Goal: Transaction & Acquisition: Purchase product/service

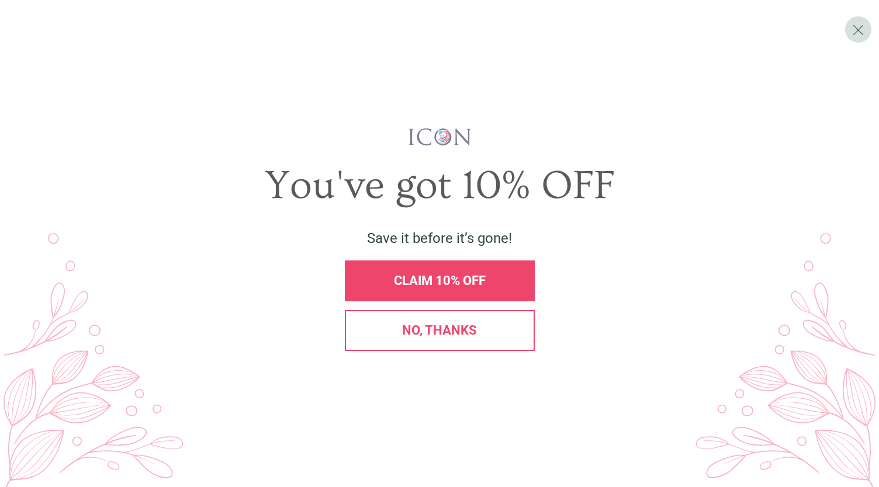
click at [471, 276] on span "CLAIM 10% OFF" at bounding box center [440, 280] width 92 height 15
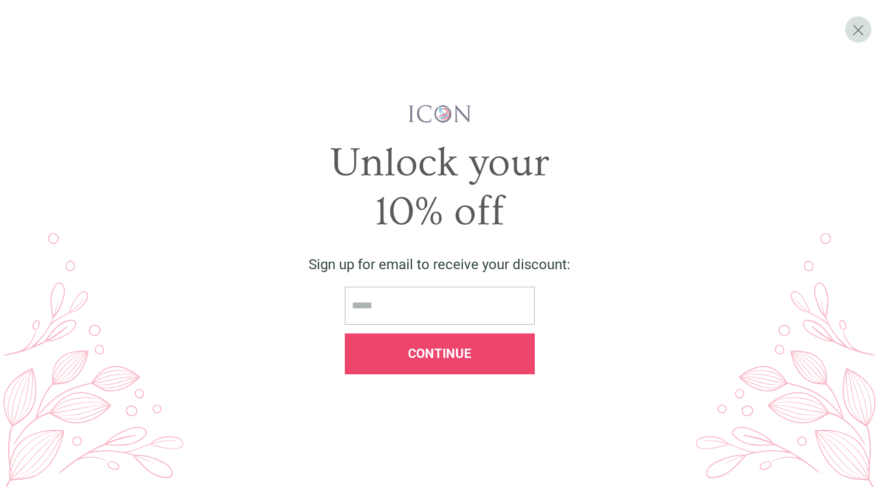
click at [416, 299] on input "email" at bounding box center [440, 306] width 190 height 38
type input "**********"
click at [438, 362] on div "Continue" at bounding box center [440, 354] width 190 height 41
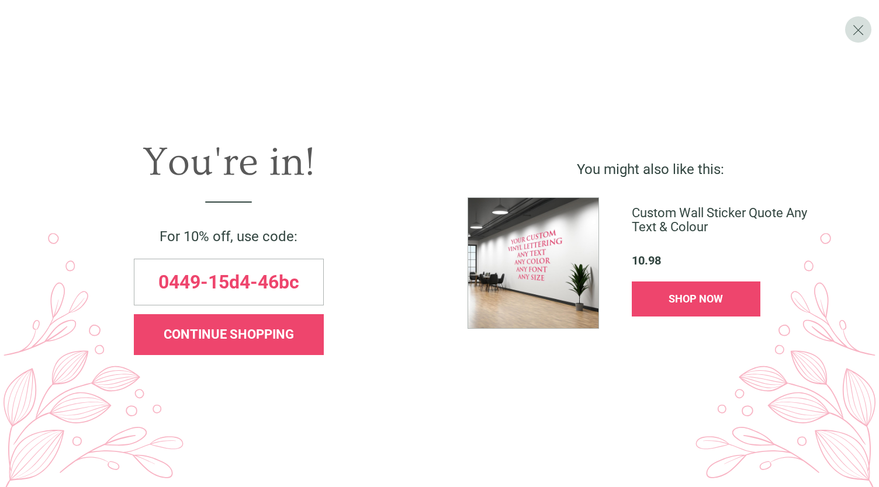
click at [277, 287] on span "0449-15d4-46bc" at bounding box center [228, 282] width 141 height 19
copy span "46bc"
drag, startPoint x: 160, startPoint y: 279, endPoint x: 303, endPoint y: 289, distance: 143.5
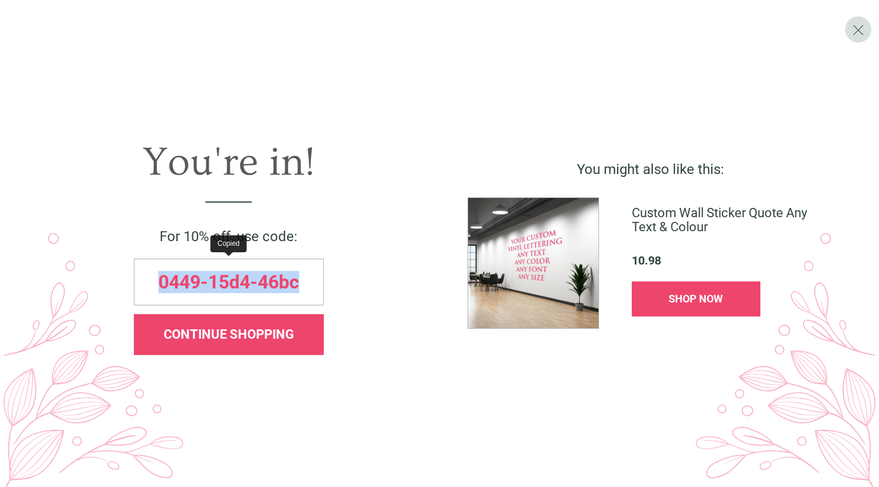
click at [303, 289] on div "0449-15d4-46bc" at bounding box center [229, 282] width 190 height 47
copy span "0449-15d4-46bc"
click at [861, 32] on span "X" at bounding box center [858, 30] width 12 height 18
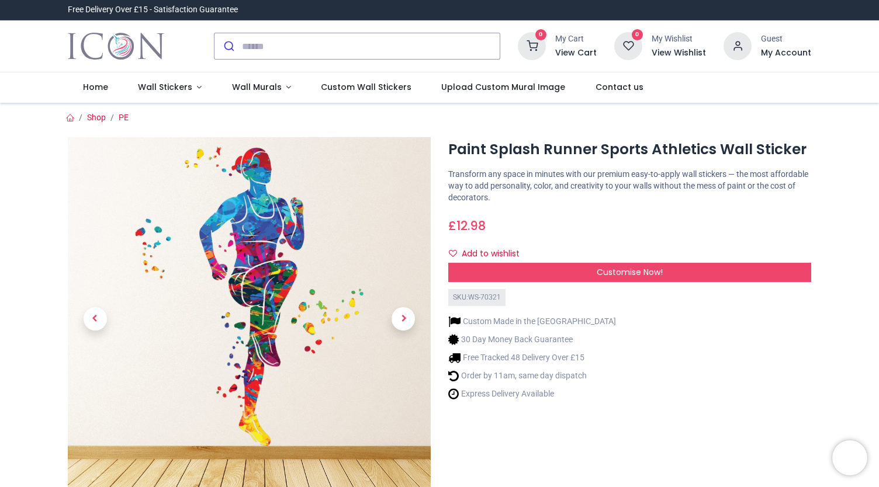
click at [672, 366] on div "Custom Made in the UK 30 Day Money Back Guarantee Free Tracked 48 Delivery Over…" at bounding box center [629, 356] width 363 height 100
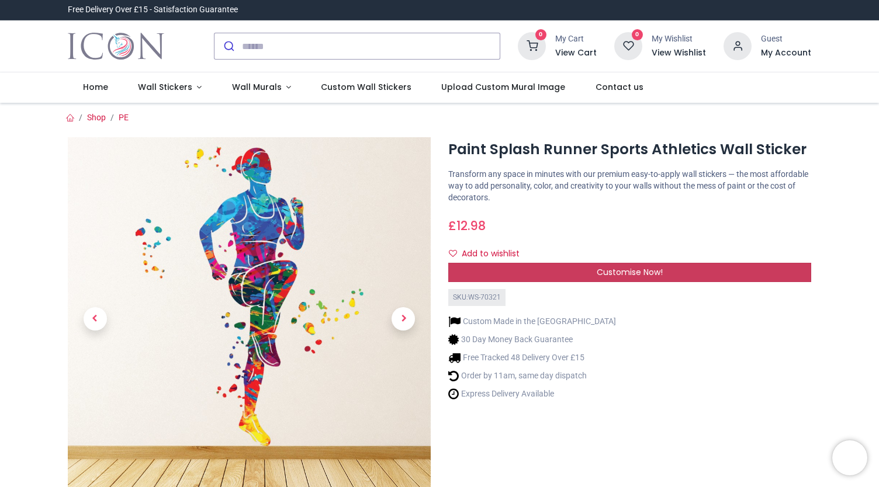
click at [633, 274] on span "Customise Now!" at bounding box center [630, 272] width 66 height 12
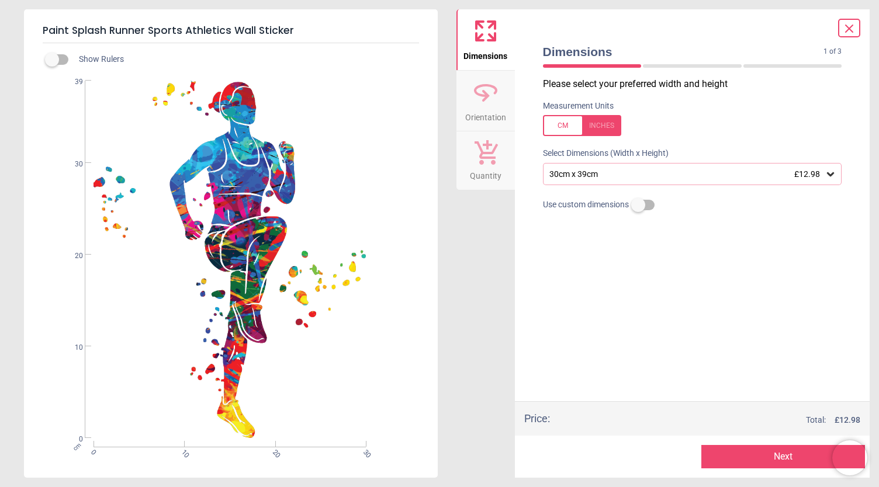
click at [561, 122] on div at bounding box center [582, 125] width 78 height 21
click at [558, 131] on div at bounding box center [582, 125] width 78 height 21
click at [638, 175] on div "30cm x 39cm £12.98" at bounding box center [686, 174] width 277 height 10
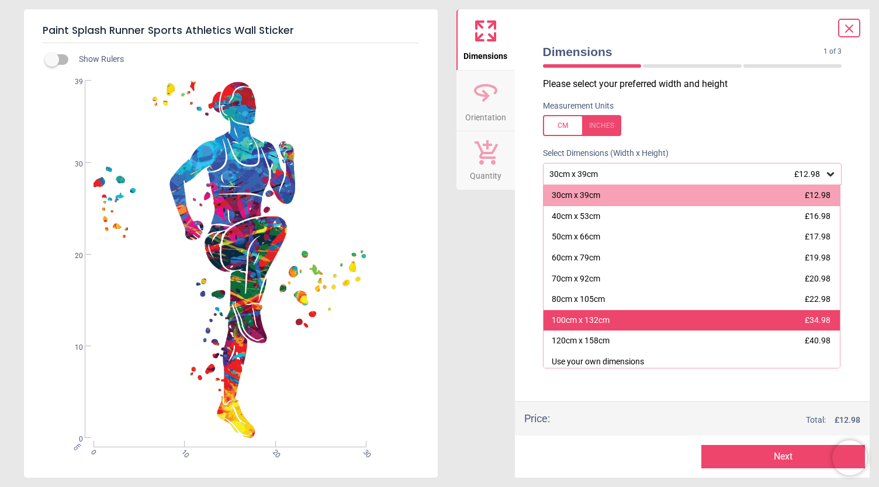
scroll to position [4, 0]
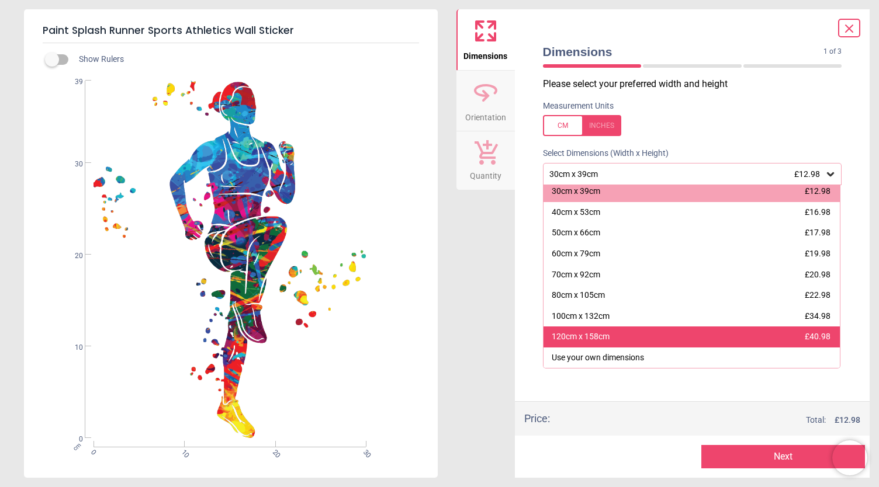
click at [624, 337] on div "120cm x 158cm £40.98" at bounding box center [691, 337] width 297 height 21
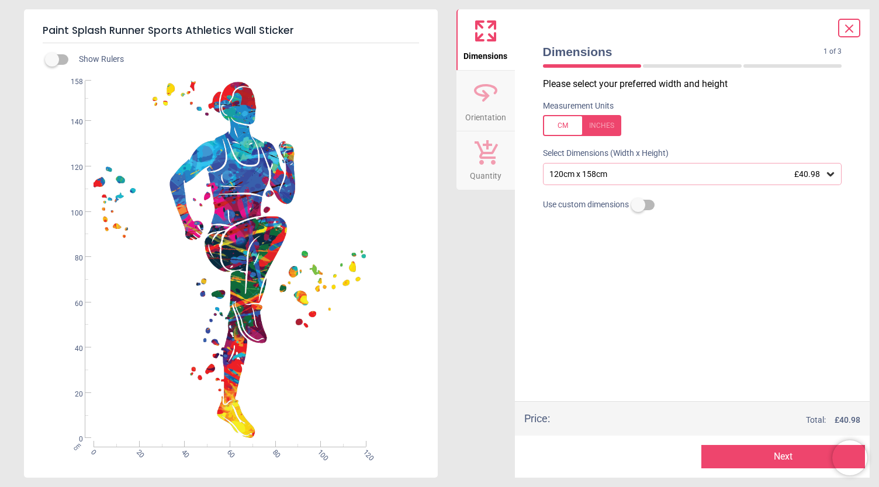
click at [628, 174] on div "120cm x 158cm £40.98" at bounding box center [686, 174] width 277 height 10
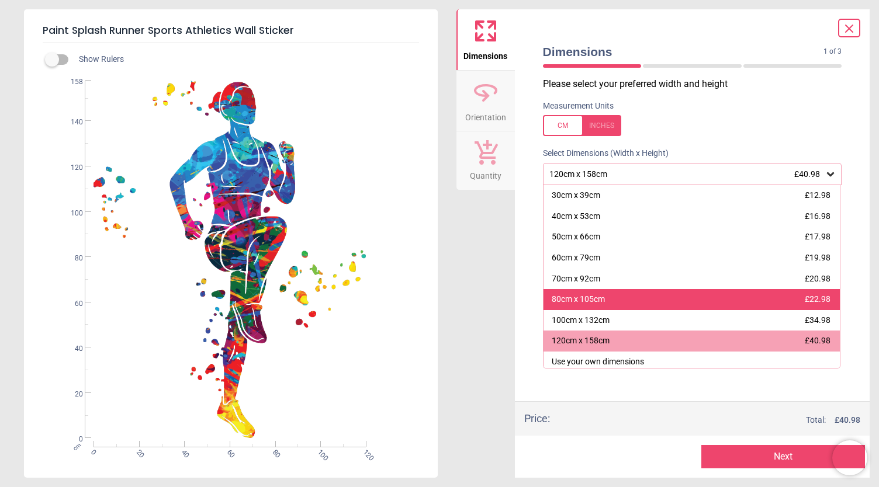
click at [609, 303] on div "80cm x 105cm £22.98" at bounding box center [691, 299] width 297 height 21
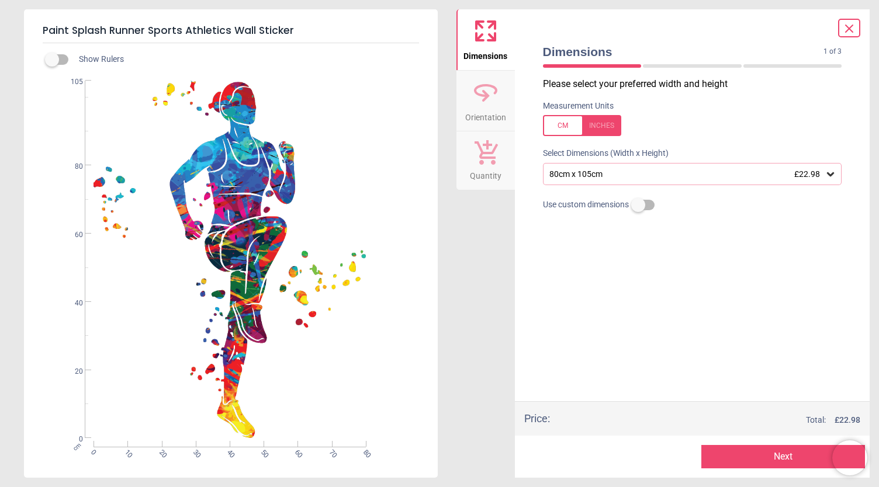
click at [631, 176] on div "80cm x 105cm £22.98" at bounding box center [686, 174] width 277 height 10
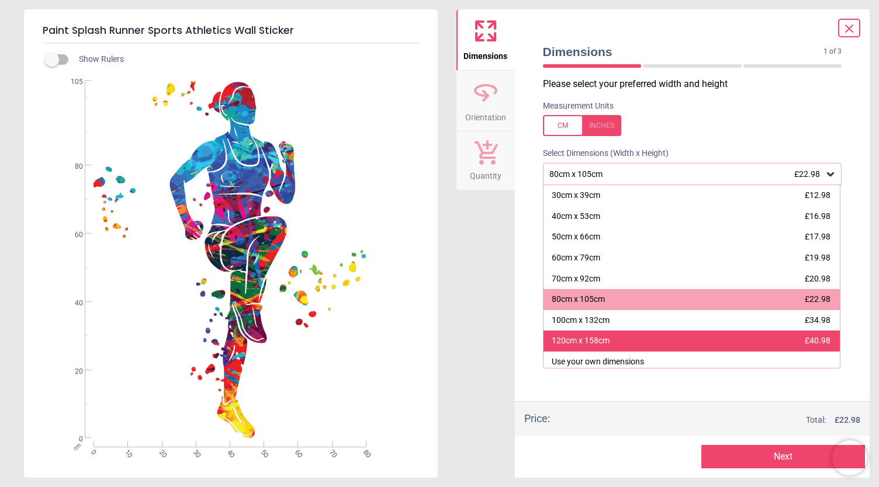
click at [593, 337] on div "120cm x 158cm" at bounding box center [581, 341] width 58 height 12
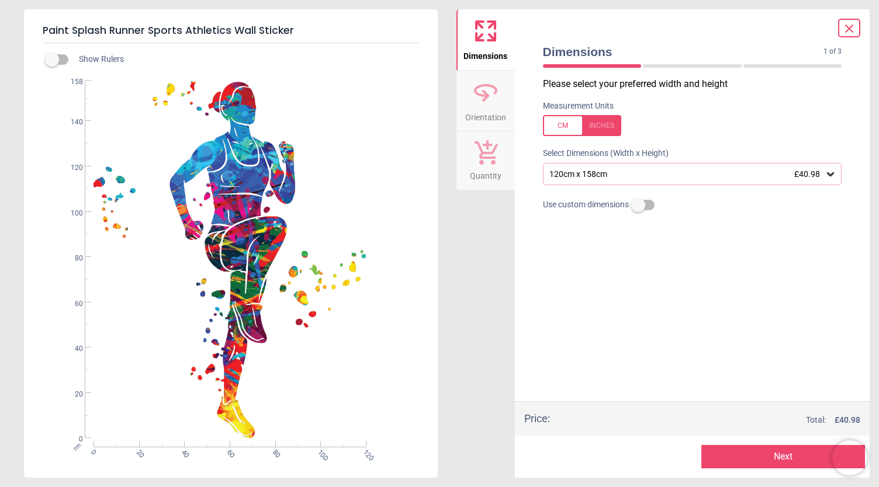
click at [708, 178] on div "120cm x 158cm £40.98" at bounding box center [686, 174] width 277 height 10
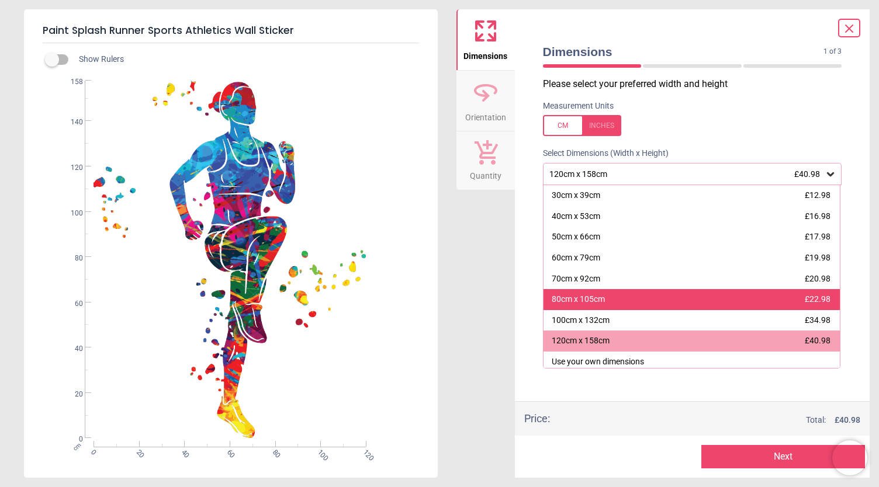
click at [629, 308] on div "80cm x 105cm £22.98" at bounding box center [691, 299] width 297 height 21
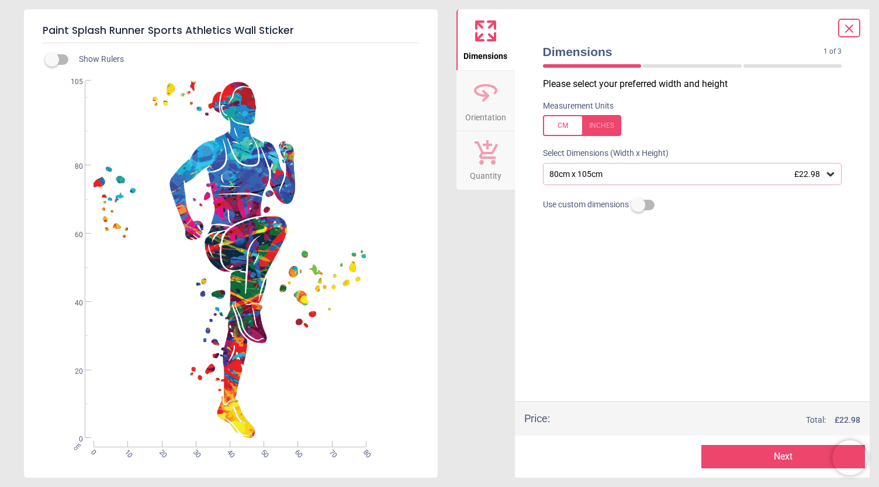
click at [469, 283] on div "Dimensions Orientation Quantity" at bounding box center [485, 243] width 58 height 469
click at [666, 174] on div "80cm x 105cm £22.98" at bounding box center [686, 174] width 277 height 10
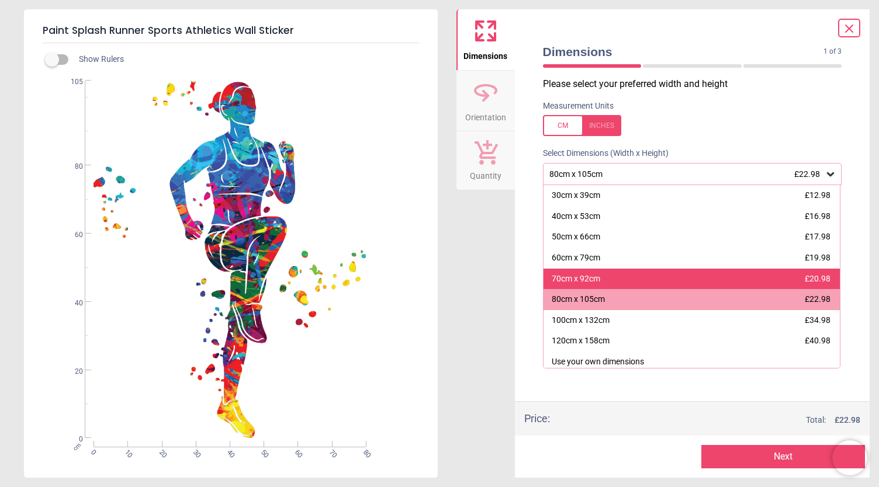
click at [602, 276] on div "70cm x 92cm £20.98" at bounding box center [691, 279] width 297 height 21
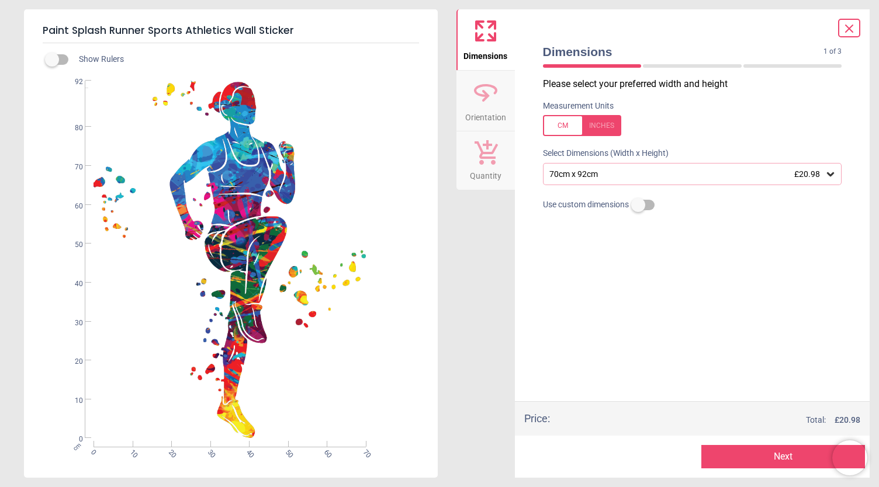
click at [663, 168] on div "70cm x 92cm £20.98" at bounding box center [692, 174] width 299 height 22
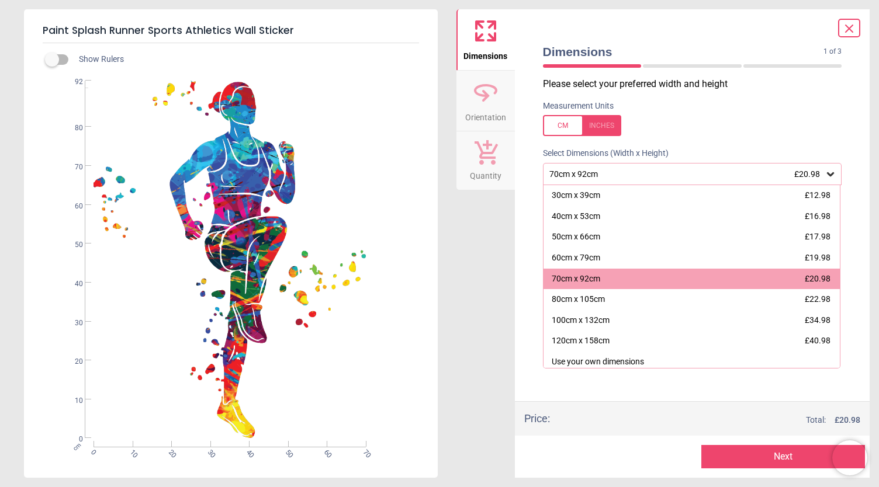
click at [775, 453] on button "Next" at bounding box center [783, 456] width 164 height 23
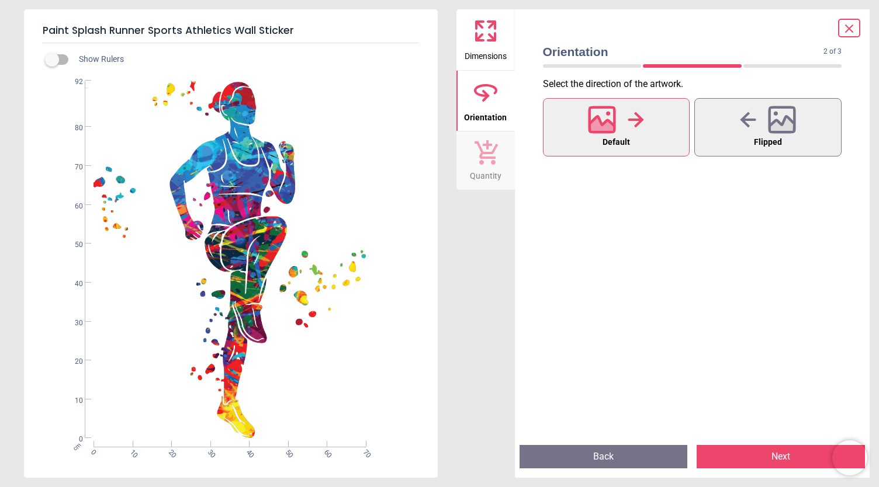
click at [792, 457] on button "Next" at bounding box center [781, 456] width 168 height 23
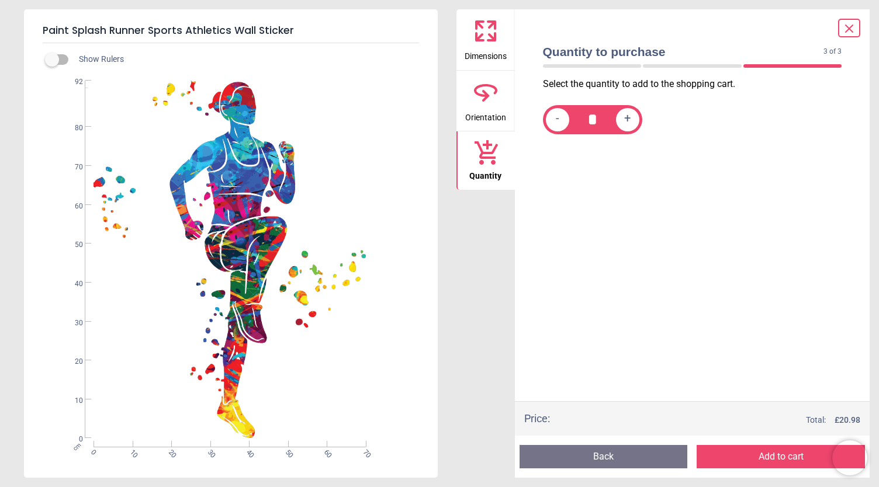
click at [787, 456] on button "Add to cart" at bounding box center [781, 456] width 168 height 23
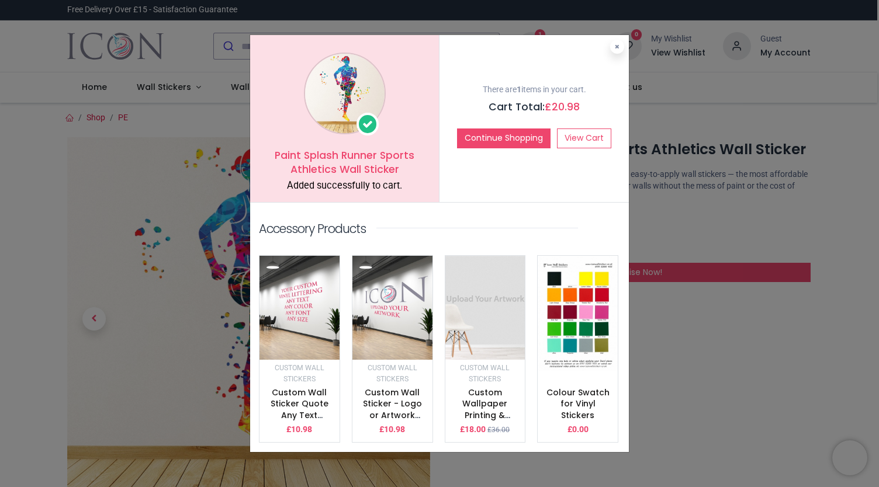
click at [22, 197] on div "Paint Splash Runner Sports Athletics Wall Sticker Added successfully to cart. T…" at bounding box center [439, 243] width 879 height 487
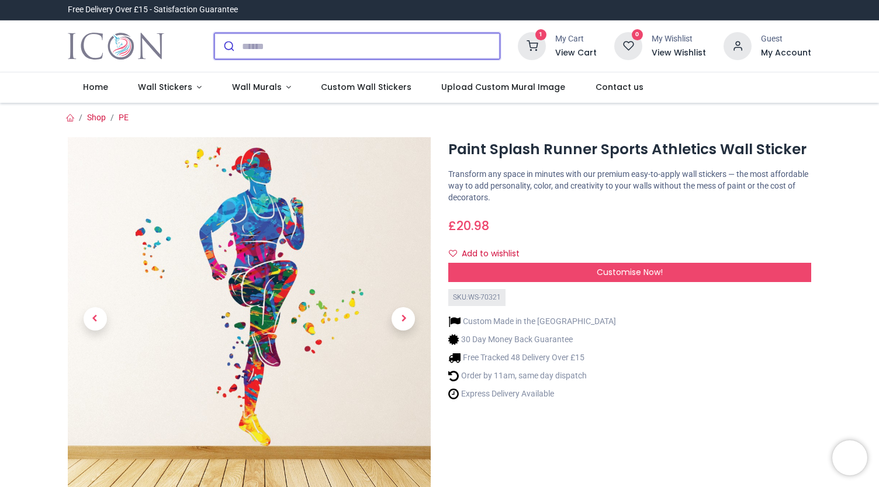
click at [313, 46] on input "search" at bounding box center [371, 46] width 258 height 26
type input "**********"
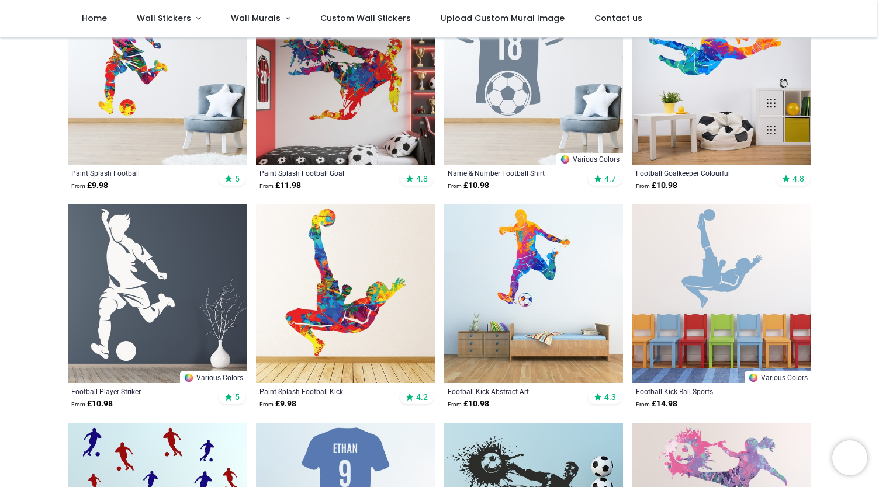
scroll to position [109, 0]
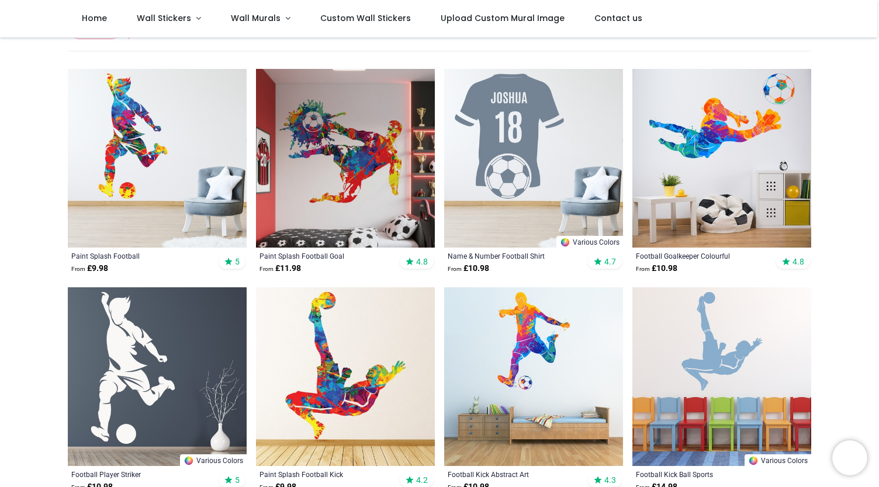
click at [392, 165] on img at bounding box center [345, 158] width 179 height 179
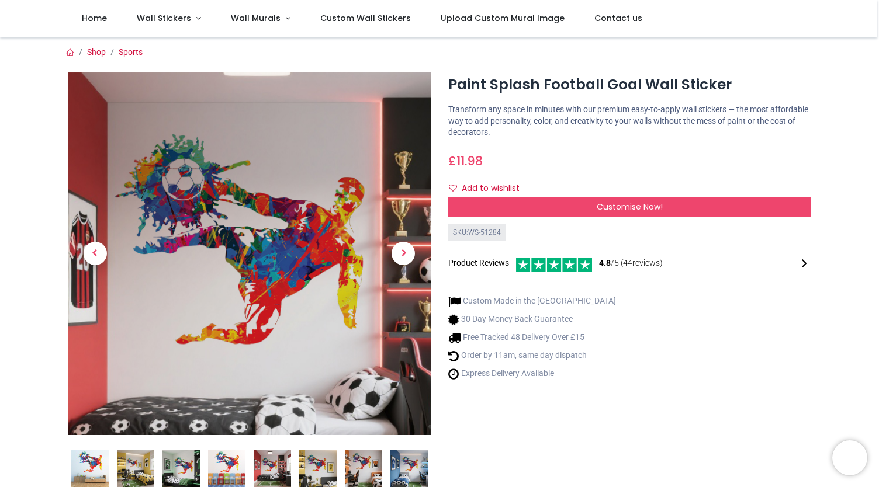
scroll to position [148, 0]
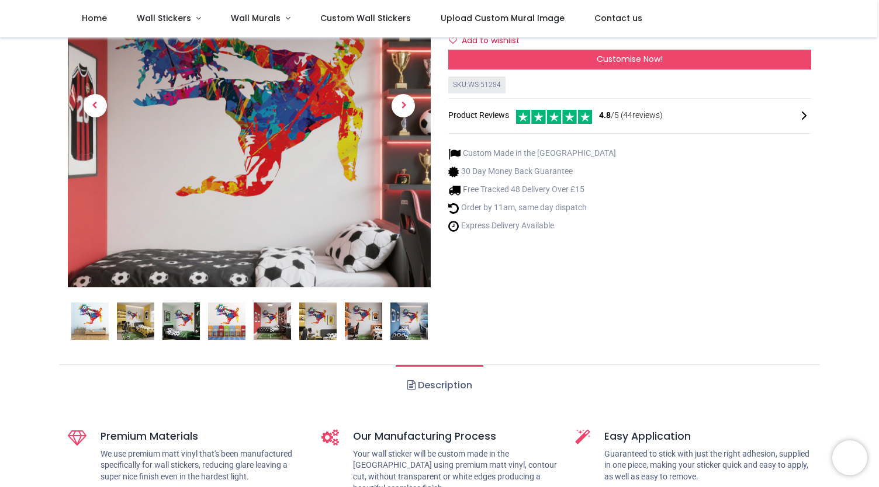
click at [647, 72] on div "Paint Splash Football Goal Wall Sticker https://www.iconwallstickers.co.uk/pain…" at bounding box center [629, 138] width 380 height 426
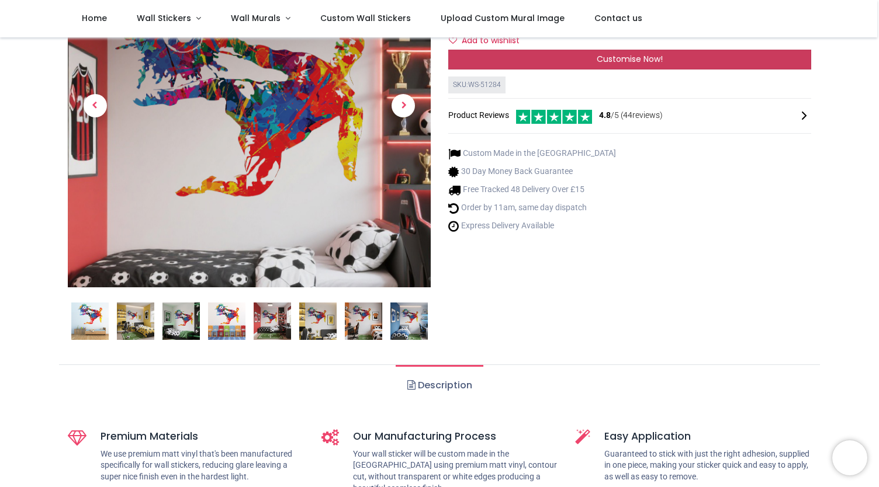
click at [646, 58] on span "Customise Now!" at bounding box center [630, 59] width 66 height 12
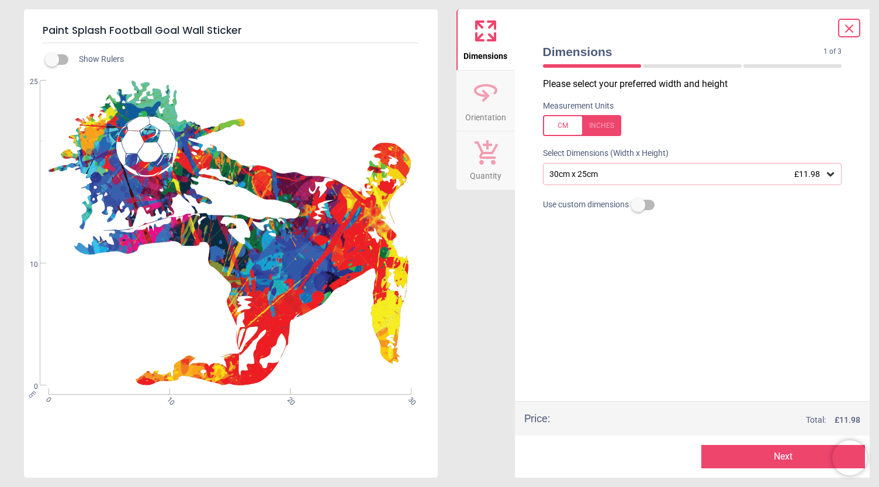
click at [658, 176] on div "30cm x 25cm £11.98" at bounding box center [686, 174] width 277 height 10
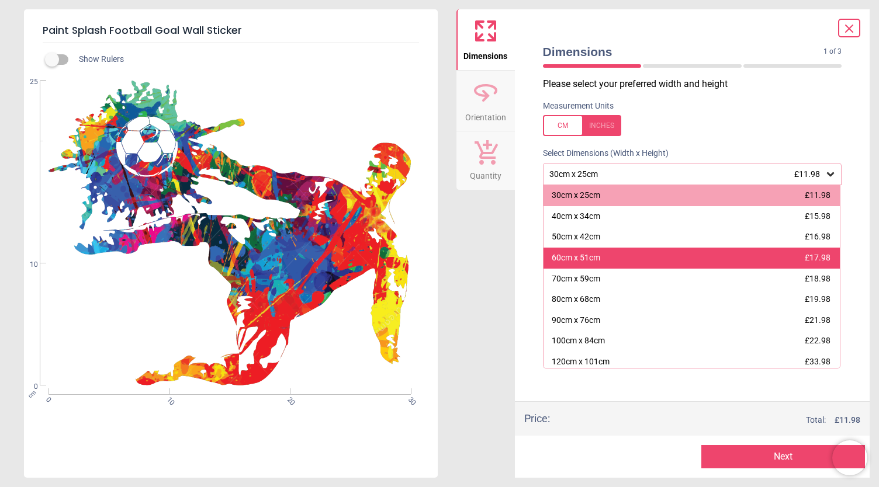
click at [631, 248] on div "60cm x 51cm £17.98" at bounding box center [691, 258] width 297 height 21
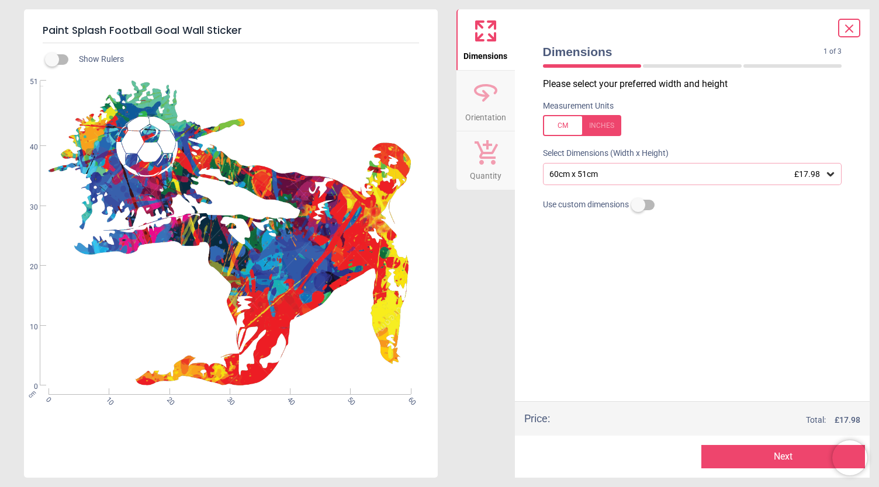
click at [615, 175] on div "60cm x 51cm £17.98" at bounding box center [686, 174] width 277 height 10
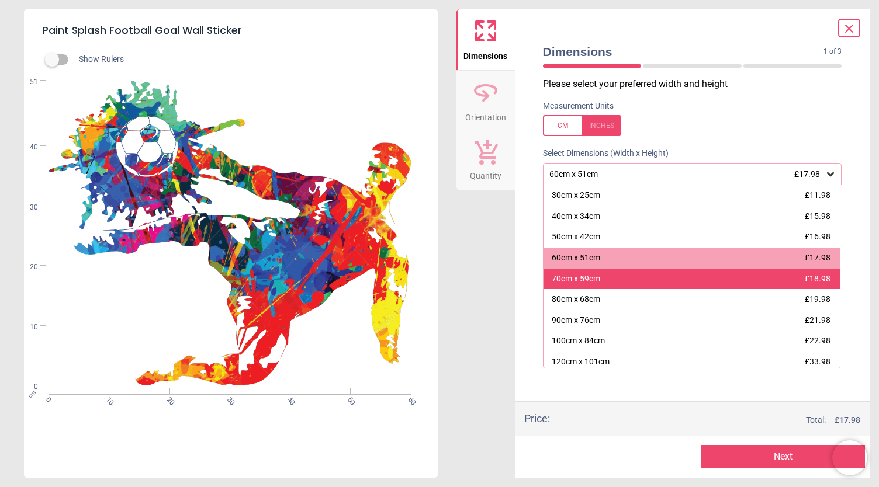
click at [589, 276] on div "70cm x 59cm" at bounding box center [576, 279] width 49 height 12
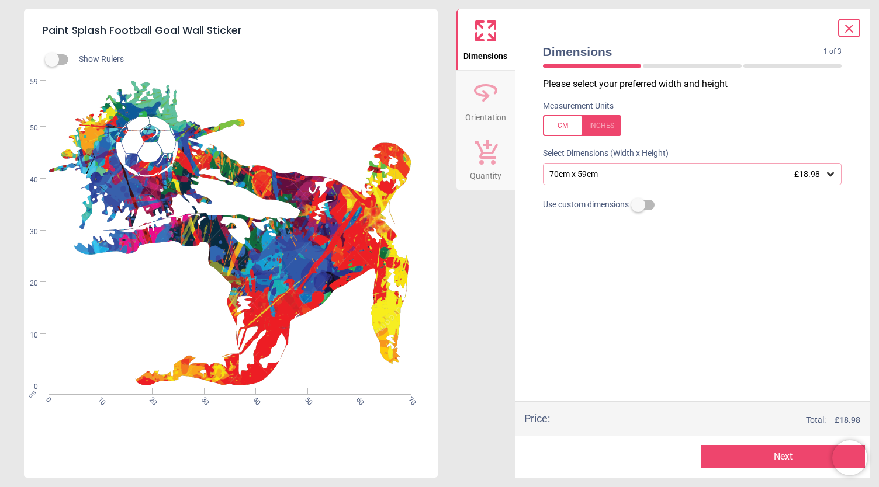
click at [605, 186] on div "Please select your preferred width and height Measurement Units Select Dimensio…" at bounding box center [693, 240] width 318 height 324
click at [607, 177] on div "70cm x 59cm £18.98" at bounding box center [686, 174] width 277 height 10
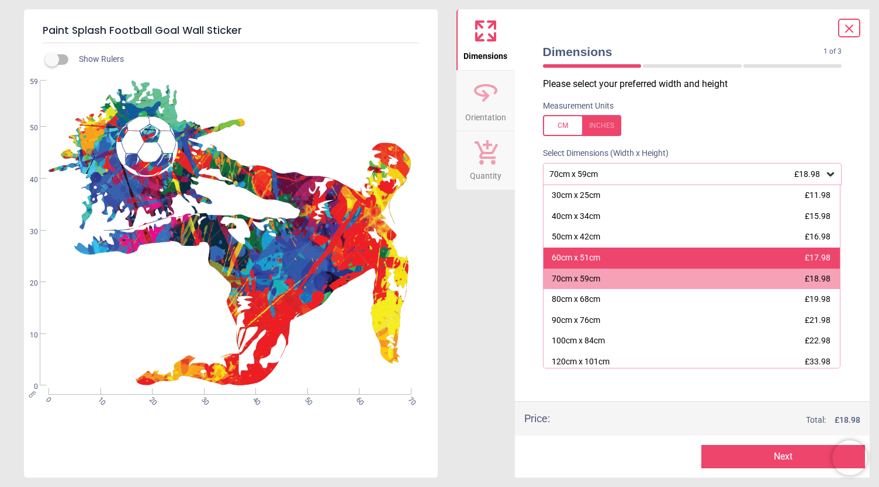
click at [584, 262] on div "60cm x 51cm" at bounding box center [576, 258] width 49 height 12
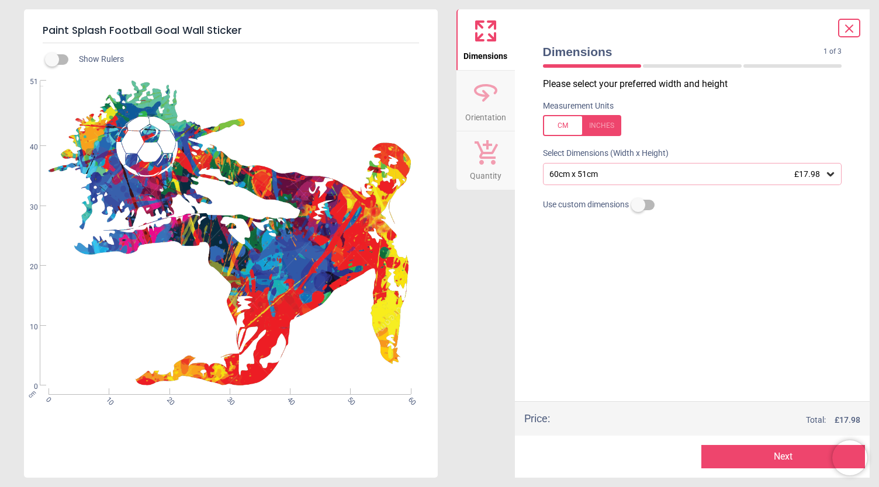
click at [776, 456] on button "Next" at bounding box center [783, 456] width 164 height 23
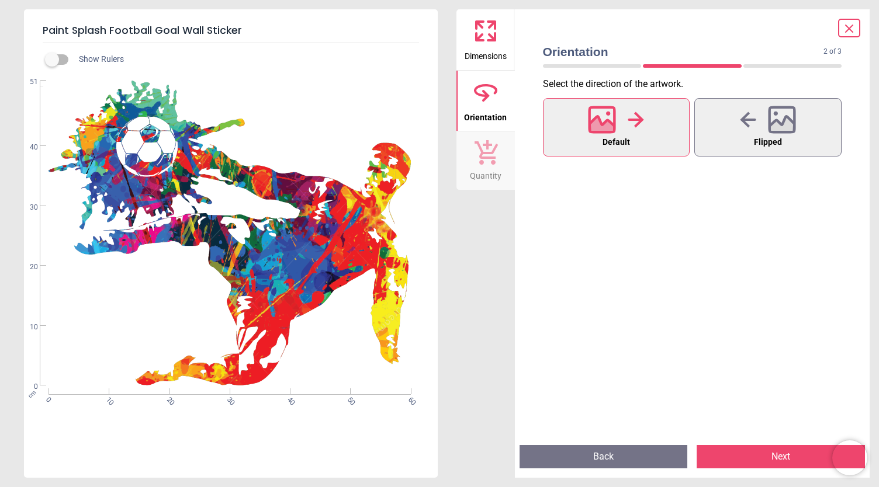
click at [851, 27] on icon at bounding box center [849, 29] width 14 height 14
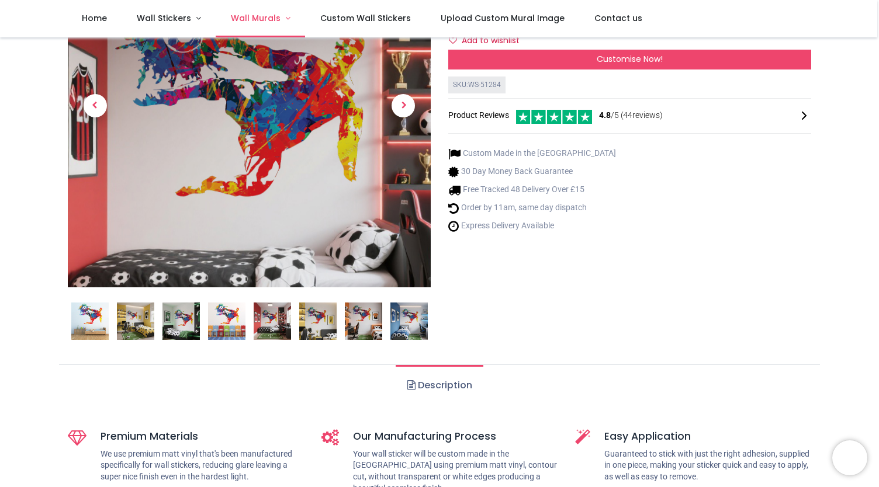
click at [242, 15] on span "Wall Murals" at bounding box center [256, 18] width 50 height 12
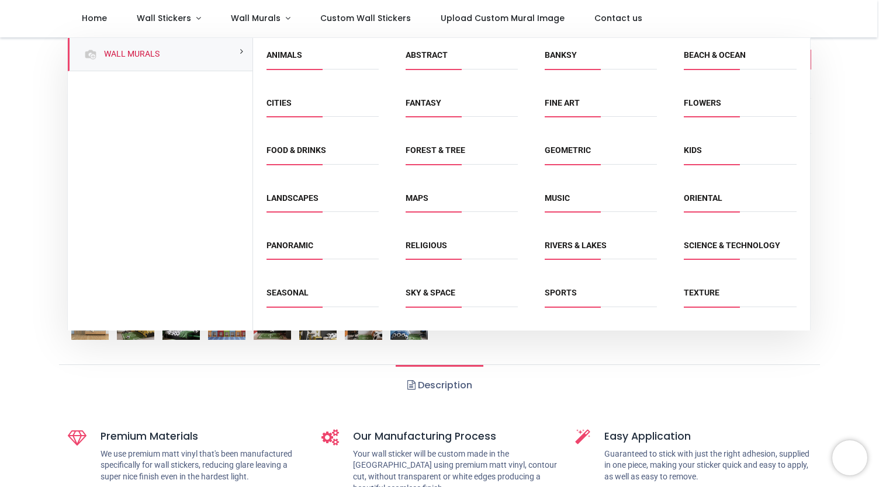
click at [273, 96] on li "Cities" at bounding box center [323, 108] width 122 height 26
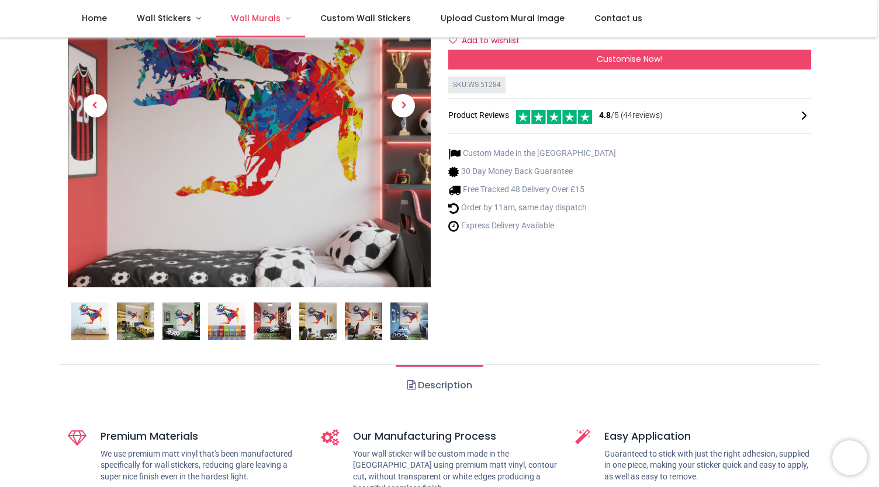
click at [245, 19] on span "Wall Murals" at bounding box center [256, 18] width 50 height 12
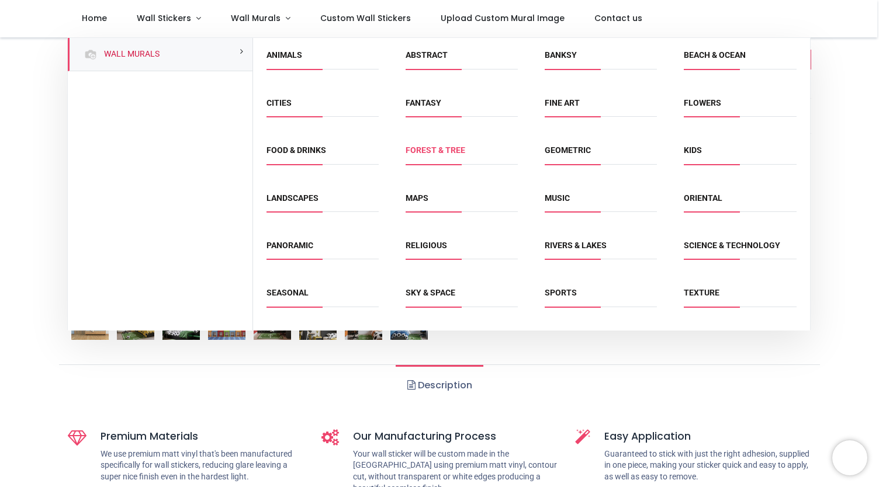
click at [435, 146] on link "Forest & Tree" at bounding box center [436, 150] width 60 height 9
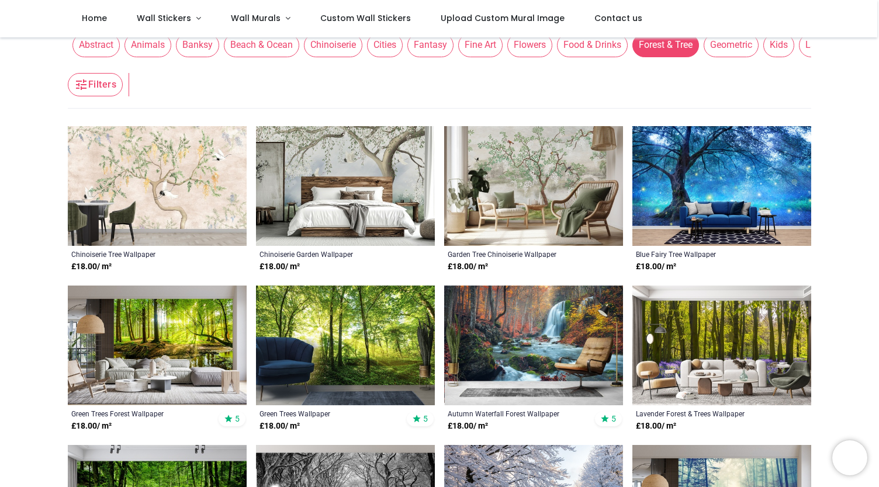
scroll to position [40, 0]
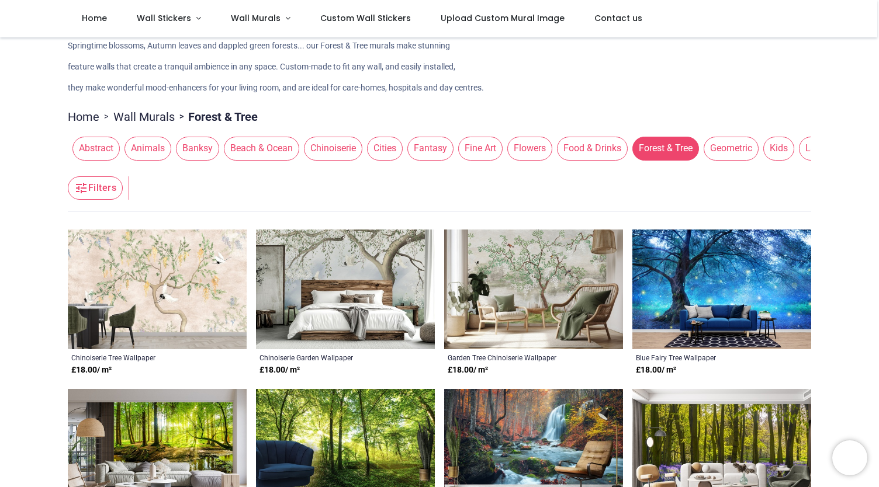
click at [180, 148] on span "Banksy" at bounding box center [197, 148] width 43 height 23
click at [195, 151] on span "Banksy" at bounding box center [197, 148] width 43 height 23
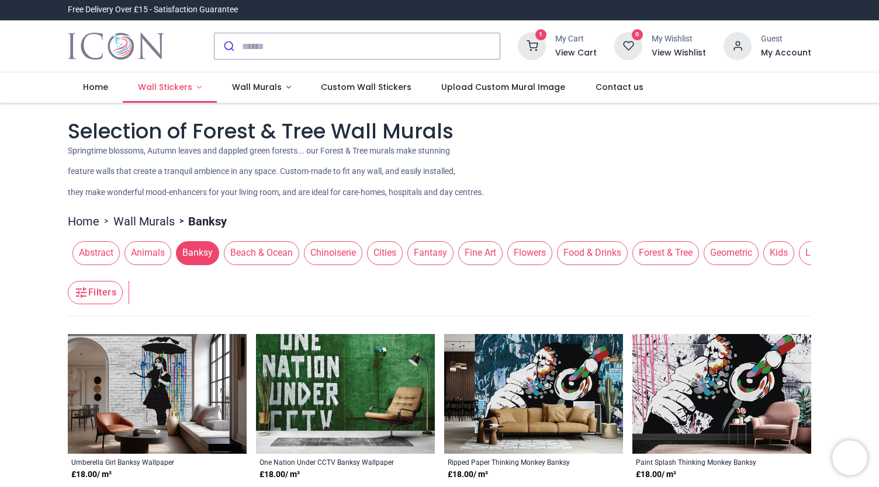
click at [158, 80] on link "Wall Stickers" at bounding box center [170, 87] width 94 height 30
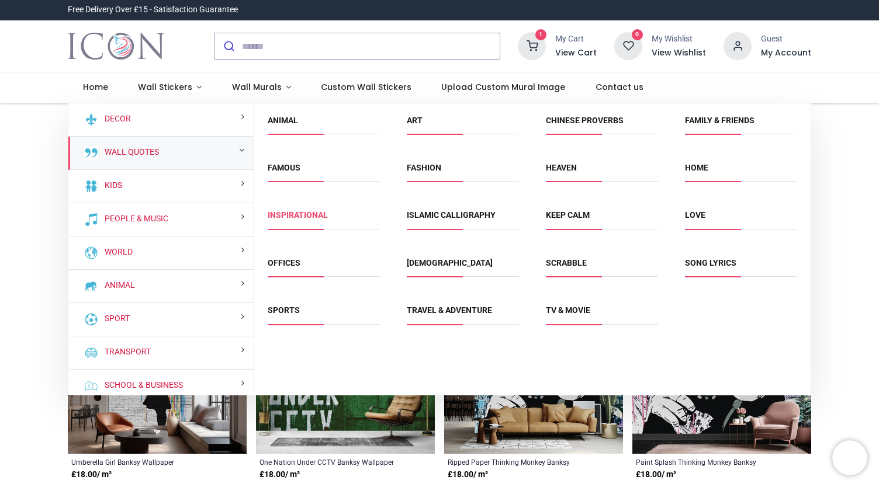
click at [306, 216] on link "Inspirational" at bounding box center [298, 214] width 60 height 9
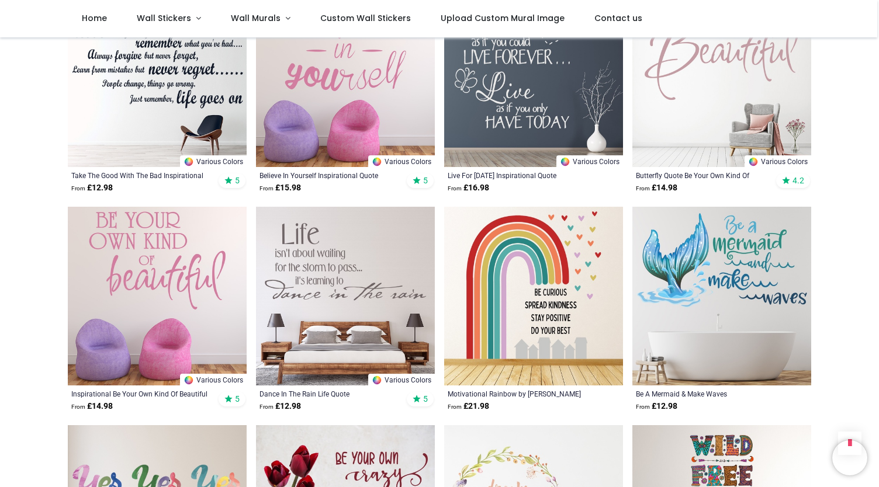
scroll to position [1156, 0]
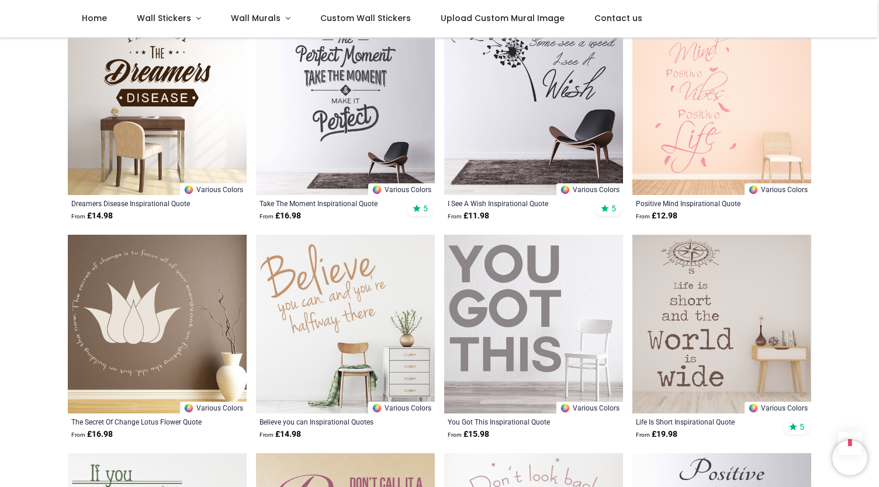
scroll to position [2003, 0]
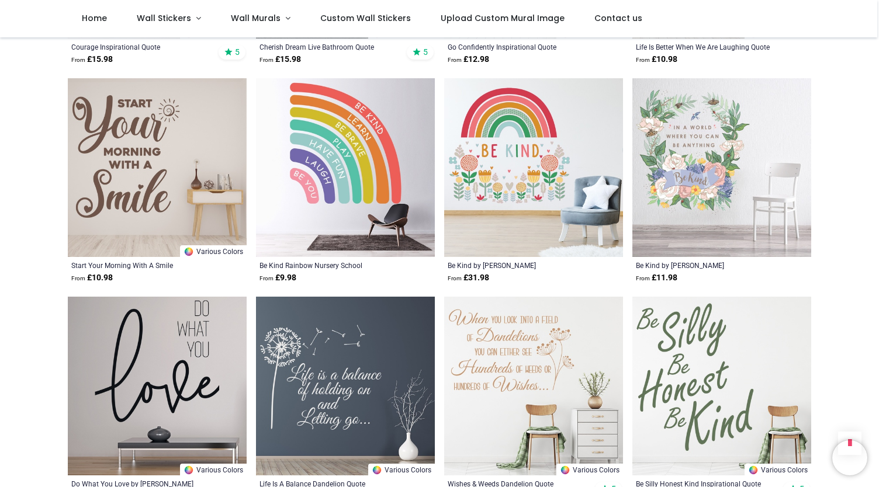
scroll to position [3909, 0]
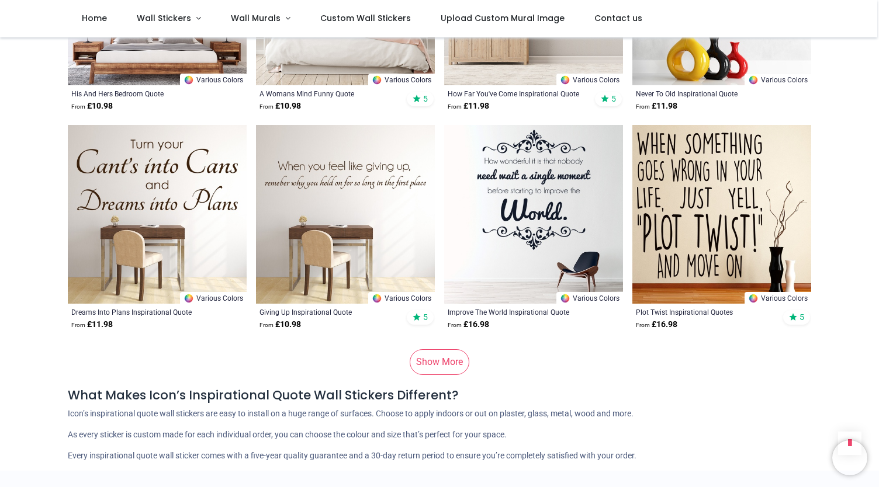
scroll to position [7576, 0]
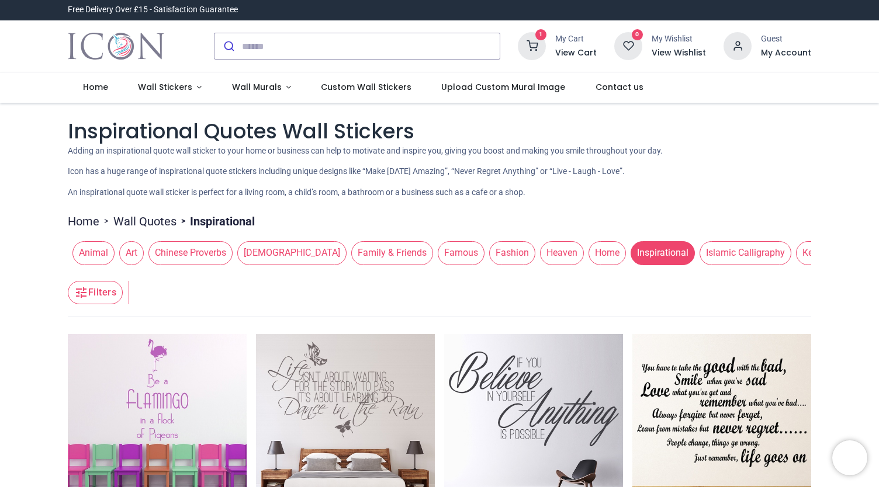
click at [796, 255] on span "Keep Calm" at bounding box center [824, 252] width 57 height 23
click at [214, 260] on span "Chinese Proverbs" at bounding box center [190, 252] width 84 height 23
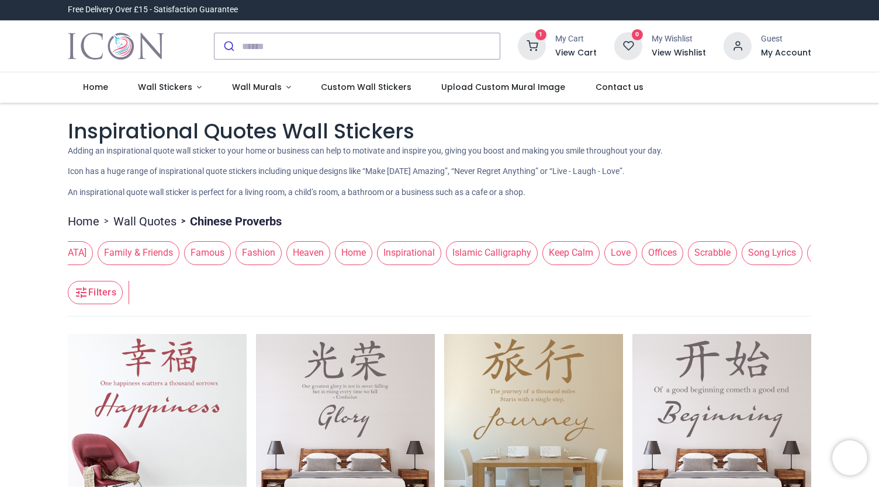
scroll to position [0, 373]
click at [258, 256] on span "Inspirational" at bounding box center [290, 252] width 64 height 23
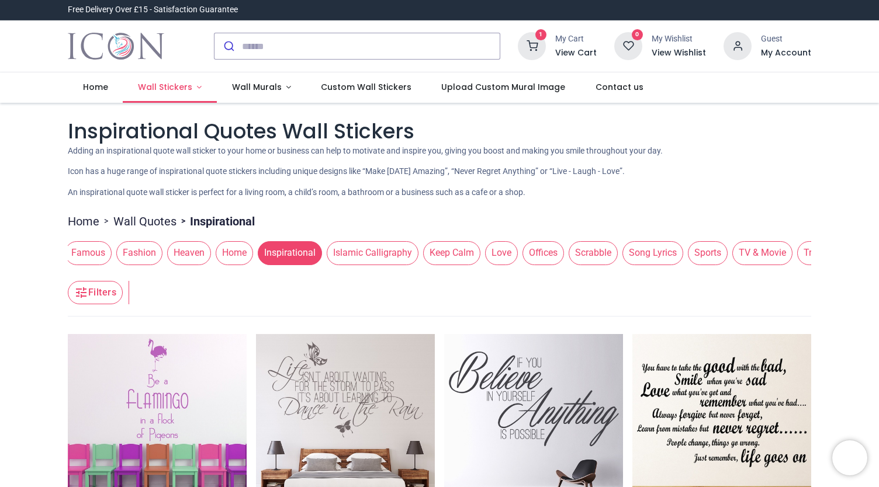
click at [161, 97] on link "Wall Stickers" at bounding box center [170, 87] width 94 height 30
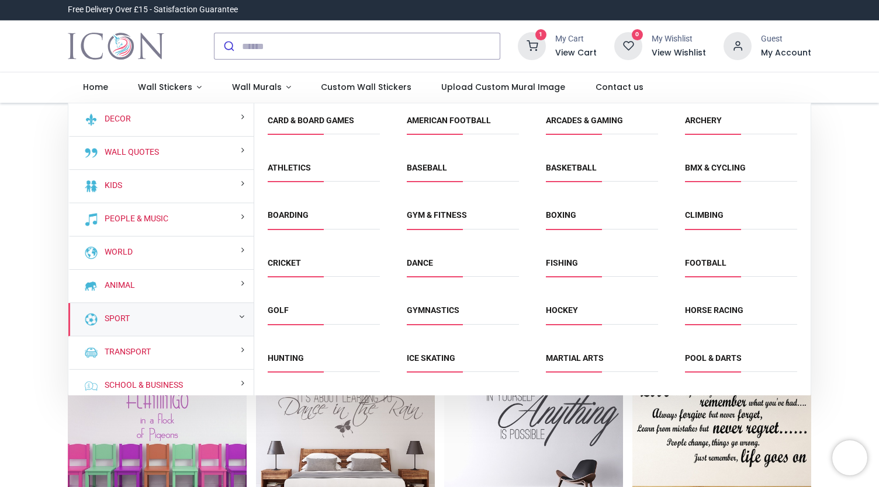
scroll to position [133, 0]
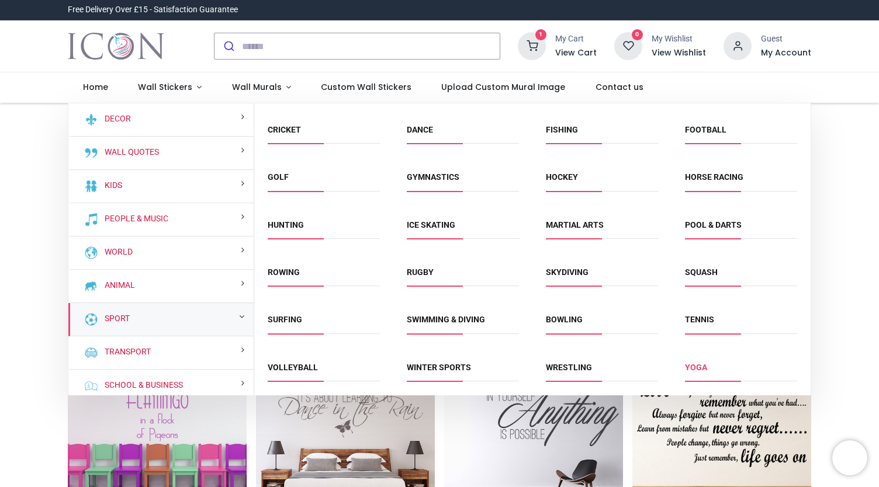
click at [685, 363] on link "Yoga" at bounding box center [696, 367] width 22 height 9
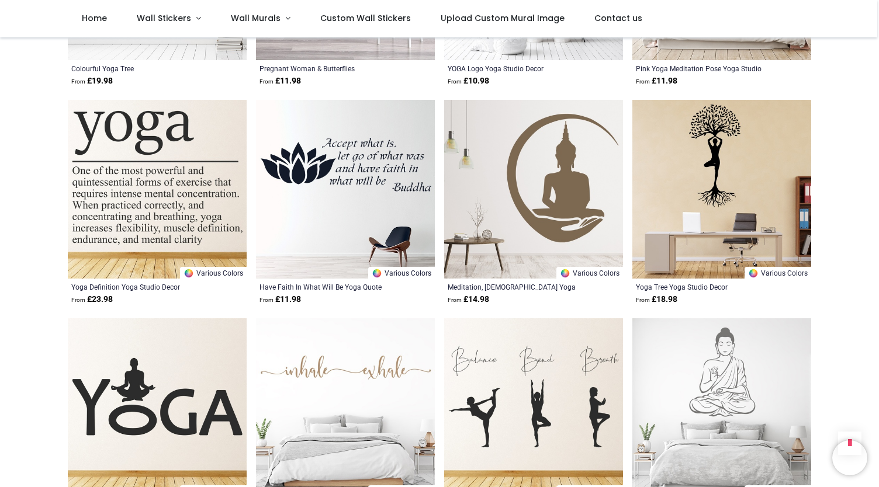
scroll to position [1248, 0]
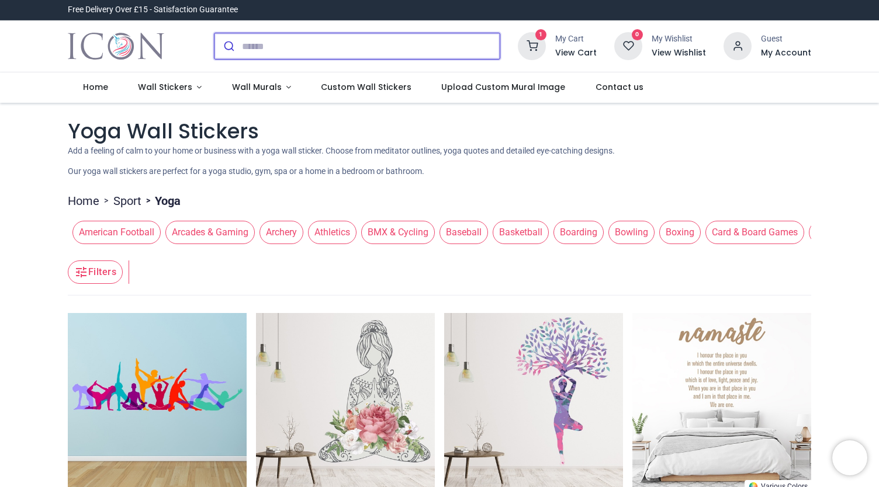
click at [320, 49] on input "search" at bounding box center [371, 46] width 258 height 26
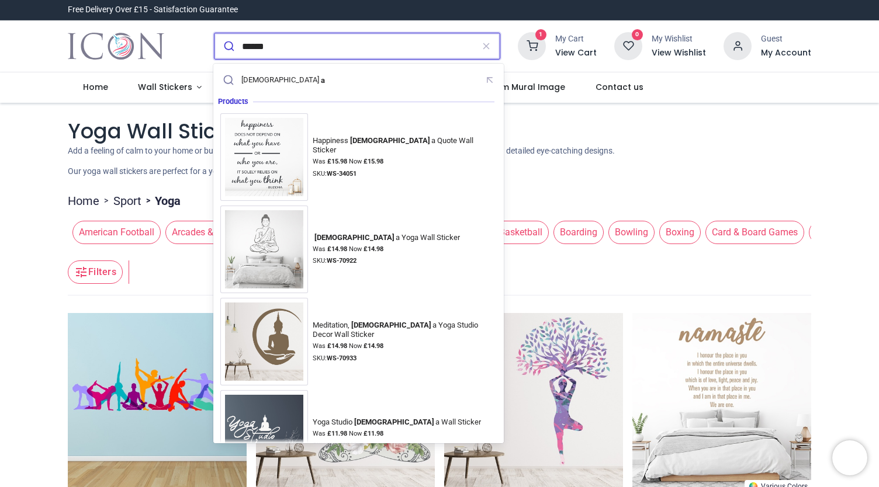
type input "******"
click at [214, 33] on button "submit" at bounding box center [227, 46] width 27 height 26
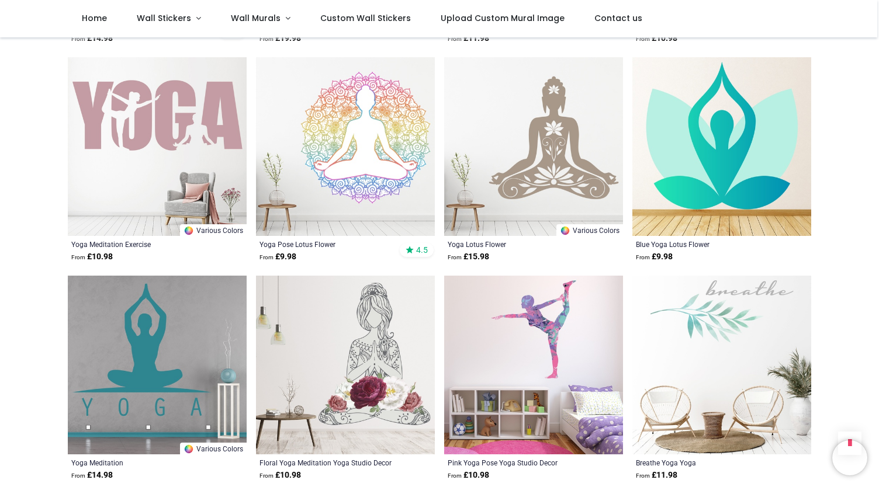
scroll to position [532, 0]
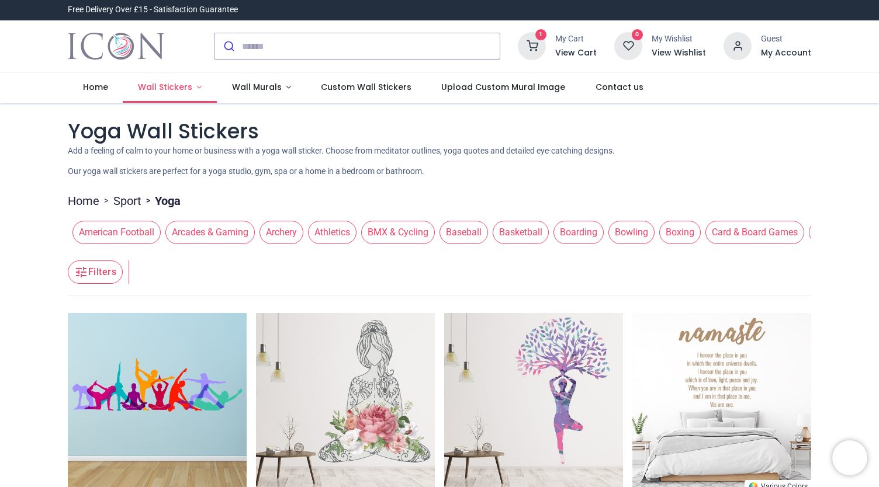
click at [175, 92] on span "Wall Stickers" at bounding box center [165, 87] width 54 height 12
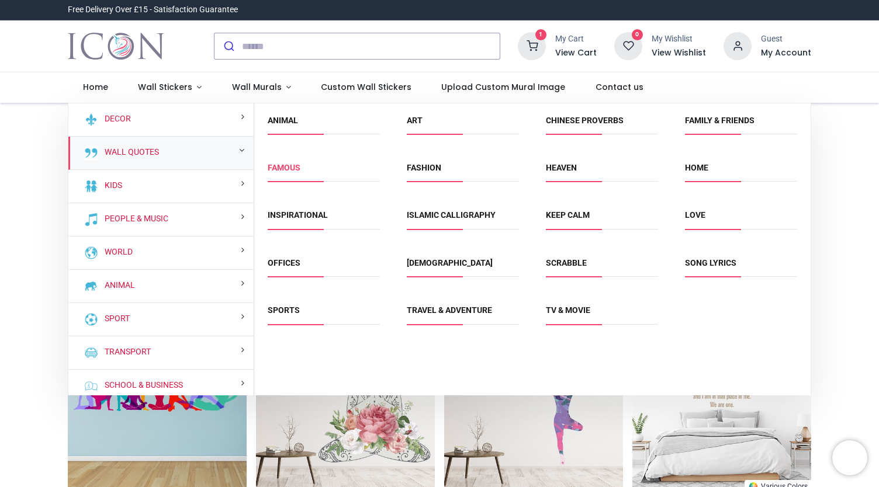
click at [279, 165] on link "Famous" at bounding box center [284, 167] width 33 height 9
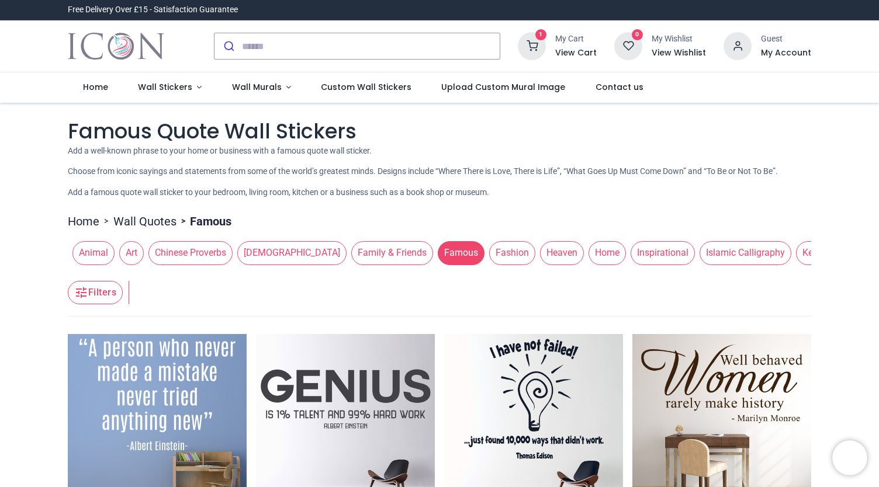
scroll to position [82, 0]
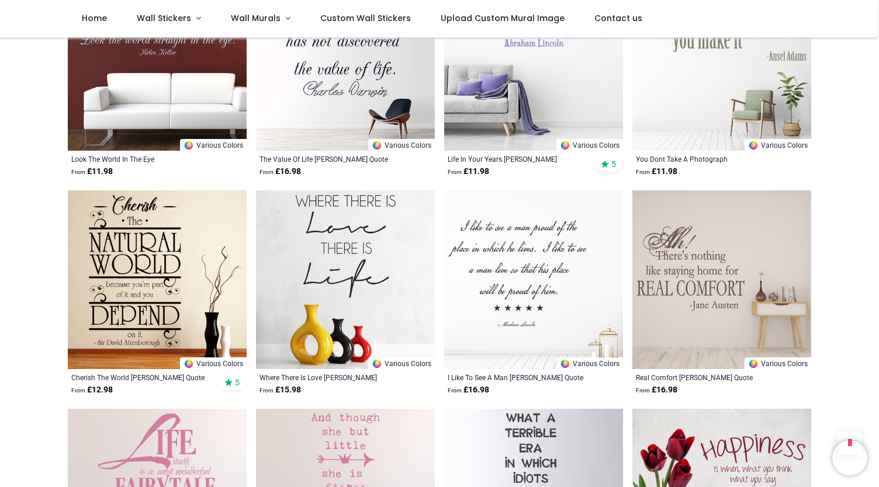
scroll to position [2703, 0]
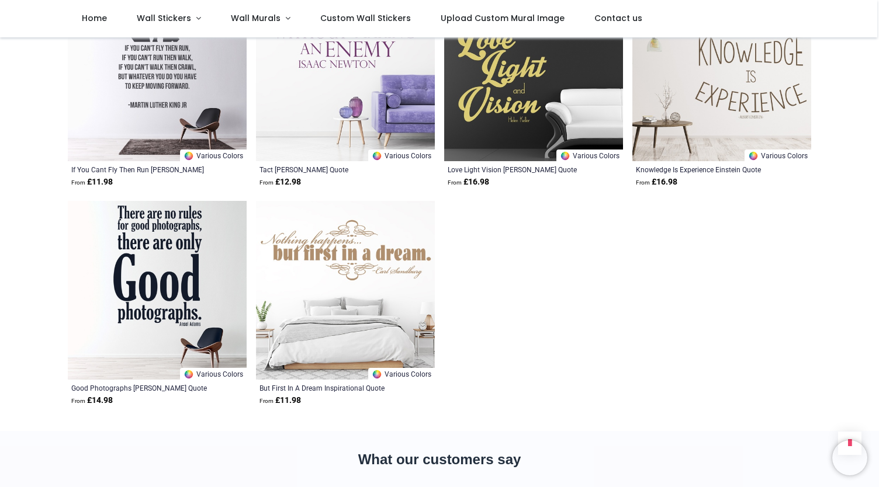
scroll to position [3785, 0]
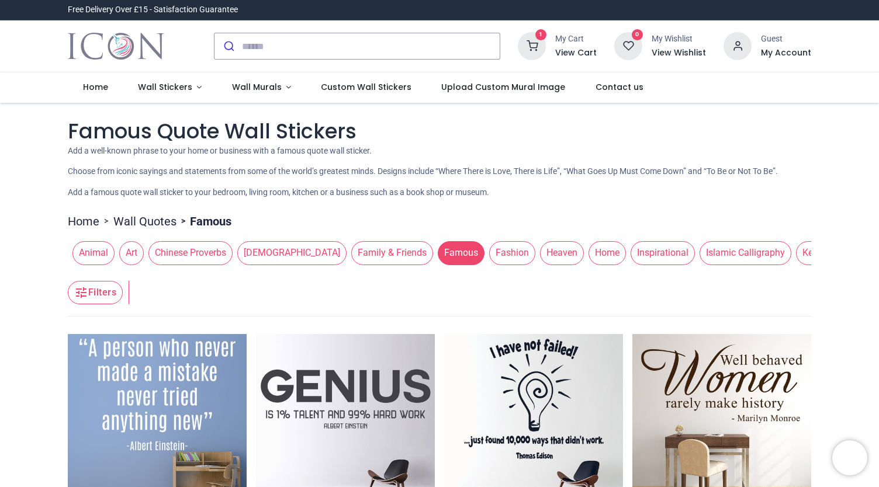
click at [351, 252] on span "Family & Friends" at bounding box center [392, 252] width 82 height 23
click at [351, 260] on span "Family & Friends" at bounding box center [392, 252] width 82 height 23
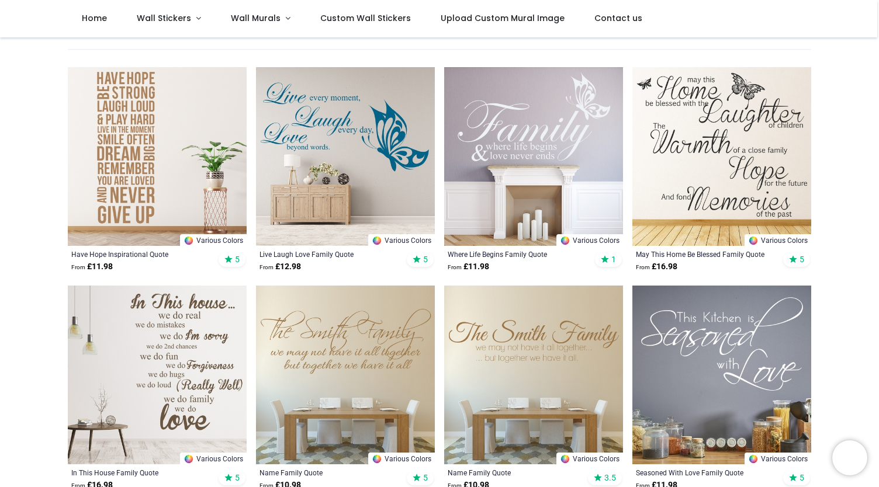
scroll to position [203, 0]
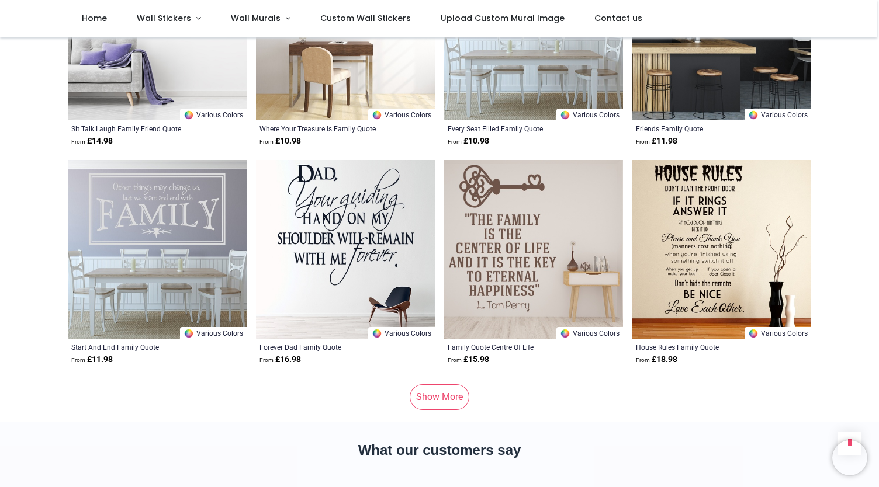
scroll to position [4487, 0]
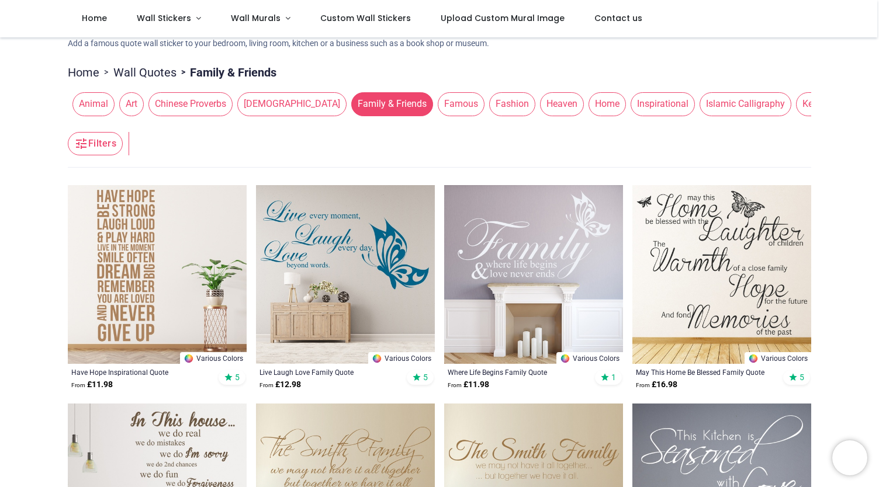
scroll to position [86, 0]
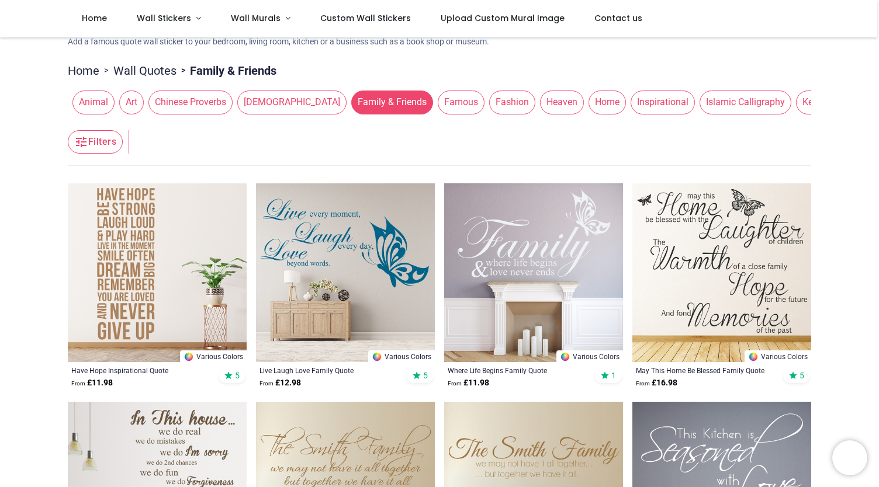
click at [140, 261] on img at bounding box center [157, 272] width 179 height 179
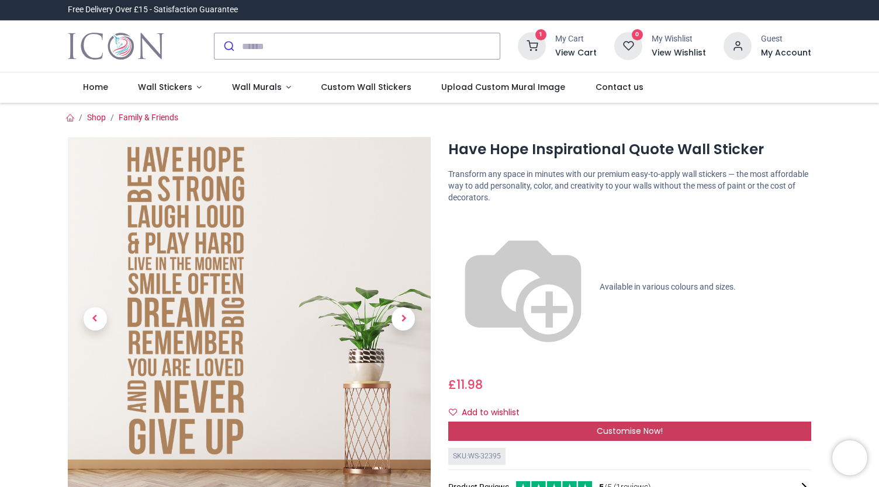
click at [616, 425] on span "Customise Now!" at bounding box center [630, 431] width 66 height 12
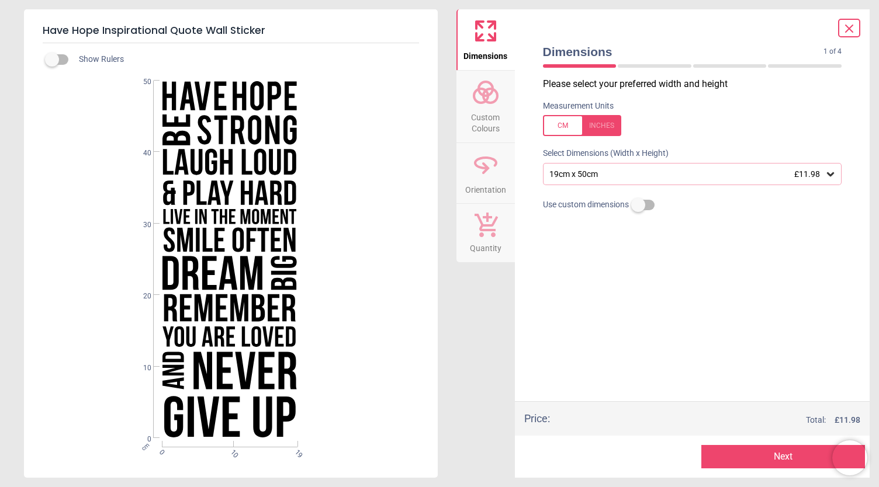
click at [609, 174] on div "19cm x 50cm £11.98" at bounding box center [686, 174] width 277 height 10
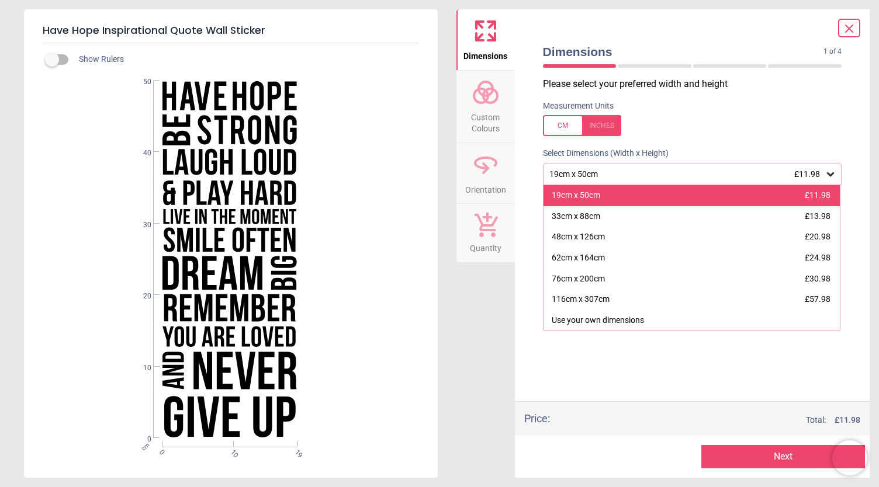
click at [608, 197] on div "19cm x 50cm £11.98" at bounding box center [691, 195] width 297 height 21
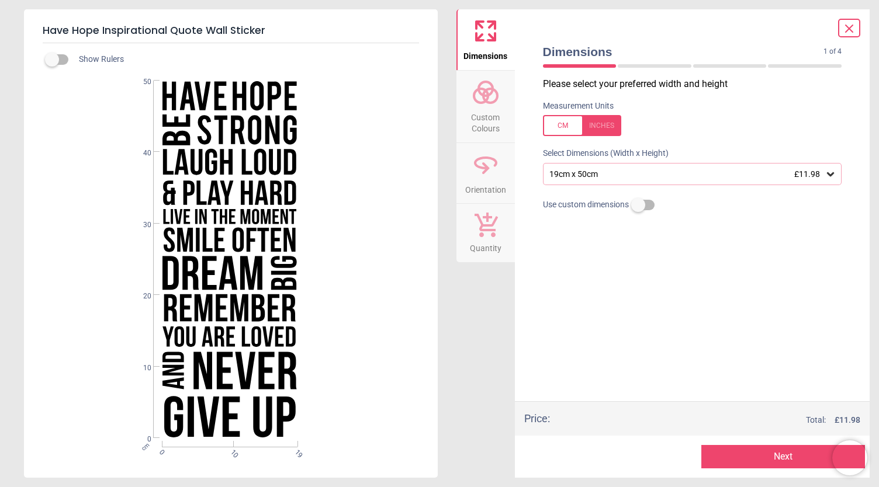
click at [640, 174] on div "19cm x 50cm £11.98" at bounding box center [686, 174] width 277 height 10
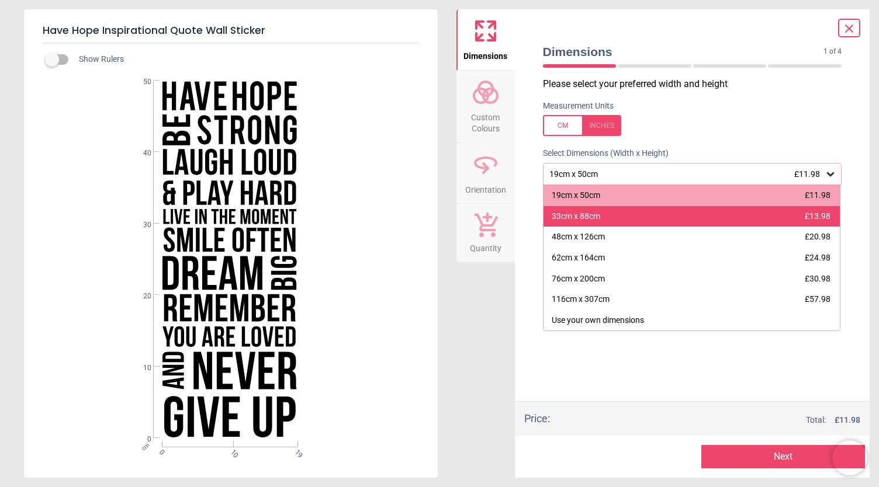
click at [623, 210] on div "33cm x 88cm £13.98" at bounding box center [691, 216] width 297 height 21
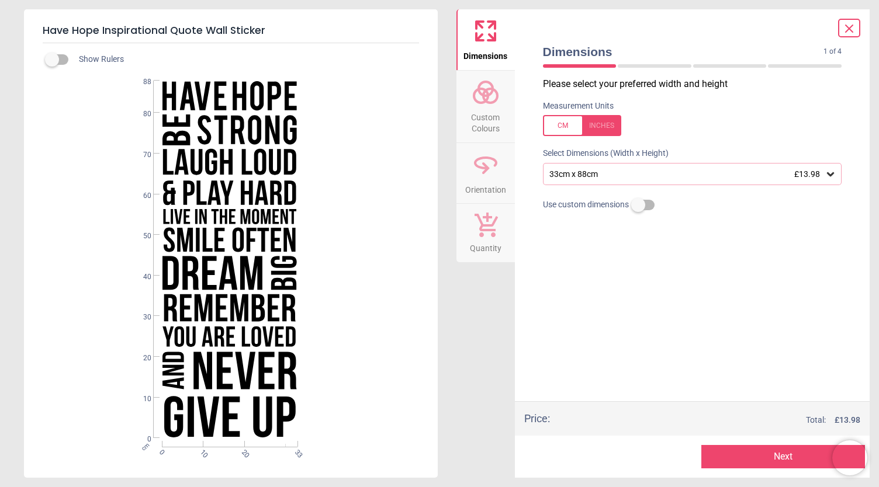
click at [776, 453] on button "Next" at bounding box center [783, 456] width 164 height 23
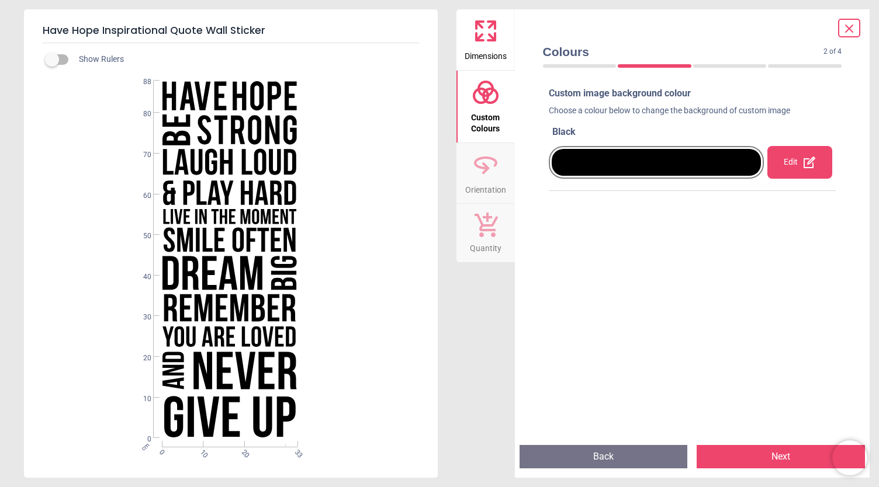
click at [791, 163] on div "Edit" at bounding box center [799, 162] width 65 height 33
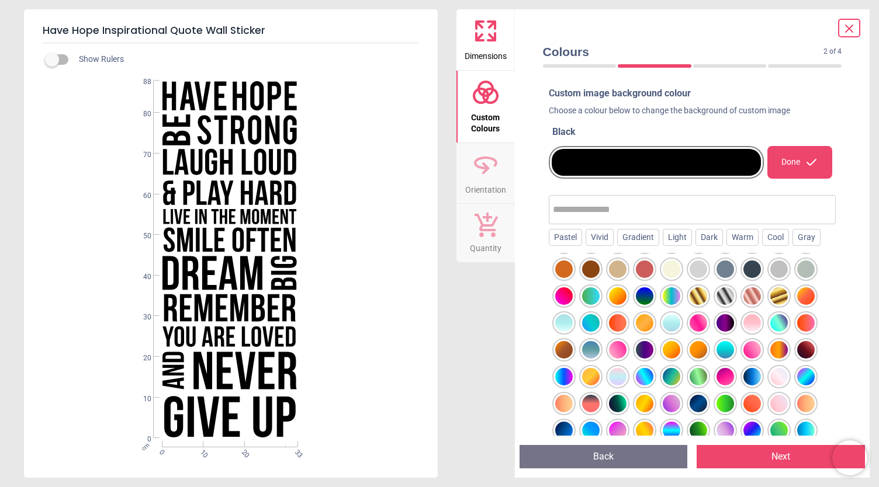
scroll to position [268, 0]
click at [674, 293] on div at bounding box center [672, 296] width 18 height 18
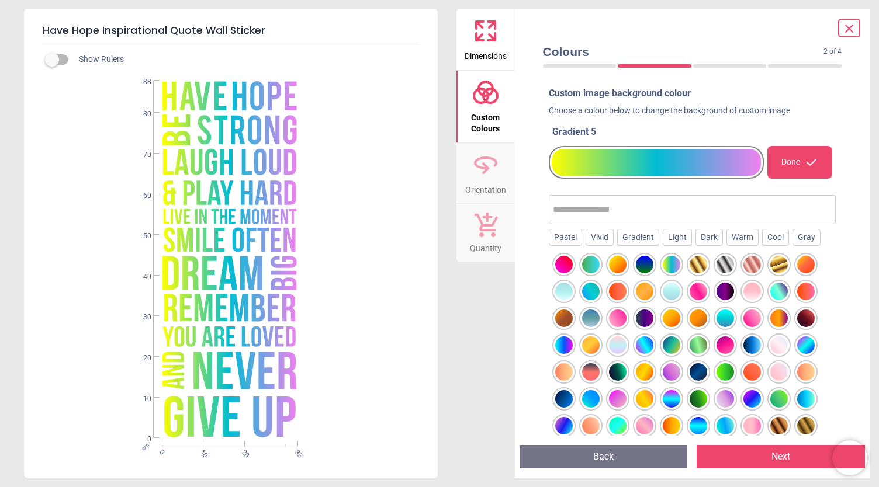
scroll to position [300, 0]
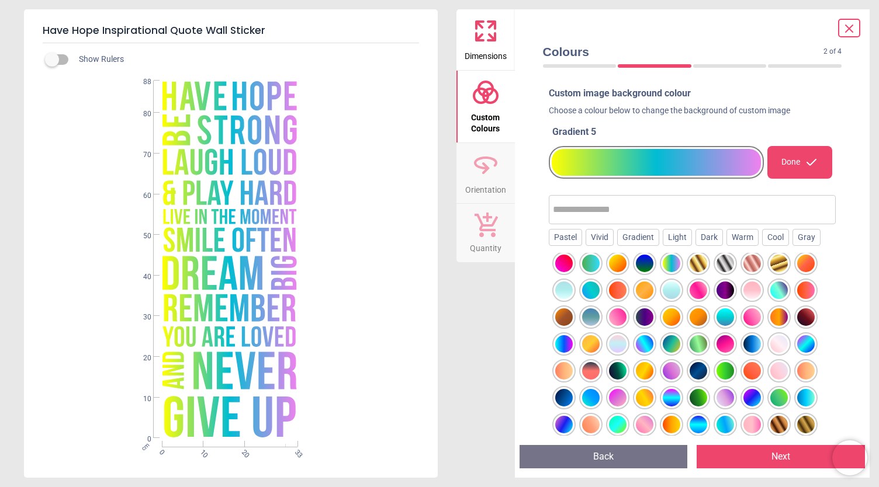
click at [805, 348] on div at bounding box center [806, 344] width 18 height 18
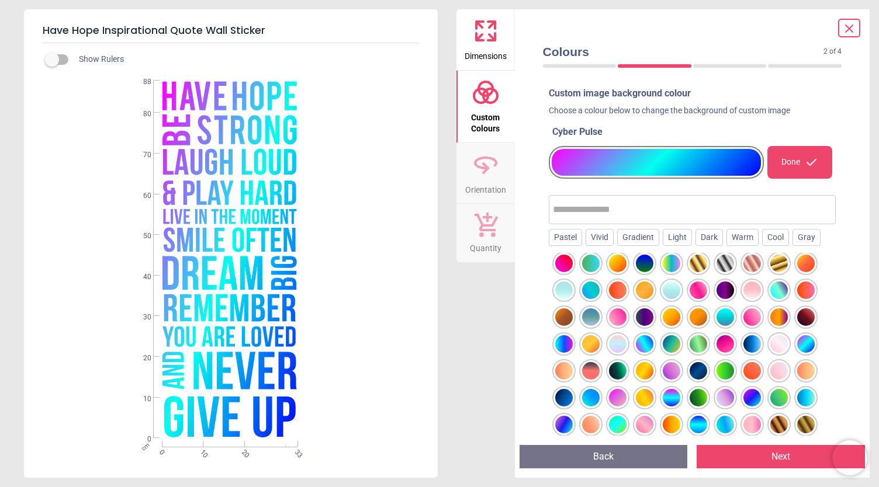
click at [657, 342] on div at bounding box center [693, 367] width 288 height 228
click at [637, 343] on div at bounding box center [645, 344] width 18 height 18
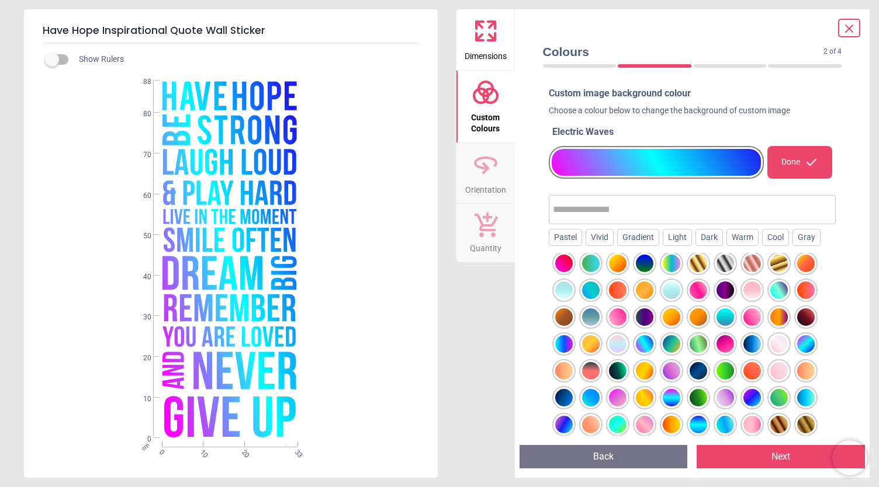
click at [721, 313] on div at bounding box center [725, 318] width 18 height 18
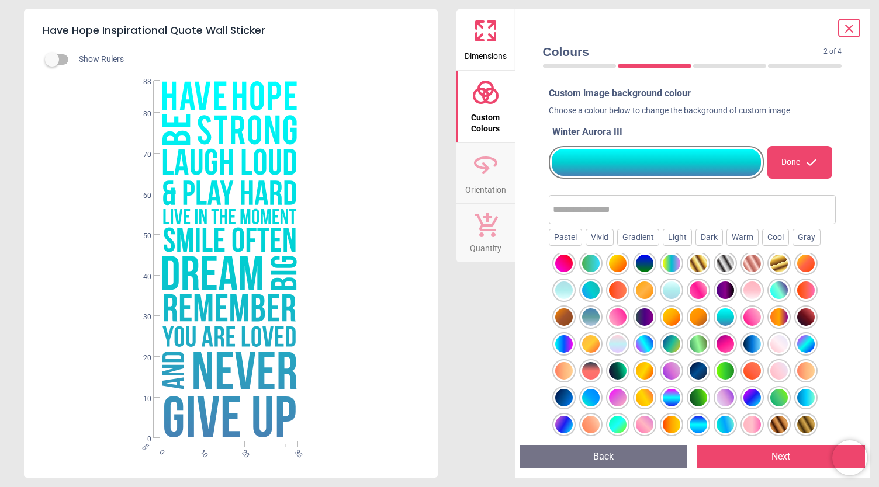
click at [785, 288] on div at bounding box center [779, 291] width 18 height 18
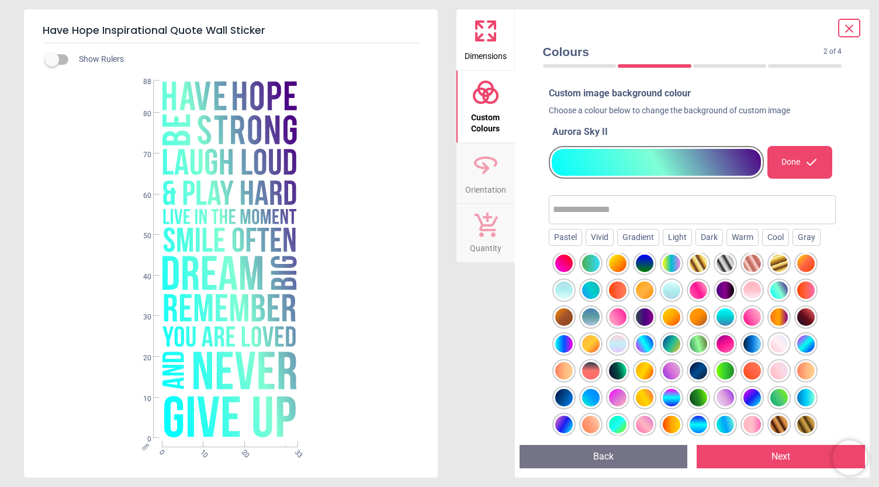
click at [672, 394] on div at bounding box center [672, 398] width 18 height 18
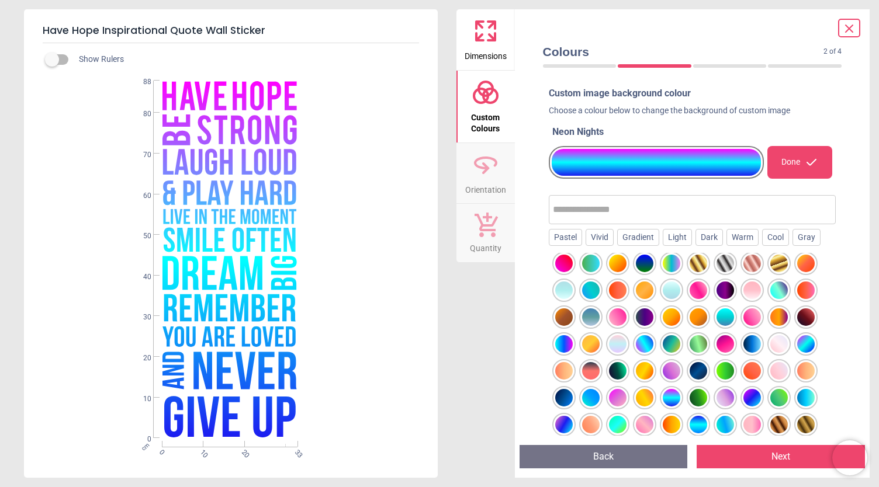
click at [701, 425] on div at bounding box center [699, 425] width 18 height 18
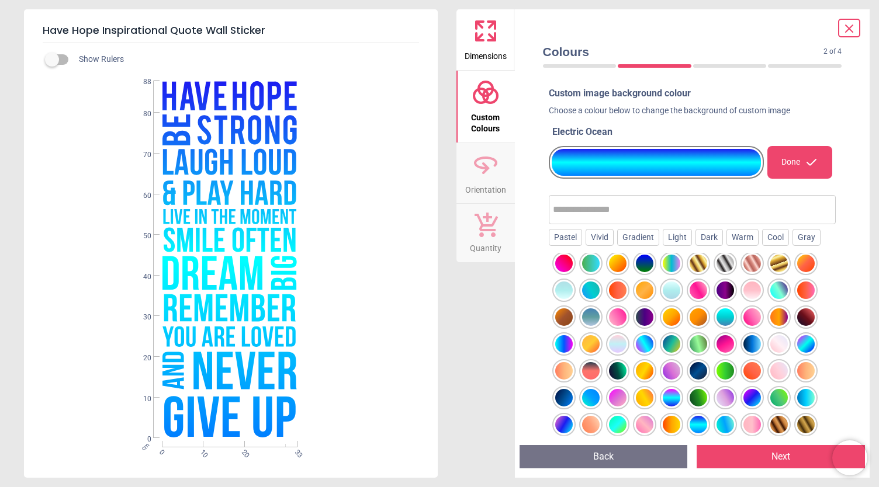
click at [724, 430] on div at bounding box center [725, 425] width 18 height 18
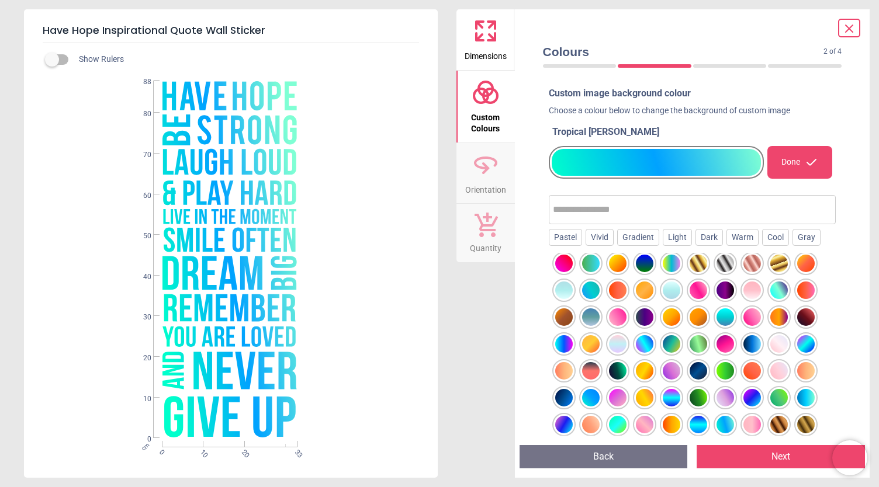
click at [751, 424] on div at bounding box center [752, 425] width 18 height 18
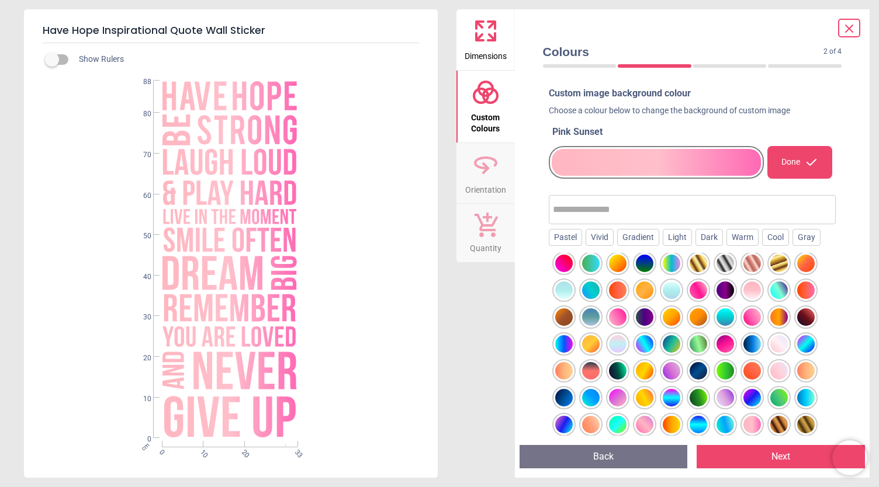
click at [643, 427] on div at bounding box center [645, 425] width 18 height 18
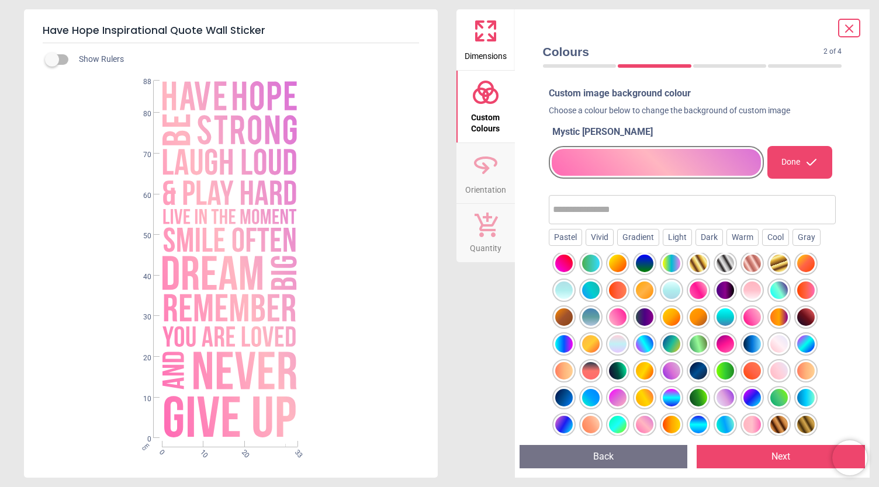
click at [584, 393] on div at bounding box center [591, 398] width 18 height 18
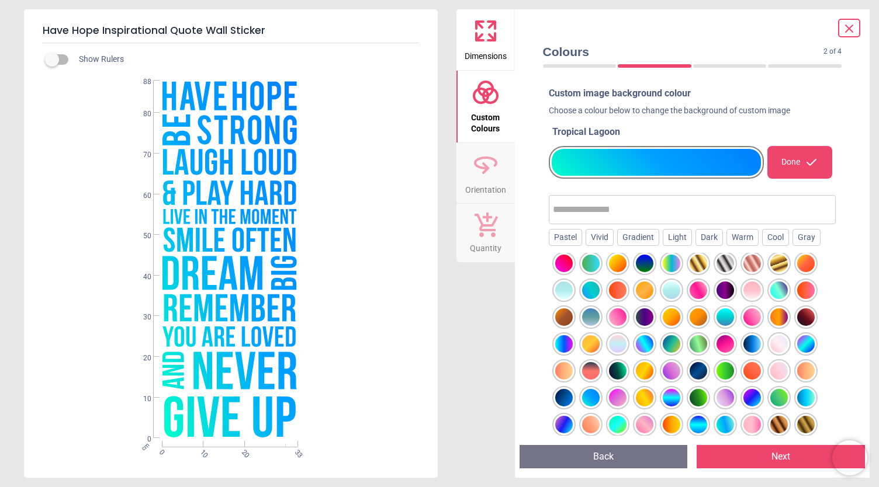
click at [558, 421] on div at bounding box center [564, 425] width 18 height 18
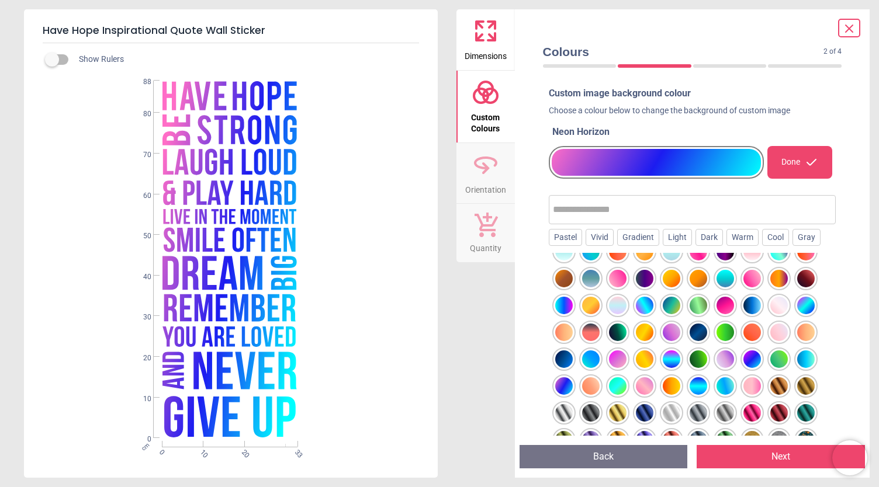
scroll to position [110, 0]
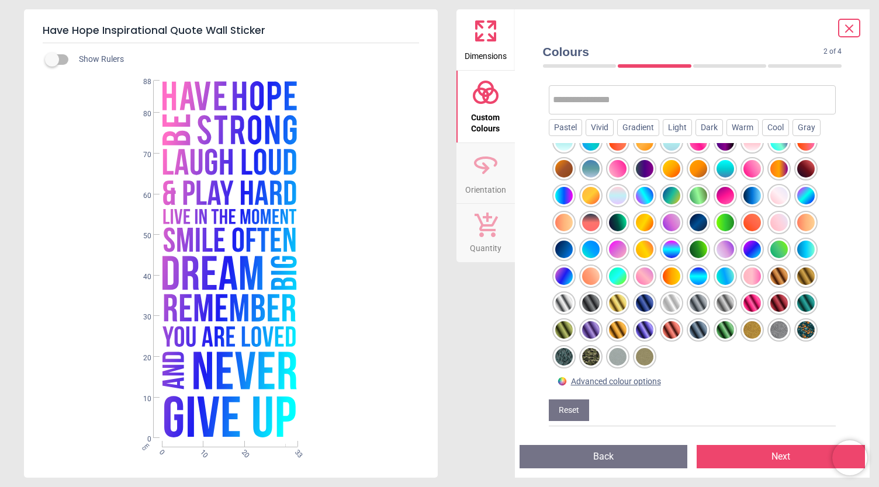
click at [615, 300] on div at bounding box center [618, 304] width 18 height 18
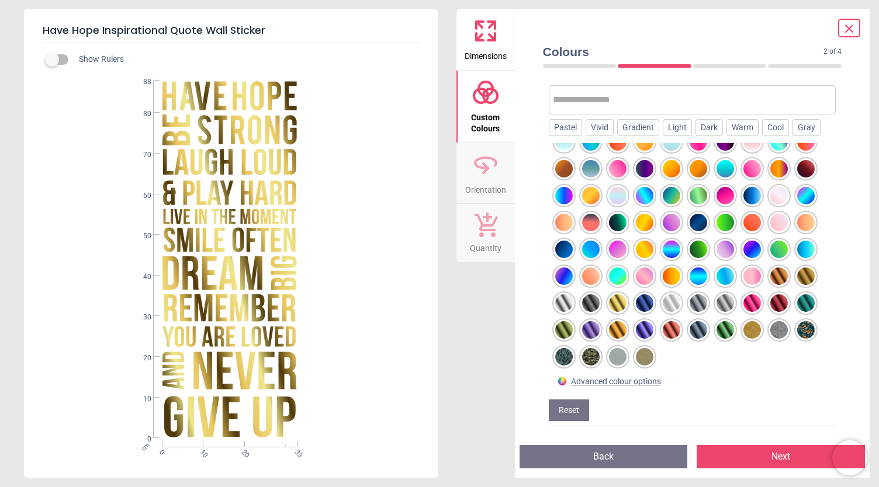
click at [753, 276] on div at bounding box center [752, 277] width 18 height 18
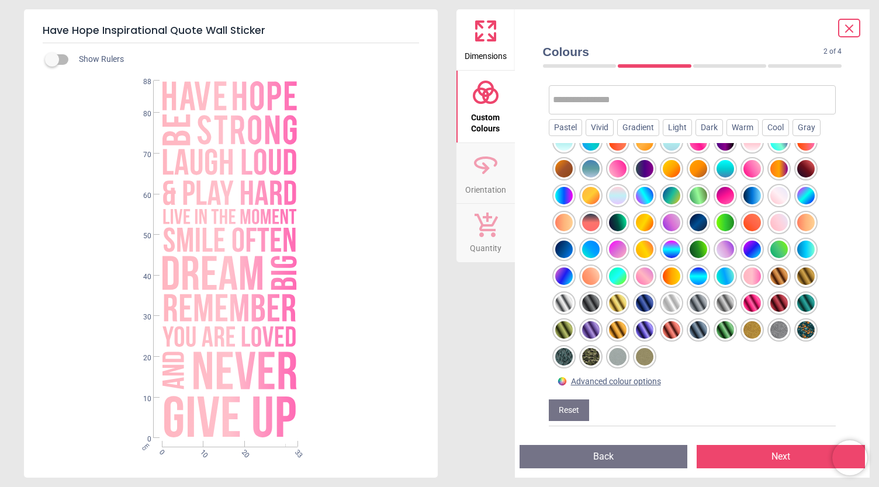
click at [675, 270] on div at bounding box center [672, 277] width 18 height 18
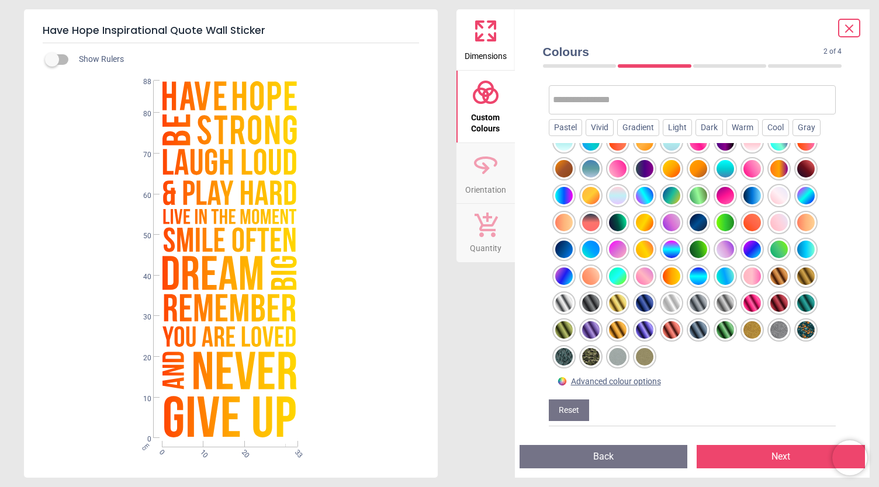
click at [728, 248] on div at bounding box center [725, 250] width 18 height 18
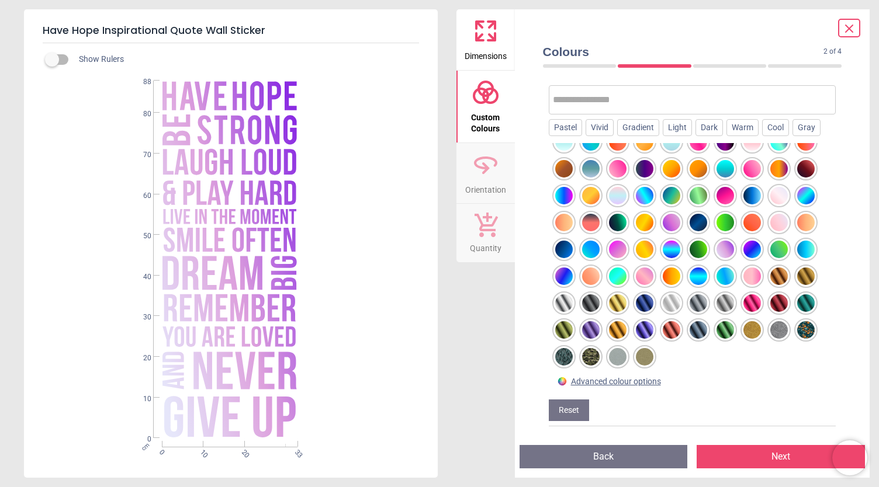
click at [588, 221] on div at bounding box center [591, 223] width 18 height 18
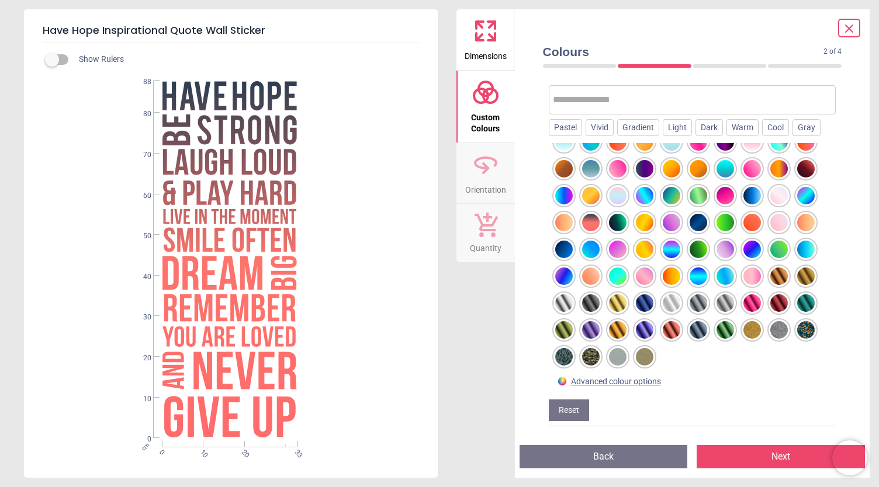
click at [561, 274] on div at bounding box center [564, 277] width 18 height 18
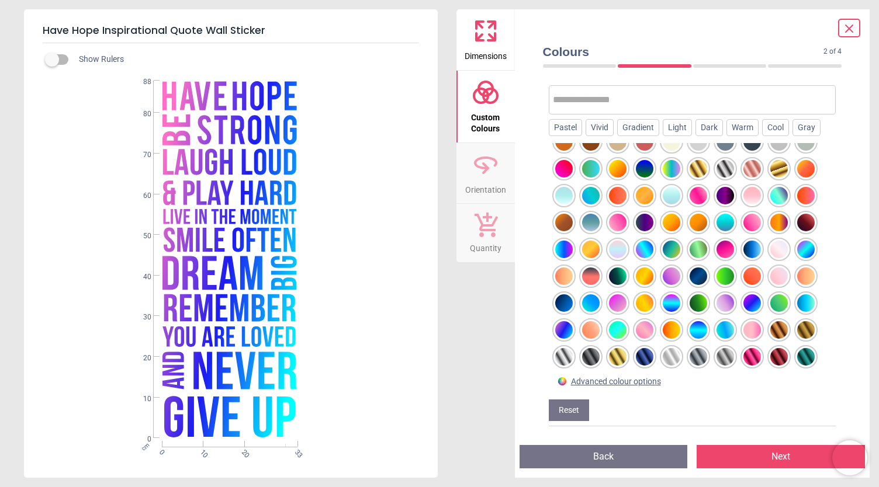
scroll to position [285, 0]
click at [671, 245] on div at bounding box center [672, 250] width 18 height 18
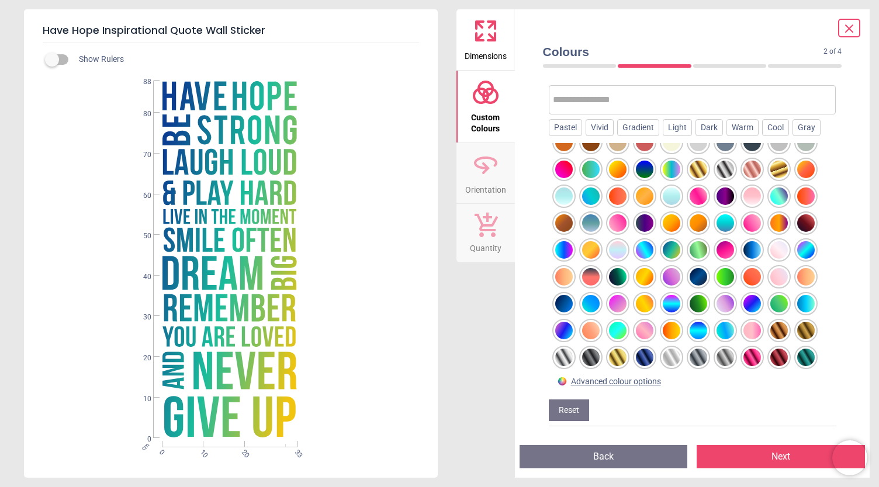
click at [698, 248] on div at bounding box center [699, 250] width 18 height 18
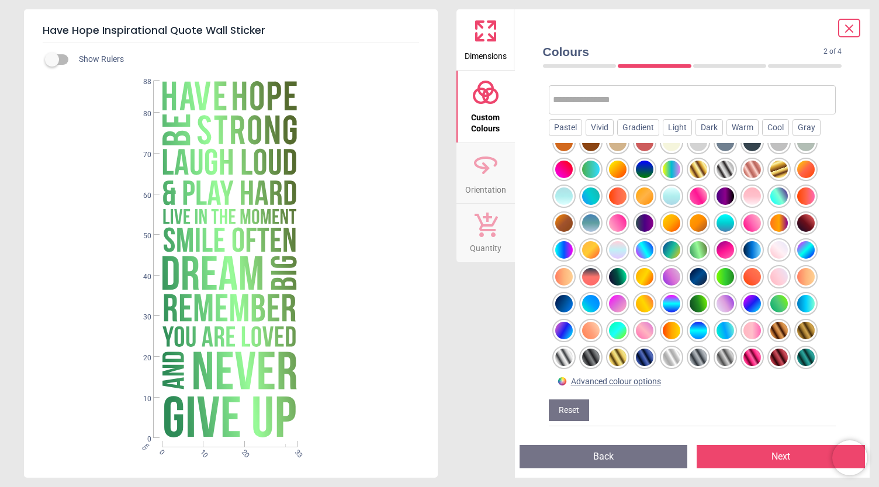
click at [649, 246] on div at bounding box center [645, 250] width 18 height 18
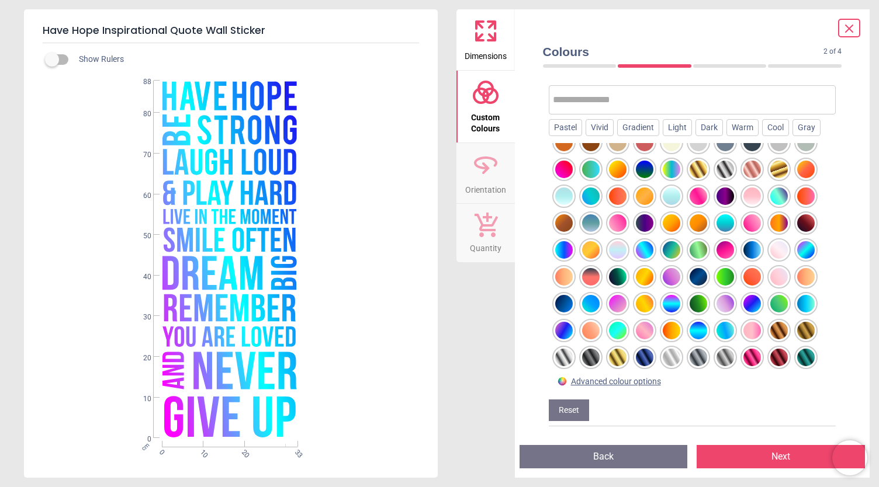
click at [773, 198] on div at bounding box center [779, 197] width 18 height 18
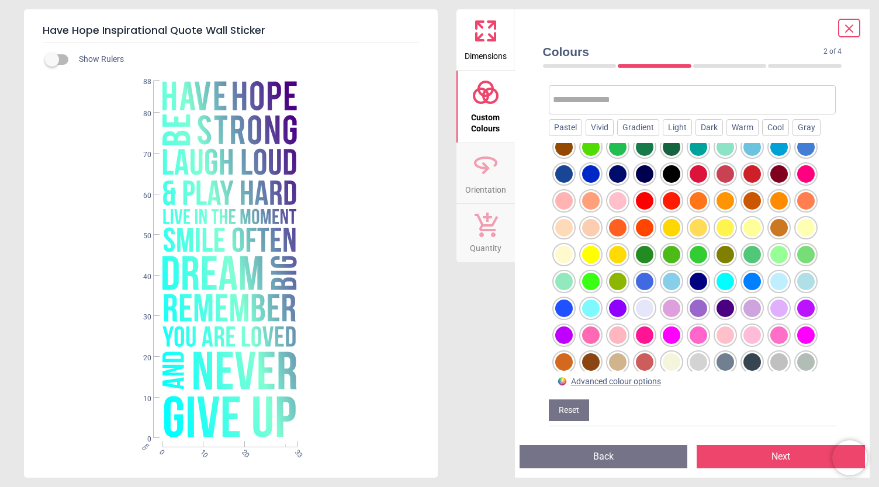
scroll to position [65, 0]
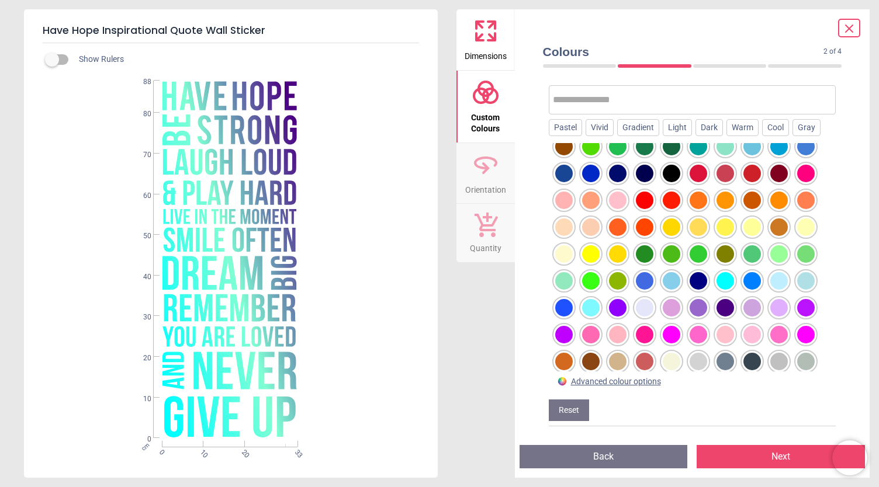
click at [701, 306] on div at bounding box center [699, 308] width 18 height 18
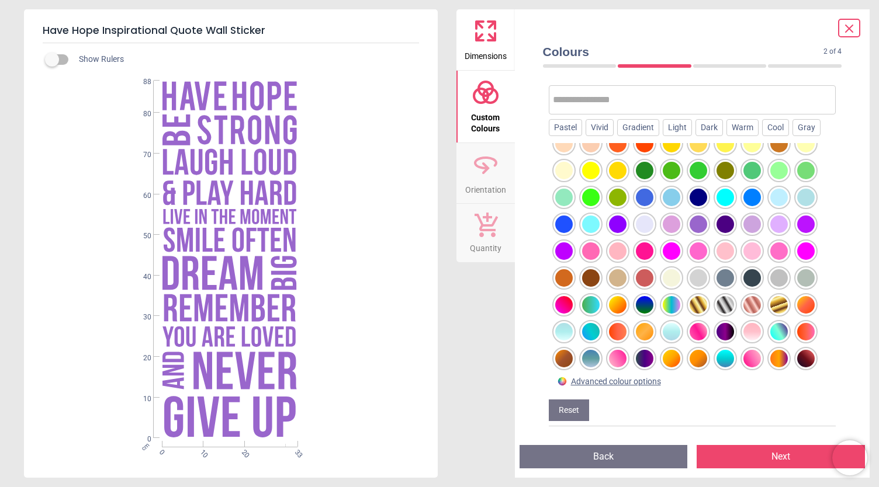
scroll to position [150, 0]
click at [671, 305] on div at bounding box center [672, 305] width 18 height 18
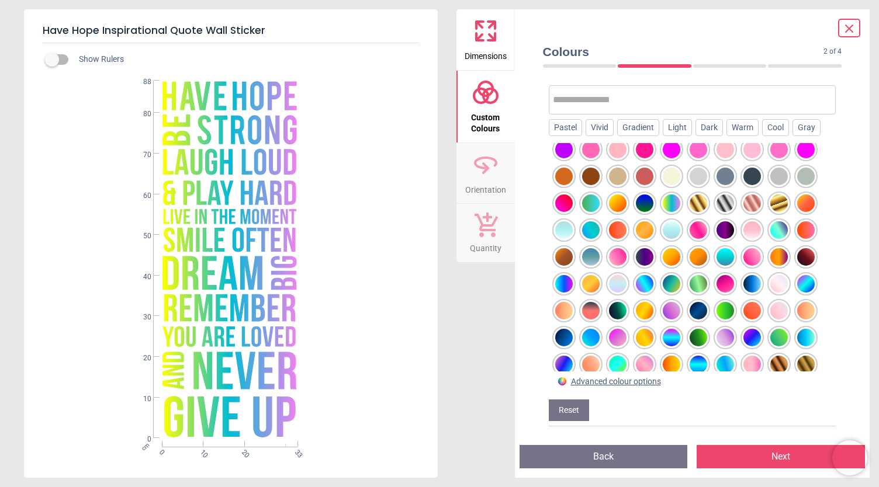
scroll to position [251, 0]
click at [644, 203] on div at bounding box center [645, 203] width 18 height 18
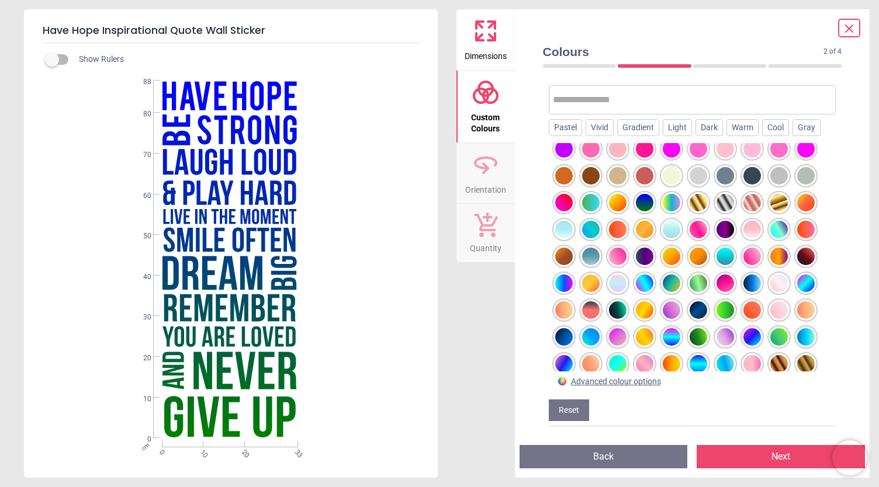
click at [599, 217] on div at bounding box center [693, 257] width 288 height 228
click at [594, 230] on div at bounding box center [591, 230] width 18 height 18
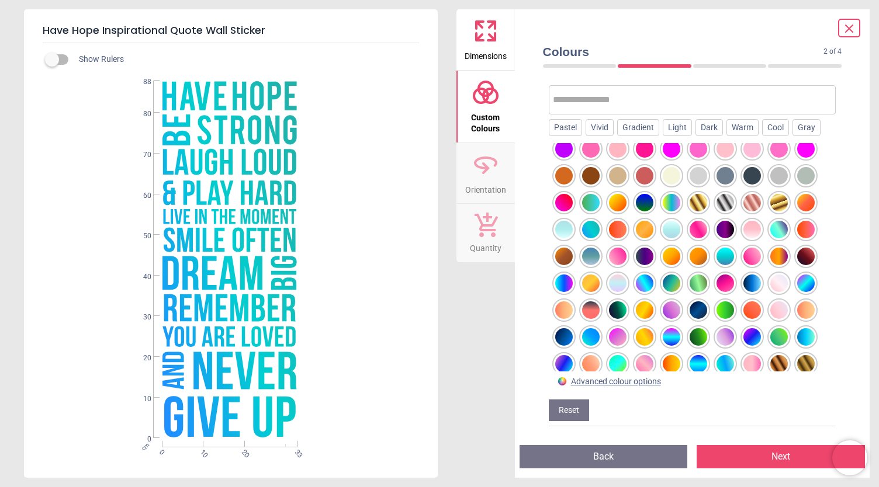
click at [591, 265] on div at bounding box center [591, 257] width 18 height 18
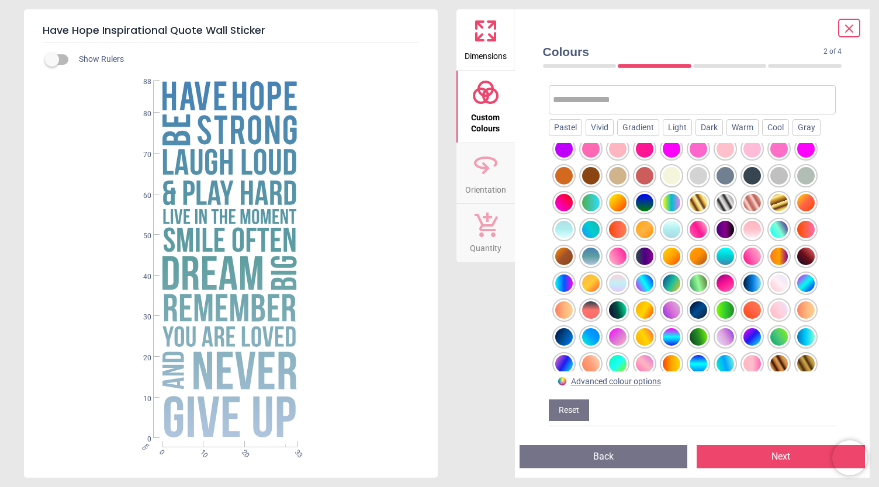
click at [590, 255] on div at bounding box center [591, 257] width 18 height 18
click at [558, 285] on div at bounding box center [564, 284] width 18 height 18
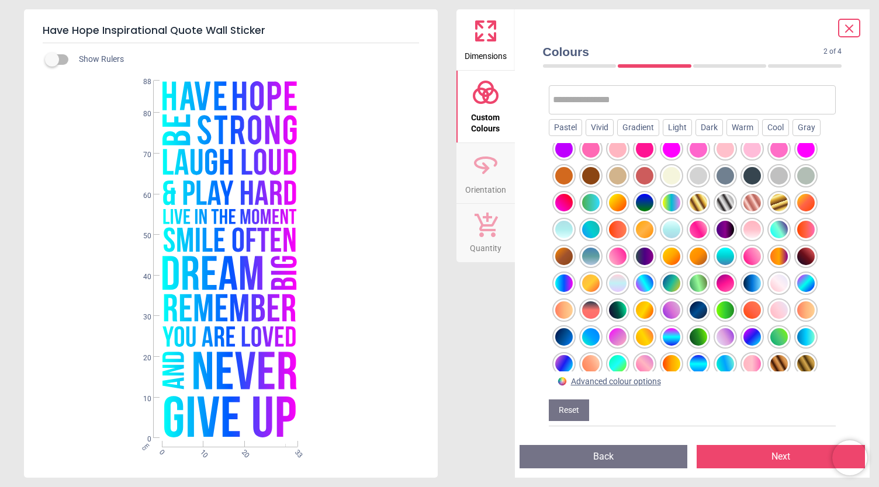
click at [619, 281] on div at bounding box center [618, 284] width 18 height 18
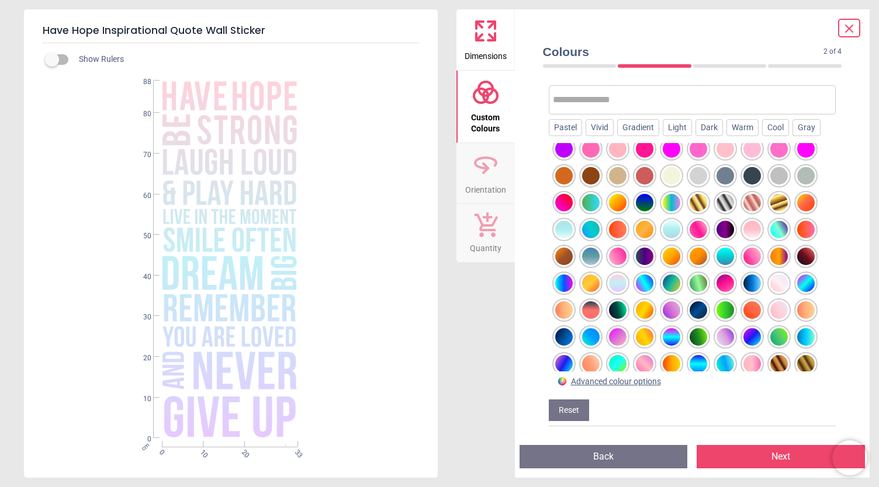
click at [646, 283] on div at bounding box center [645, 284] width 18 height 18
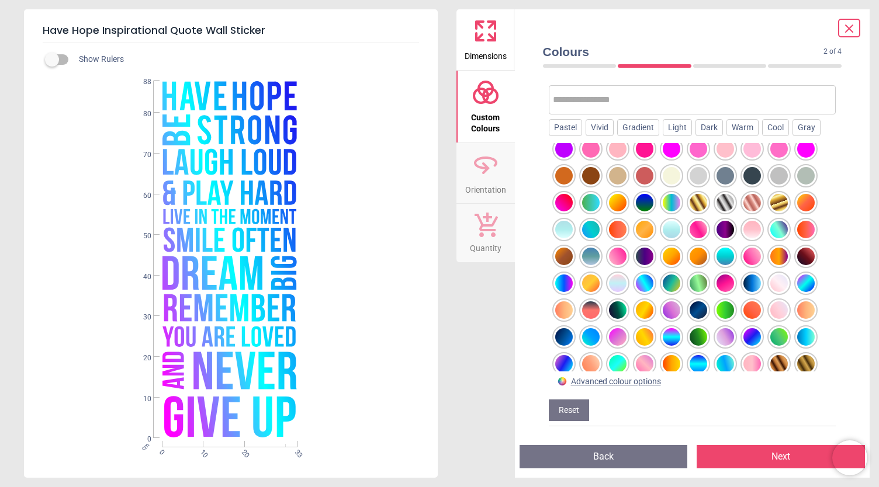
click at [676, 311] on div at bounding box center [672, 311] width 18 height 18
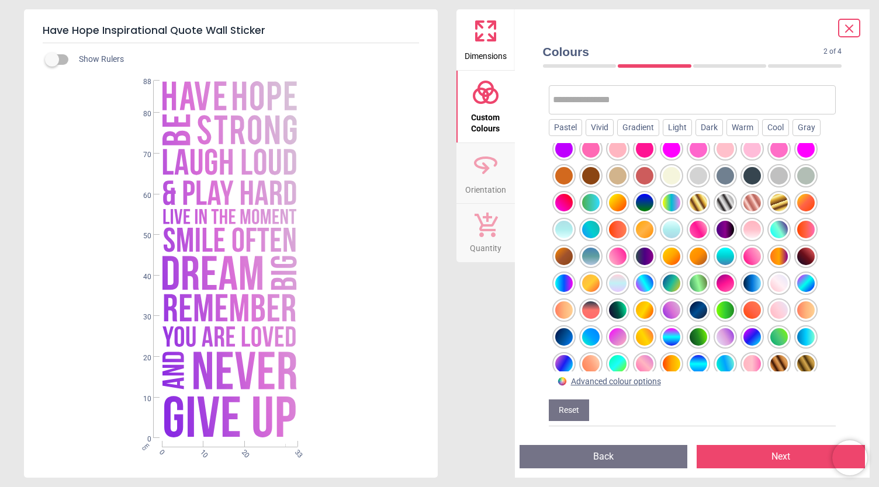
click at [612, 312] on div at bounding box center [618, 311] width 18 height 18
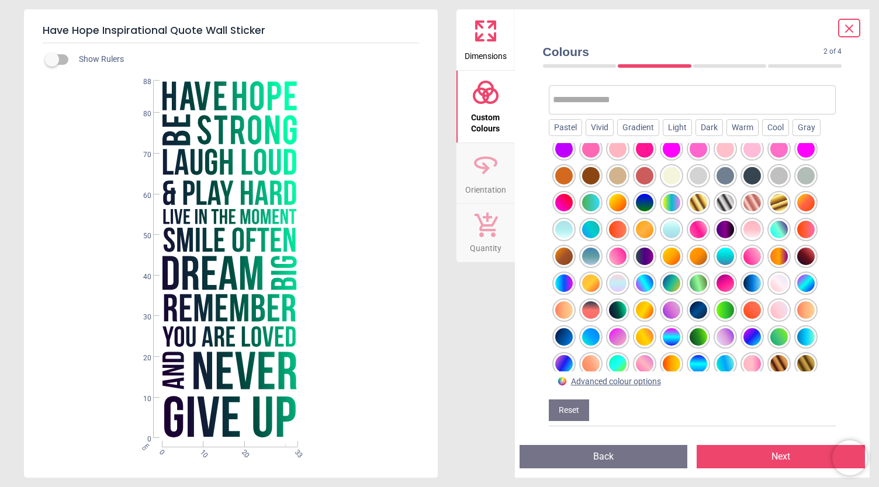
click at [666, 256] on div at bounding box center [672, 257] width 18 height 18
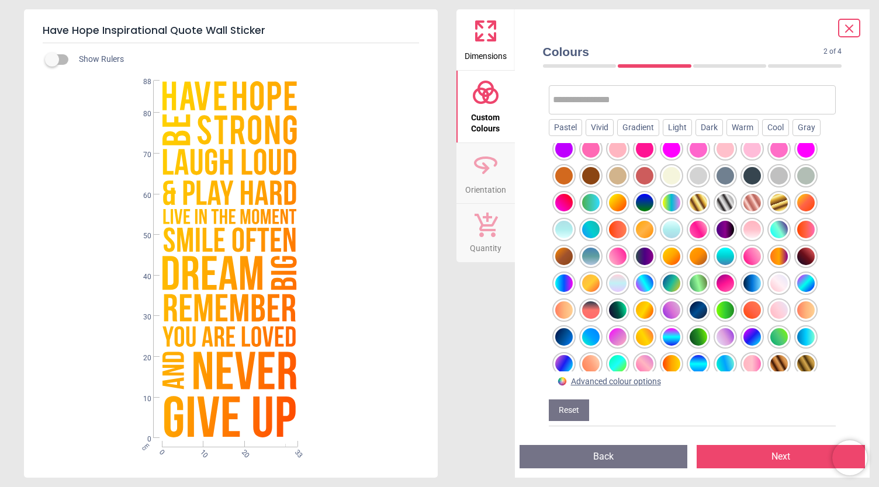
click at [673, 281] on div at bounding box center [672, 284] width 18 height 18
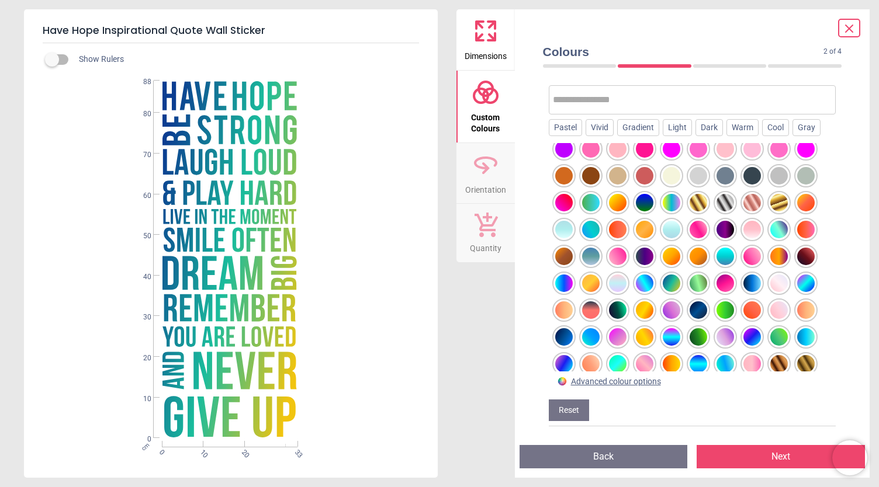
click at [630, 386] on div "Advanced colour options" at bounding box center [616, 382] width 90 height 12
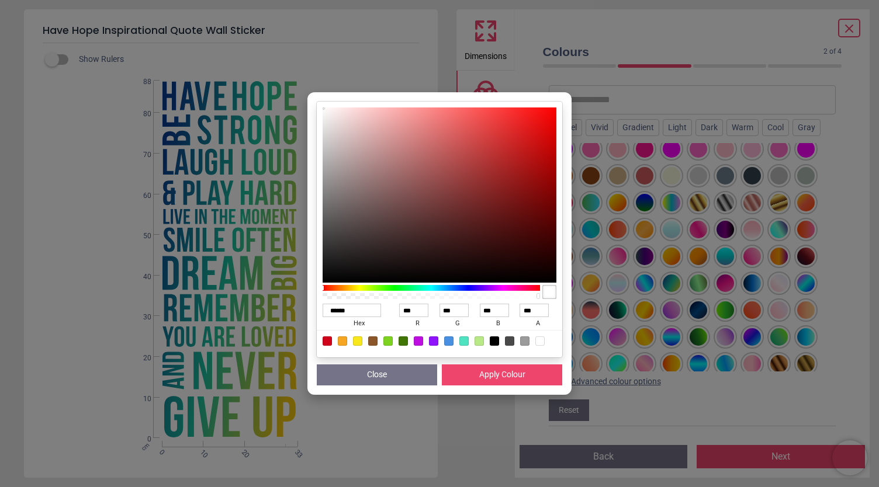
click at [373, 371] on button "Close" at bounding box center [377, 375] width 120 height 21
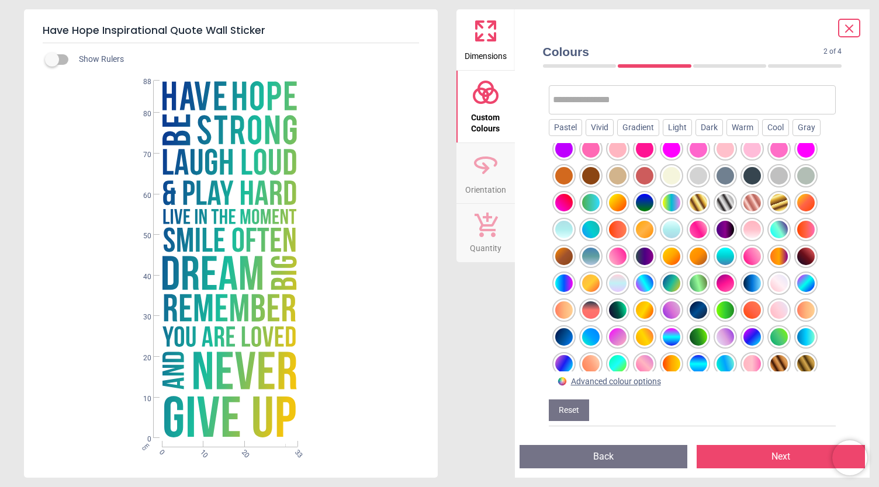
click at [778, 230] on div at bounding box center [779, 230] width 18 height 18
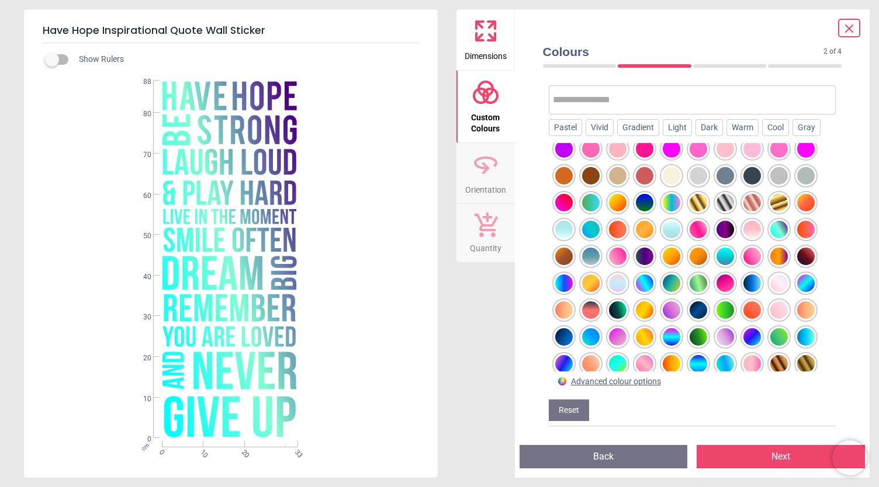
click at [808, 276] on div at bounding box center [806, 284] width 18 height 18
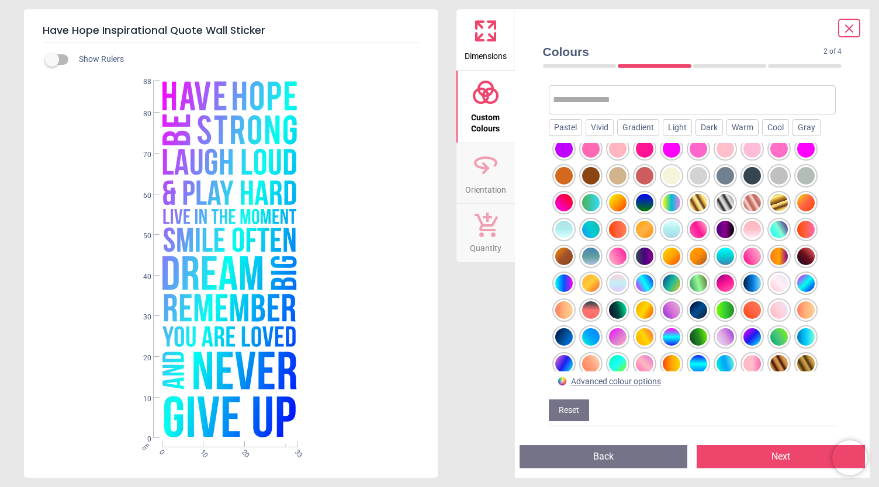
click at [746, 280] on div at bounding box center [752, 284] width 18 height 18
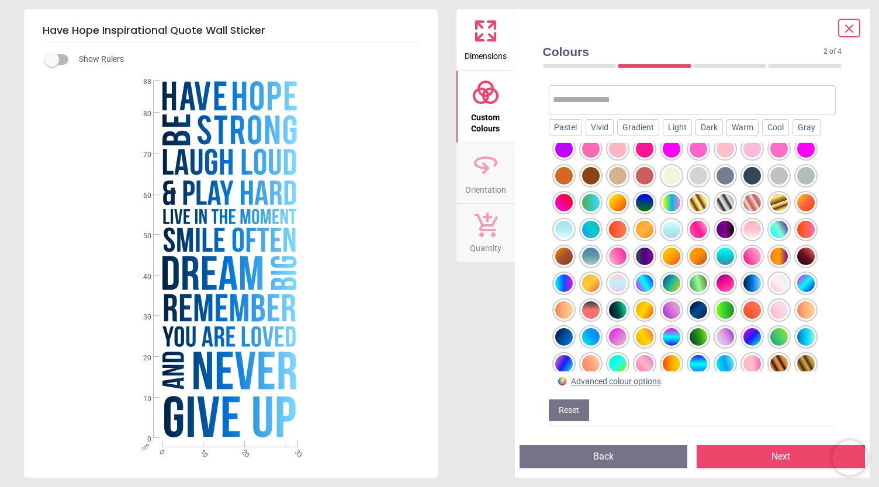
click at [698, 283] on div at bounding box center [699, 284] width 18 height 18
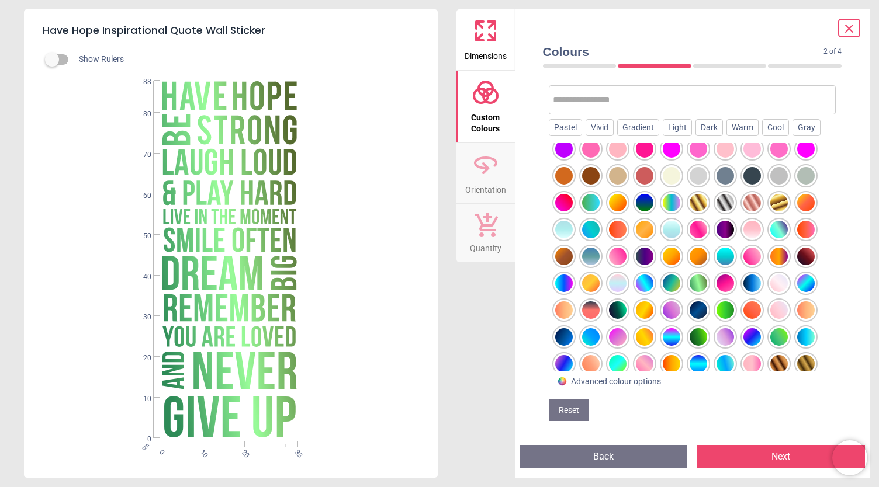
click at [729, 311] on div at bounding box center [725, 311] width 18 height 18
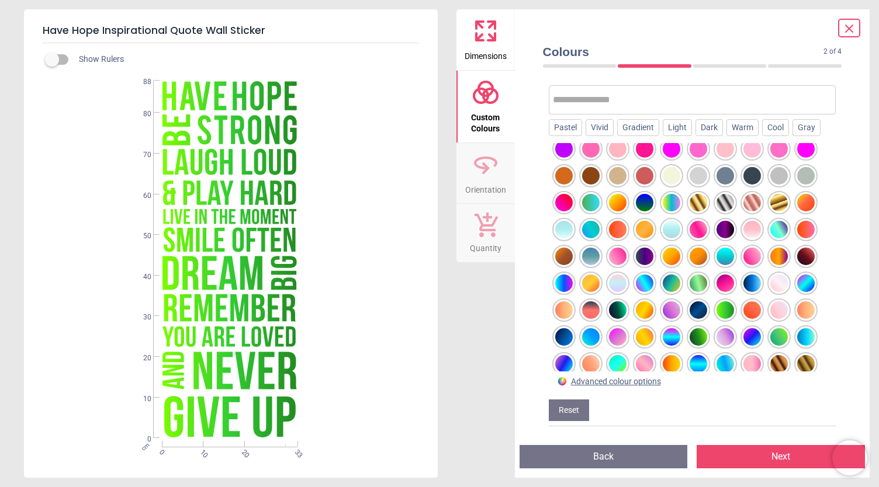
click at [704, 341] on div at bounding box center [699, 337] width 18 height 18
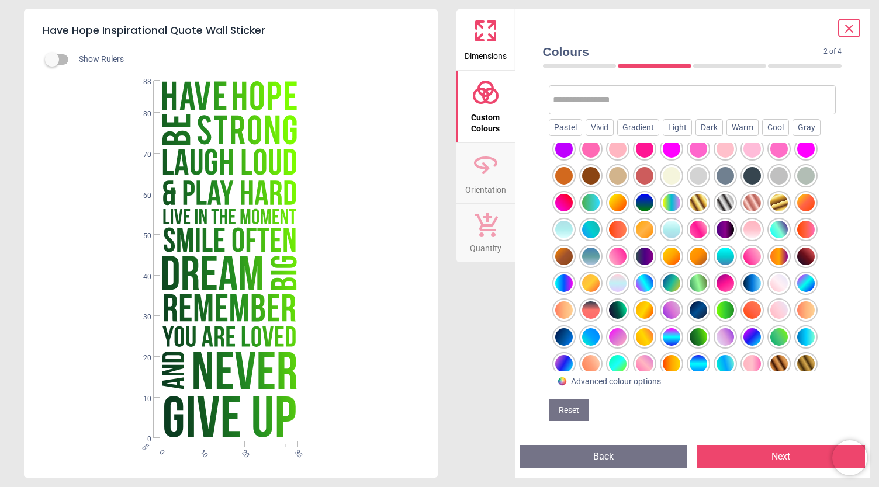
click at [774, 336] on div at bounding box center [779, 337] width 18 height 18
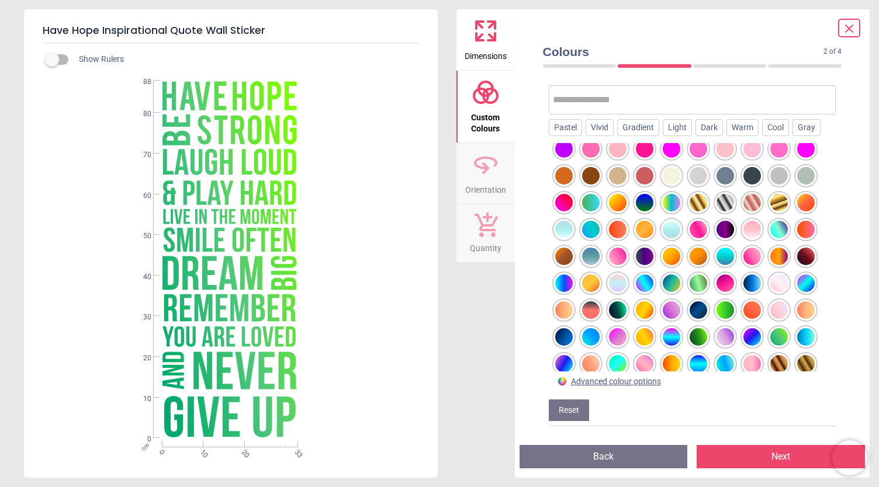
click at [671, 280] on div at bounding box center [672, 284] width 18 height 18
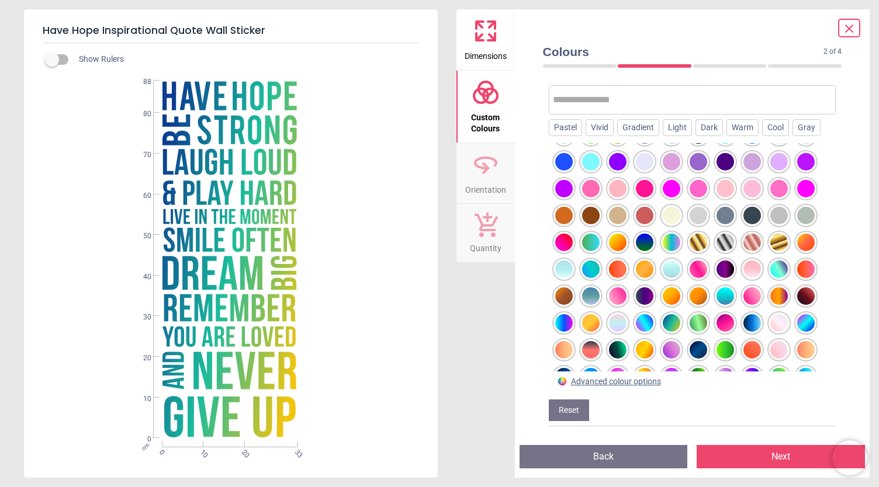
scroll to position [206, 0]
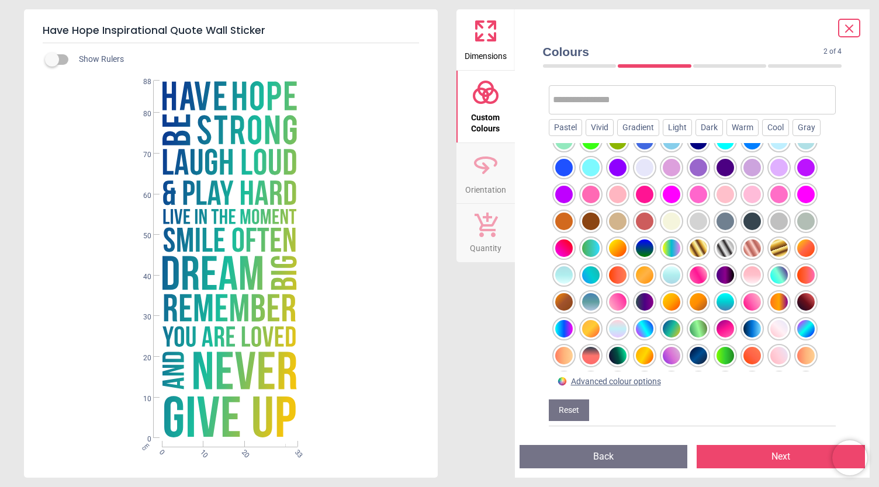
click at [669, 248] on div at bounding box center [672, 249] width 18 height 18
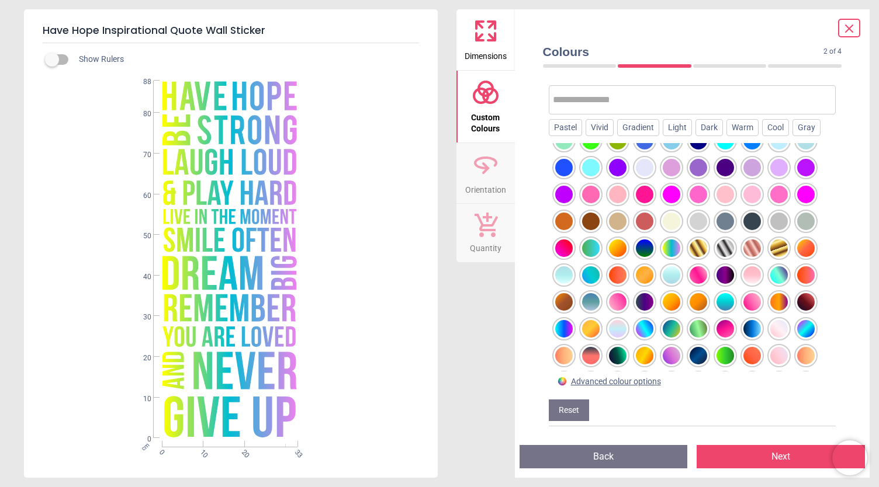
click at [671, 326] on div at bounding box center [672, 329] width 18 height 18
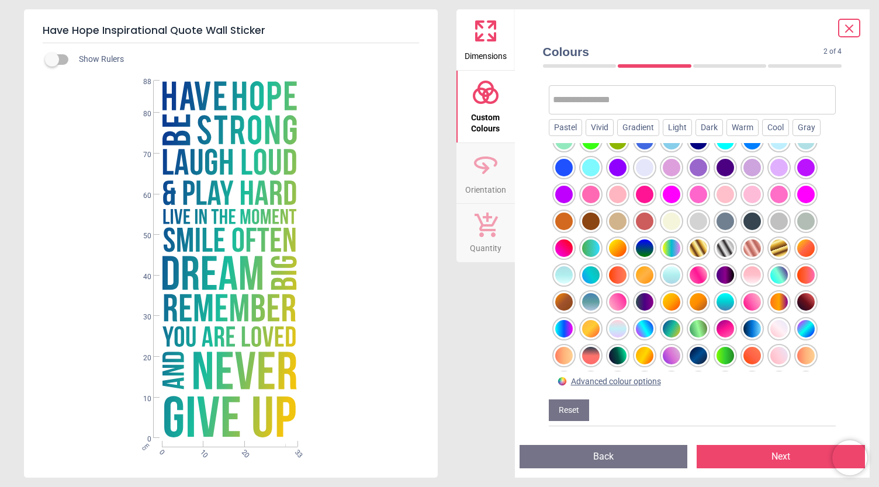
click at [672, 355] on div at bounding box center [672, 356] width 18 height 18
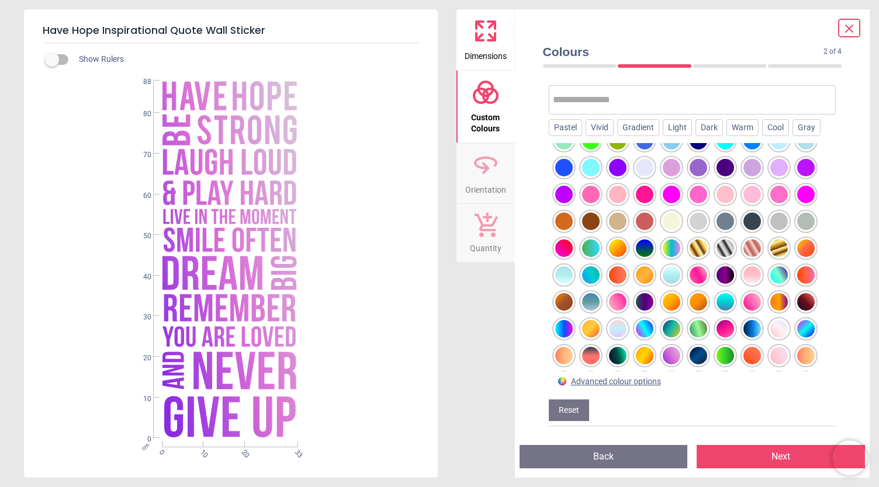
click at [617, 298] on div at bounding box center [618, 302] width 18 height 18
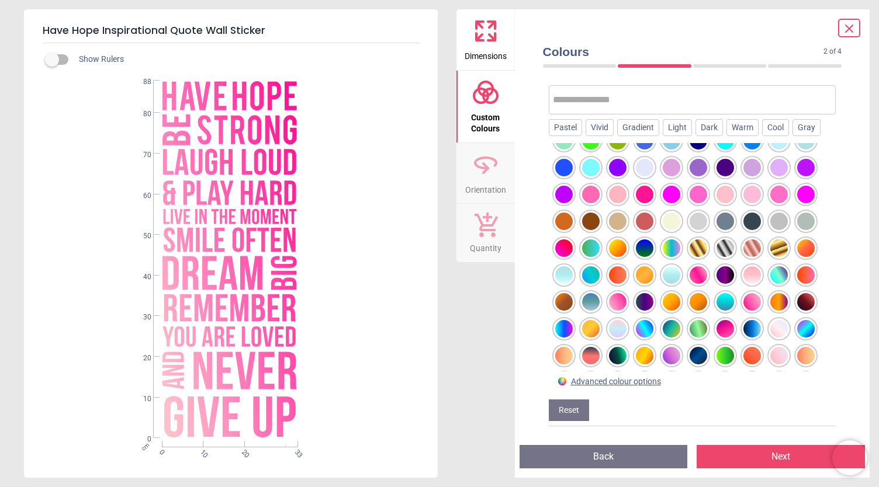
click at [561, 327] on div at bounding box center [564, 329] width 18 height 18
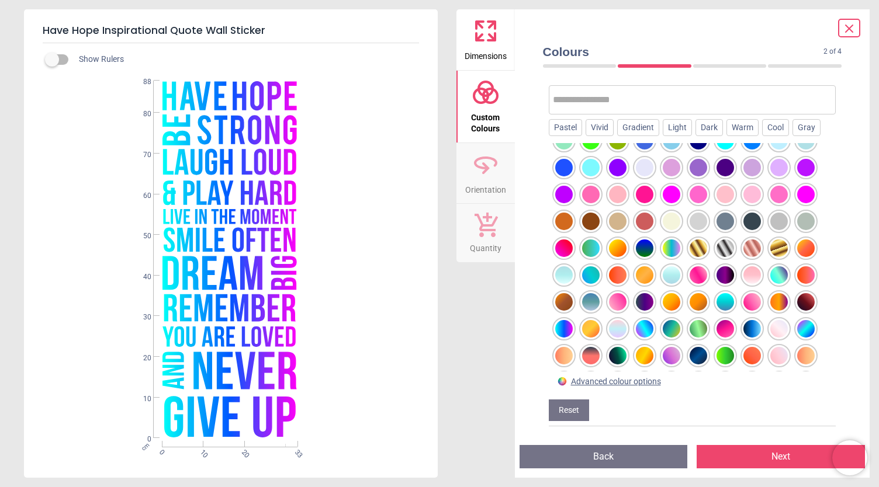
click at [560, 250] on div at bounding box center [564, 249] width 18 height 18
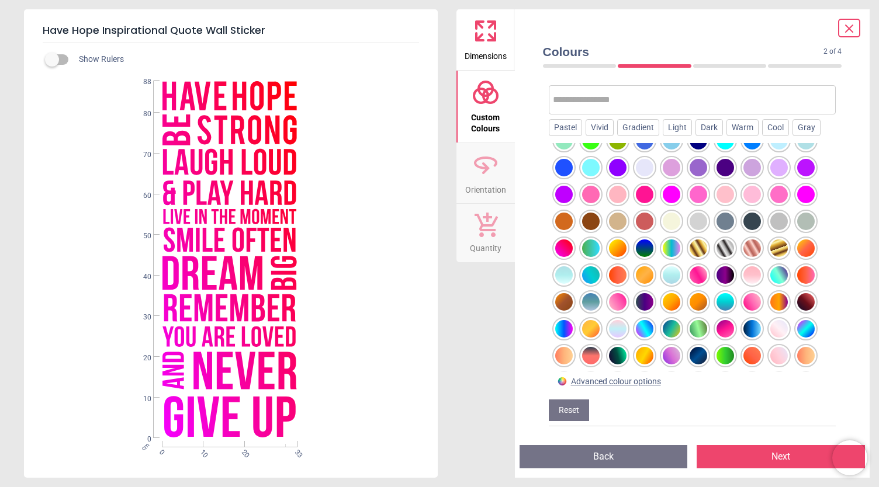
click at [672, 251] on div at bounding box center [672, 249] width 18 height 18
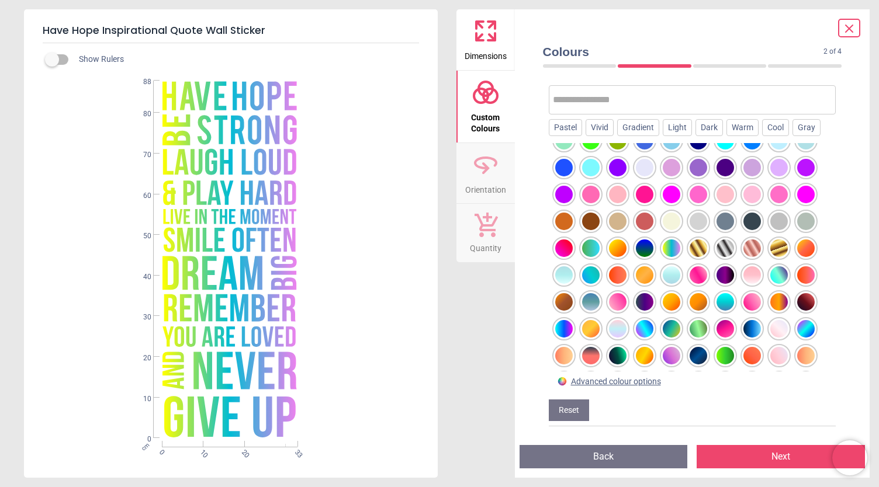
click at [707, 275] on div at bounding box center [699, 275] width 18 height 18
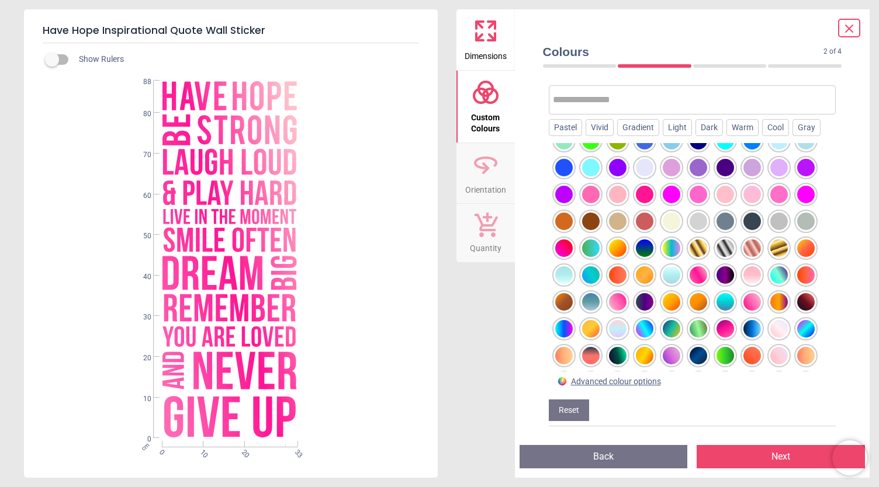
click at [754, 276] on div at bounding box center [752, 275] width 18 height 18
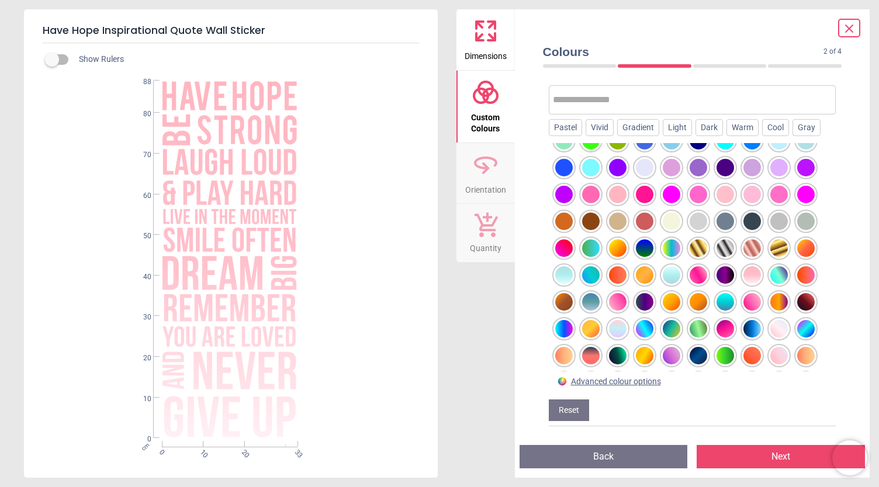
click at [756, 302] on div at bounding box center [752, 302] width 18 height 18
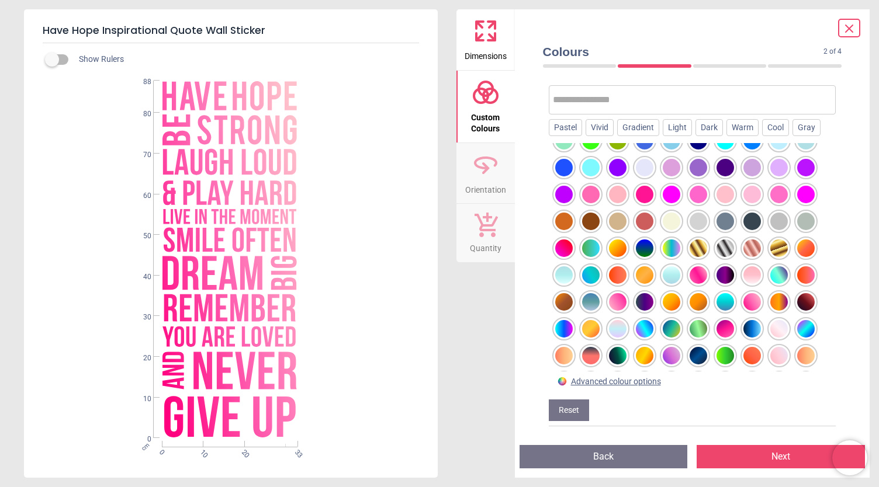
click at [704, 275] on div at bounding box center [699, 275] width 18 height 18
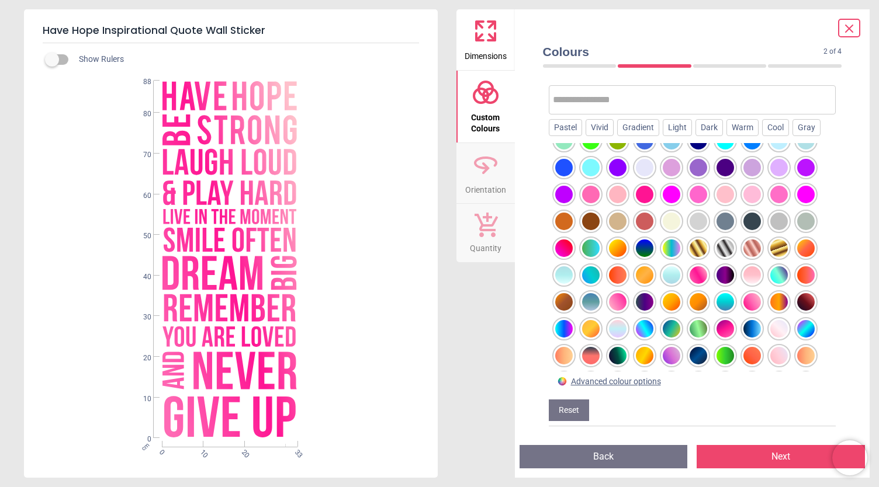
click at [620, 303] on div at bounding box center [618, 302] width 18 height 18
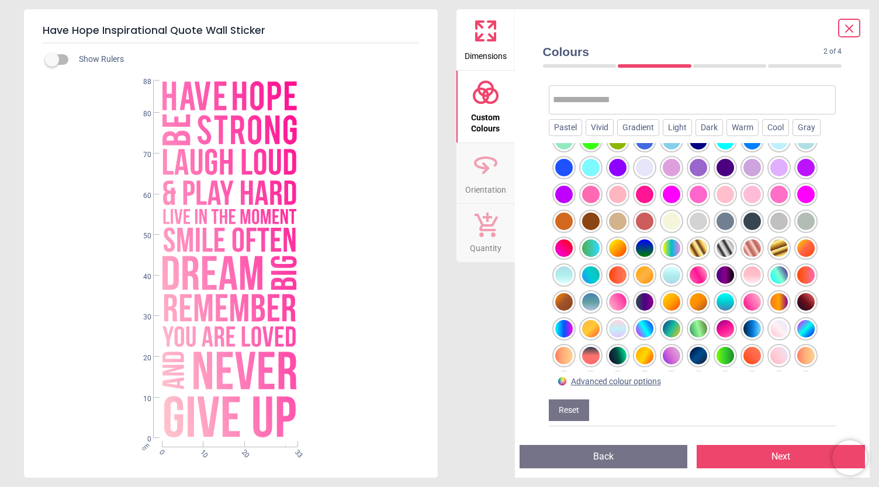
click at [719, 331] on div at bounding box center [725, 329] width 18 height 18
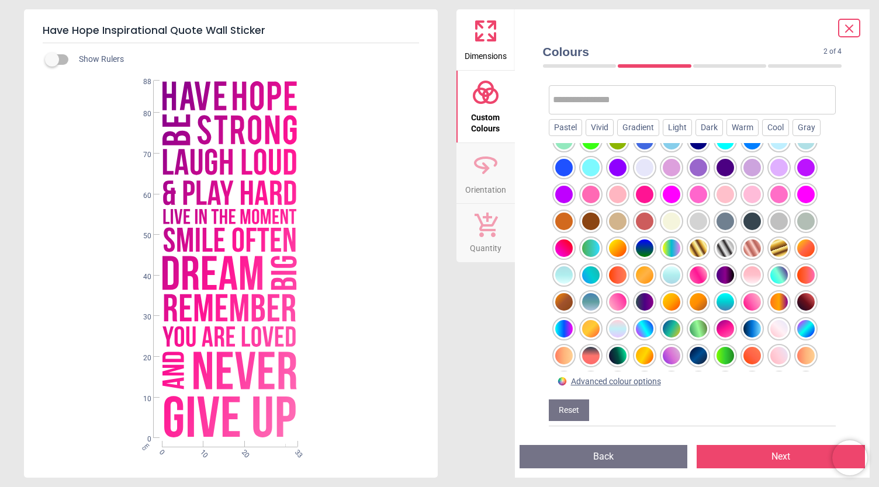
click at [671, 355] on div at bounding box center [672, 356] width 18 height 18
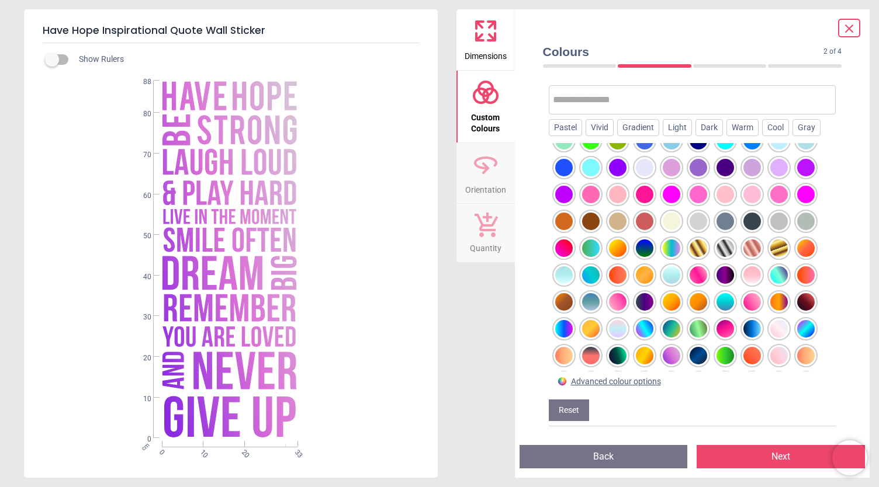
click at [671, 328] on div at bounding box center [672, 329] width 18 height 18
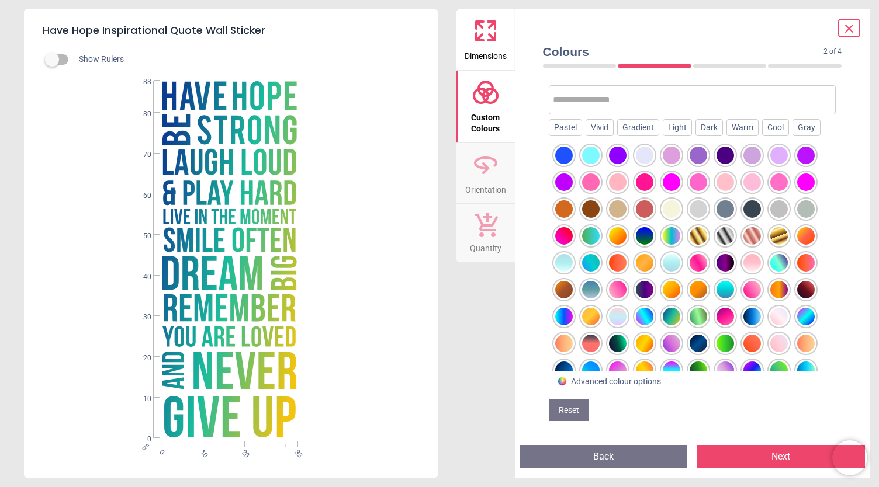
scroll to position [219, 0]
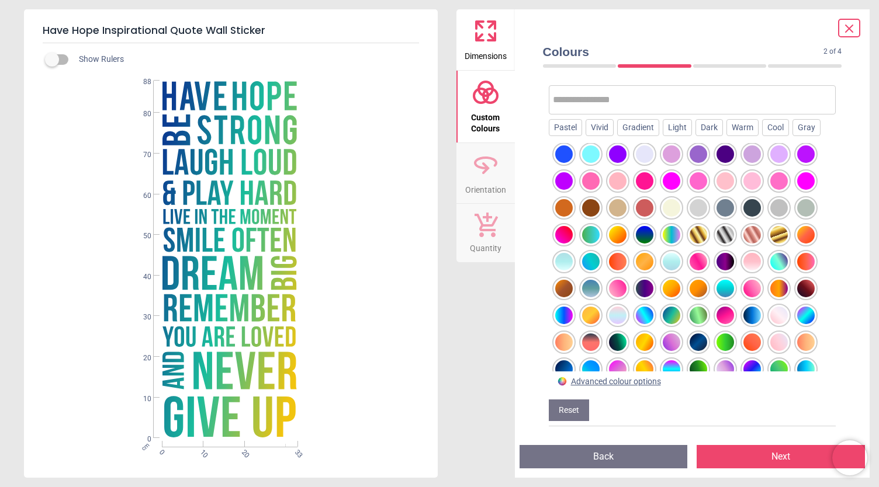
click at [644, 233] on div at bounding box center [645, 235] width 18 height 18
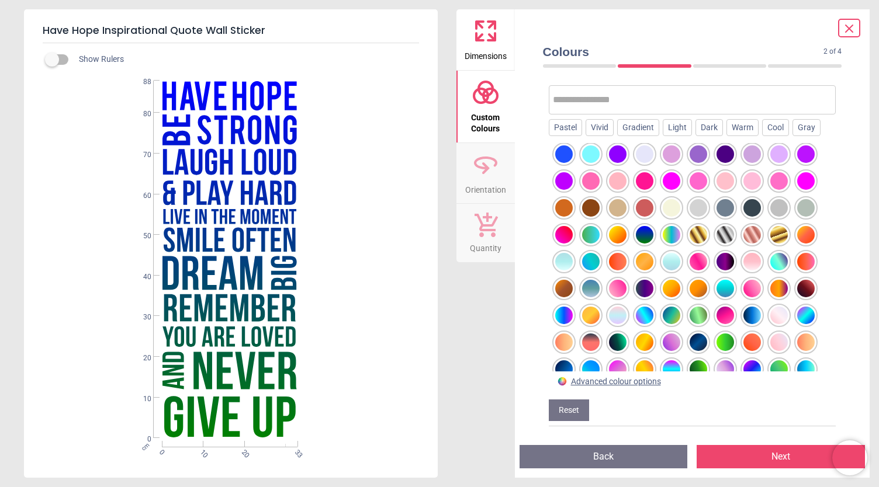
click at [676, 324] on div at bounding box center [672, 316] width 18 height 18
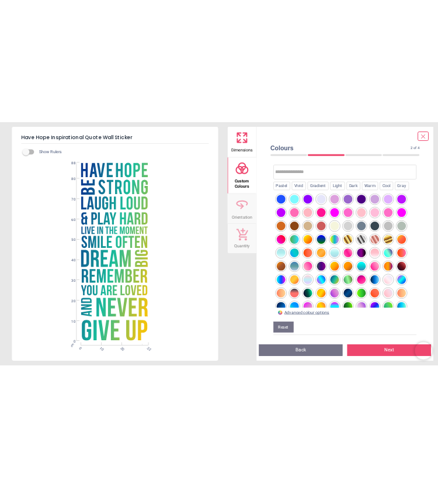
scroll to position [339, 0]
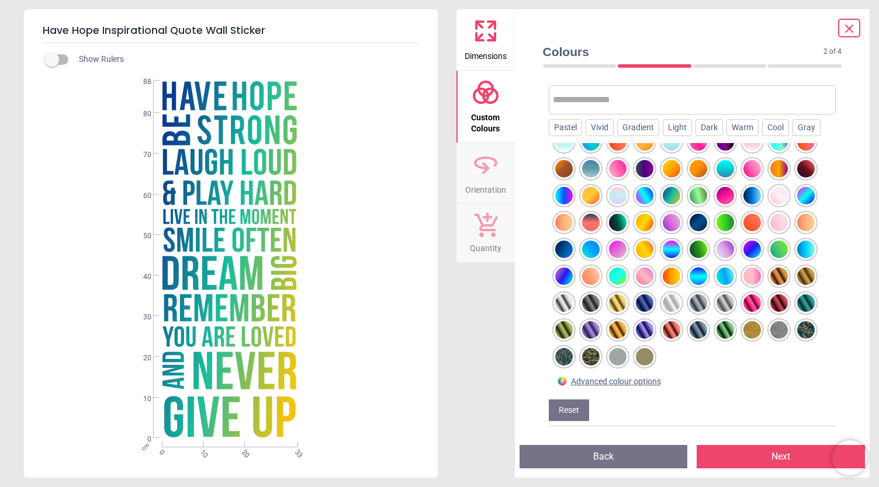
click at [672, 223] on div at bounding box center [672, 223] width 18 height 18
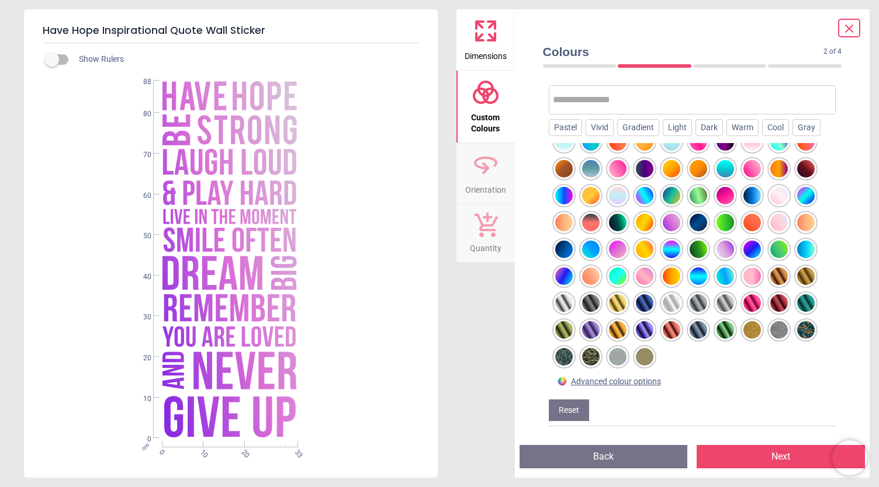
click at [672, 254] on div at bounding box center [672, 250] width 18 height 18
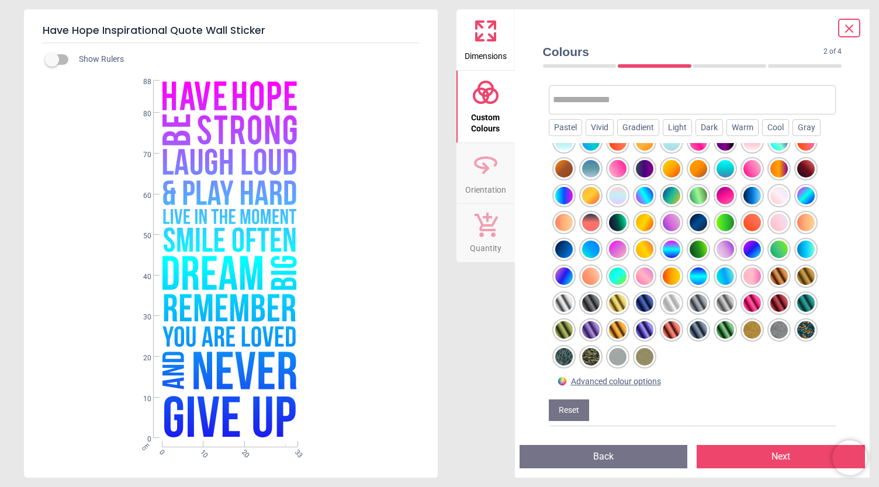
click at [617, 283] on div at bounding box center [618, 277] width 18 height 18
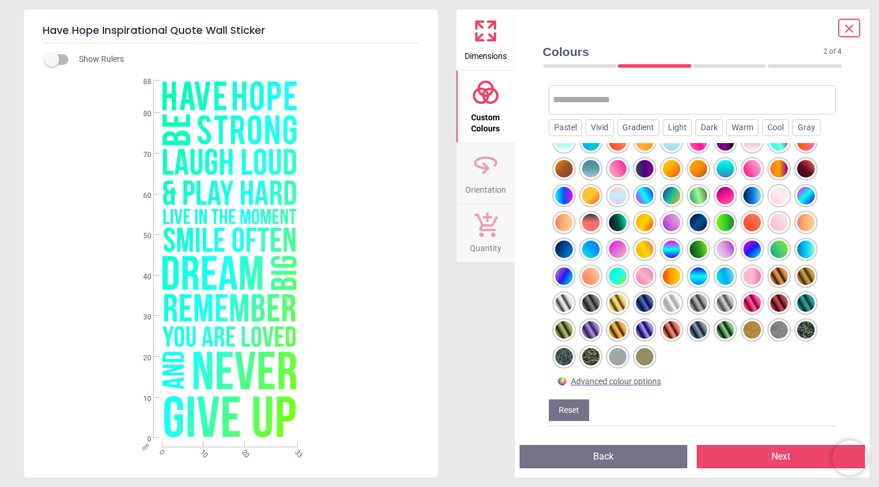
click at [643, 281] on div at bounding box center [645, 277] width 18 height 18
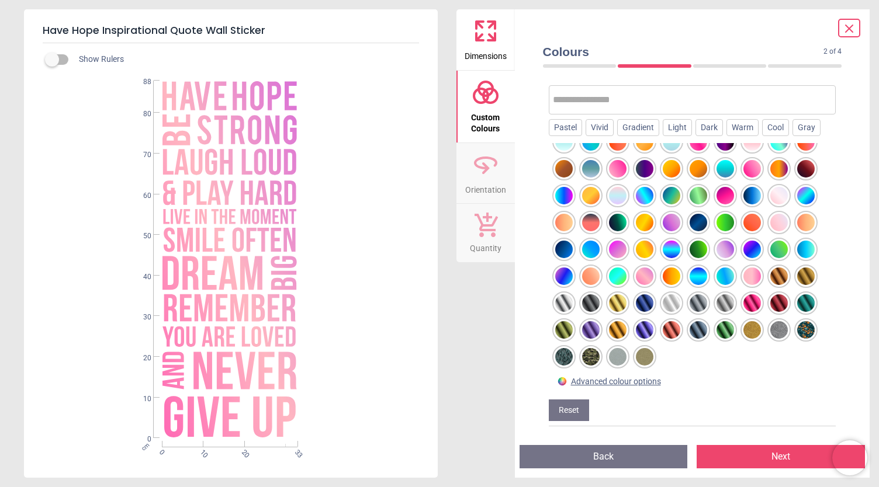
click at [622, 250] on div at bounding box center [618, 250] width 18 height 18
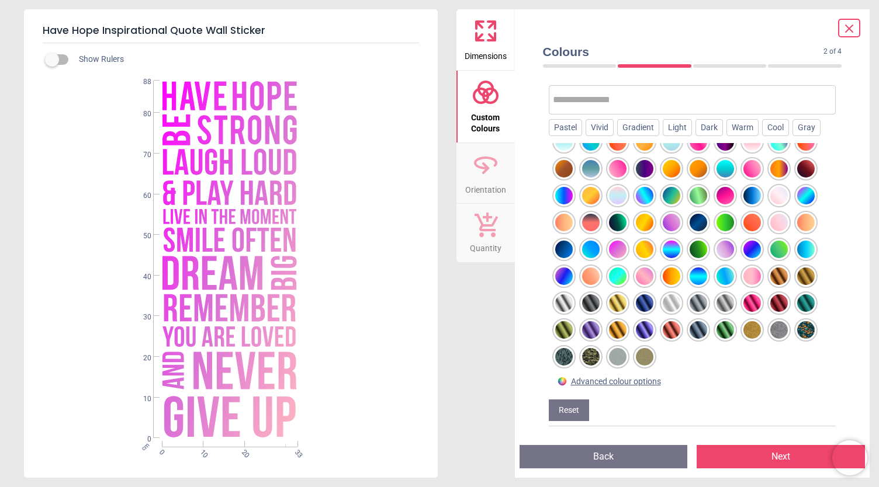
click at [747, 268] on div at bounding box center [752, 277] width 18 height 18
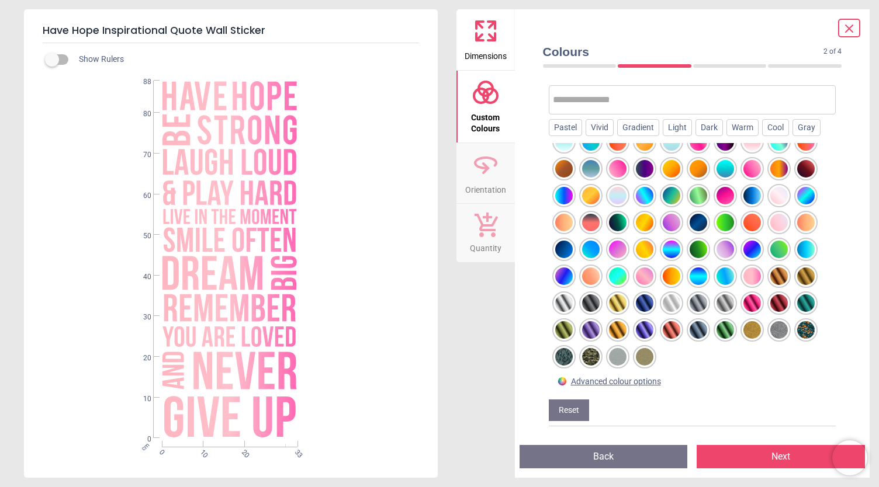
click at [643, 205] on div at bounding box center [645, 196] width 18 height 18
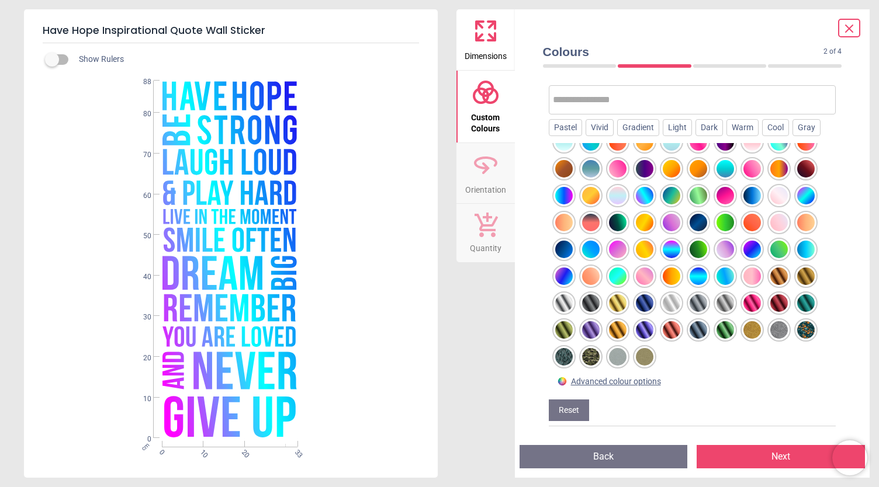
click at [617, 217] on div at bounding box center [618, 223] width 18 height 18
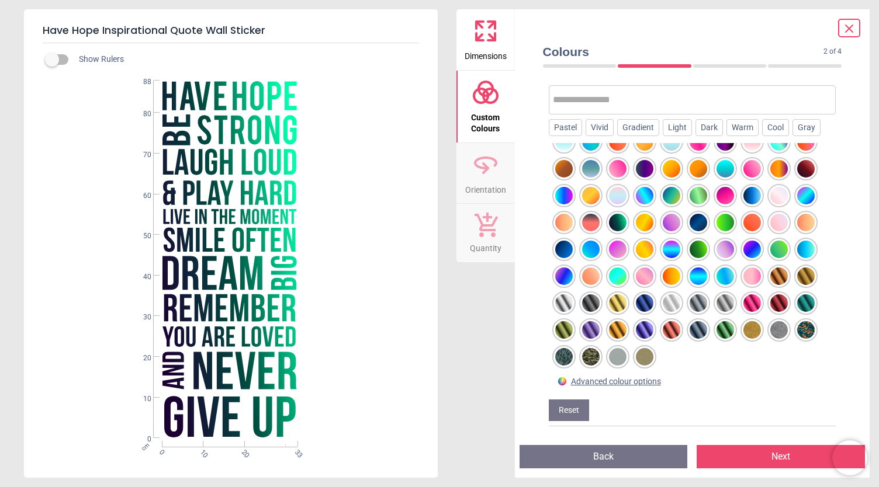
click at [669, 196] on div at bounding box center [672, 196] width 18 height 18
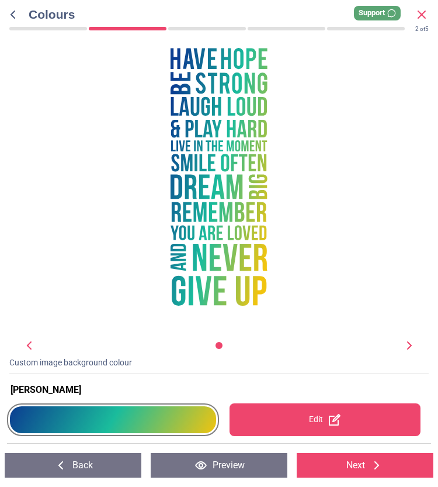
click at [170, 425] on div at bounding box center [113, 419] width 206 height 27
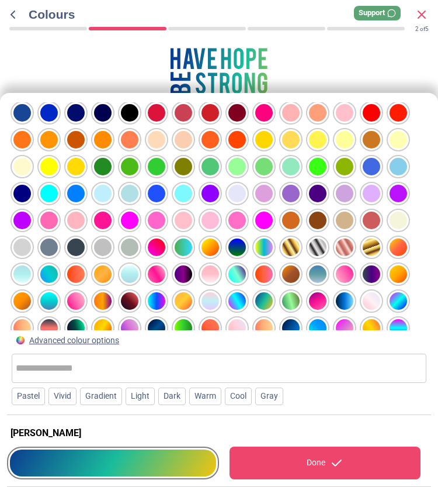
scroll to position [67, 0]
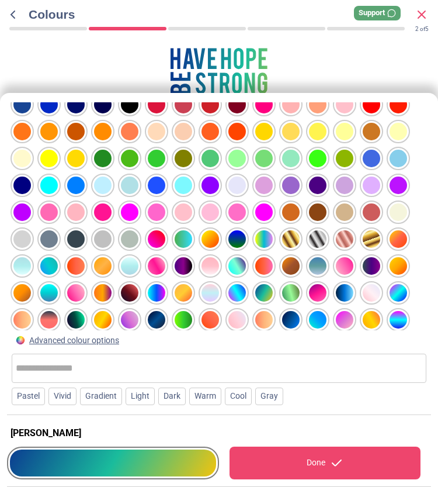
click at [373, 160] on div at bounding box center [372, 159] width 18 height 18
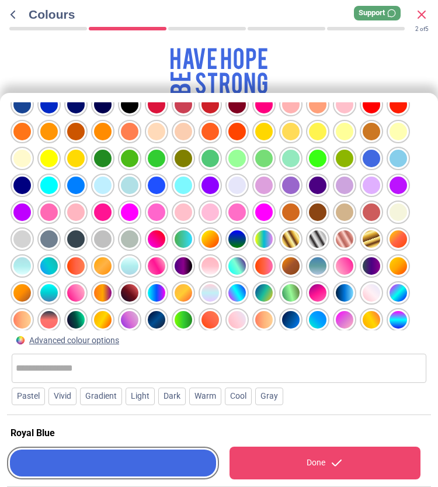
click at [372, 269] on div at bounding box center [372, 266] width 18 height 18
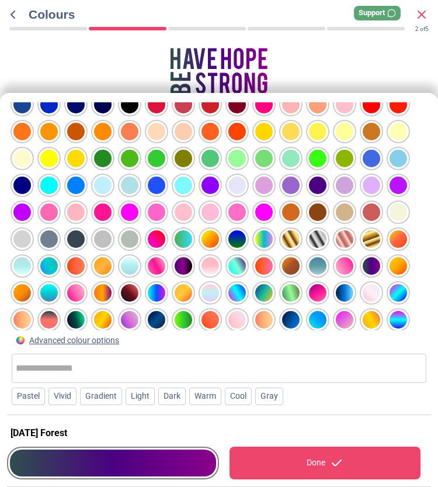
click at [390, 89] on div "WS-32395 Created with Snap null" at bounding box center [219, 184] width 394 height 275
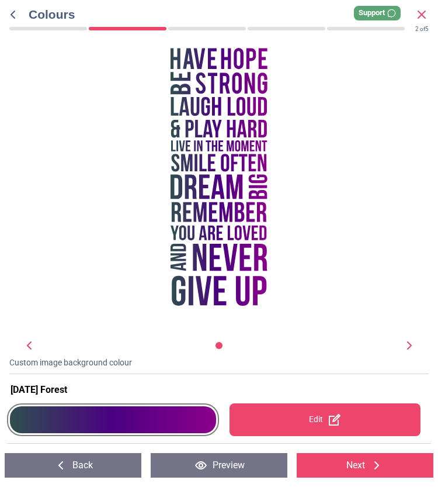
click at [147, 411] on div at bounding box center [113, 419] width 206 height 27
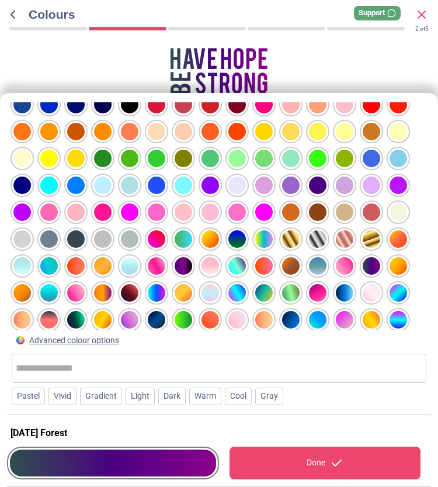
click at [264, 290] on div at bounding box center [264, 293] width 18 height 18
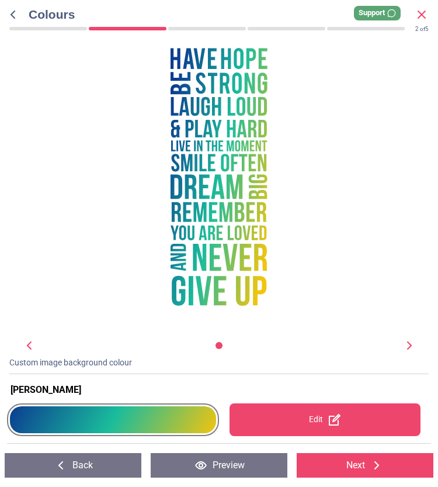
click at [324, 85] on div "WS-32395 Created with Snap null" at bounding box center [219, 170] width 394 height 247
click at [173, 418] on div at bounding box center [113, 419] width 206 height 27
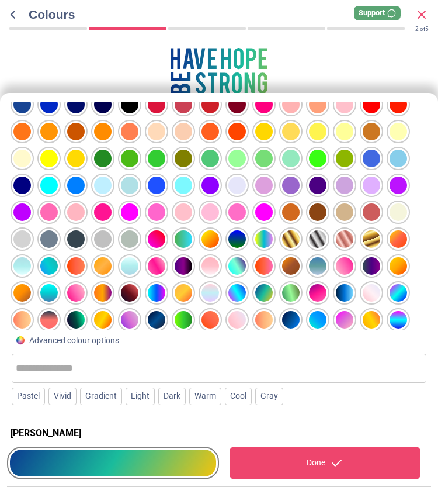
click at [109, 162] on div at bounding box center [103, 159] width 18 height 18
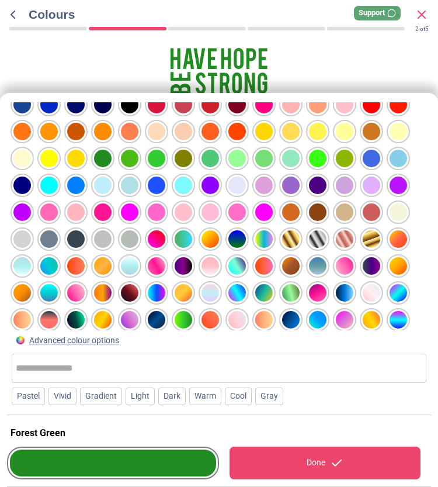
click at [126, 158] on div at bounding box center [130, 159] width 18 height 18
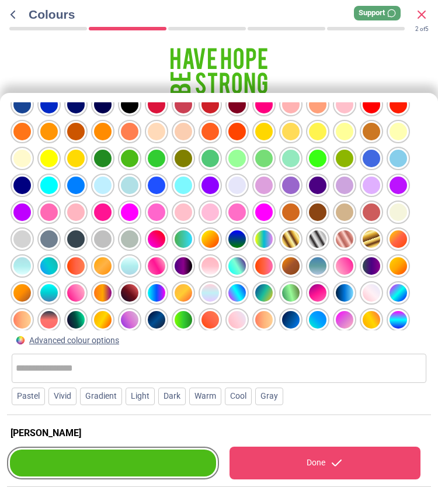
click at [349, 158] on div at bounding box center [345, 159] width 18 height 18
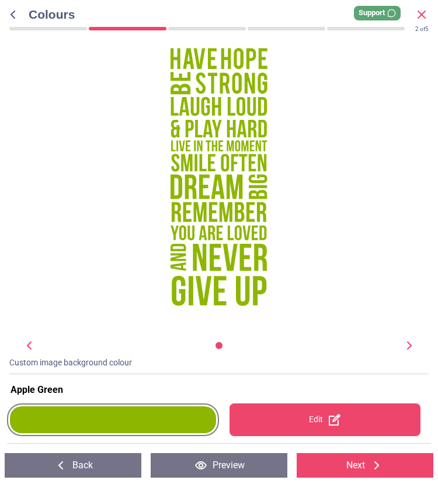
click at [347, 72] on div "WS-32395 Created with Snap null" at bounding box center [219, 170] width 394 height 247
click at [182, 407] on div at bounding box center [113, 419] width 206 height 27
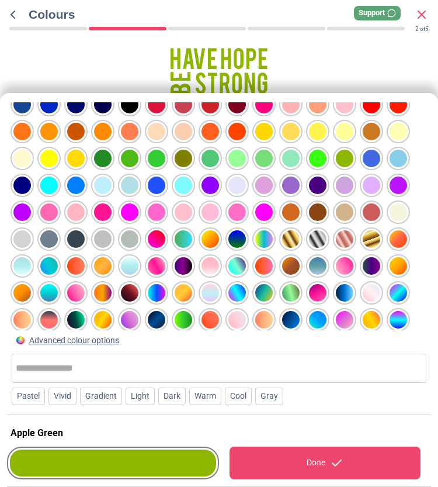
click at [101, 164] on div at bounding box center [103, 159] width 18 height 18
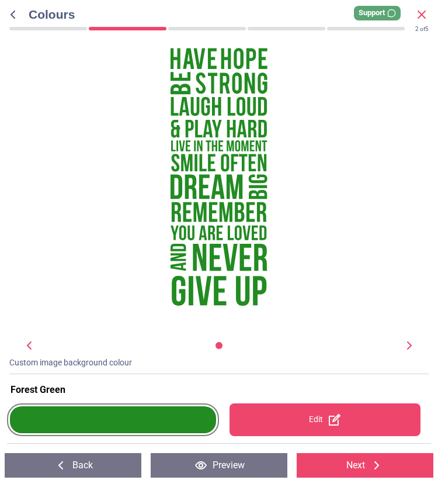
click at [365, 75] on div "WS-32395 Created with Snap null" at bounding box center [219, 170] width 394 height 247
click at [172, 432] on div at bounding box center [113, 419] width 206 height 27
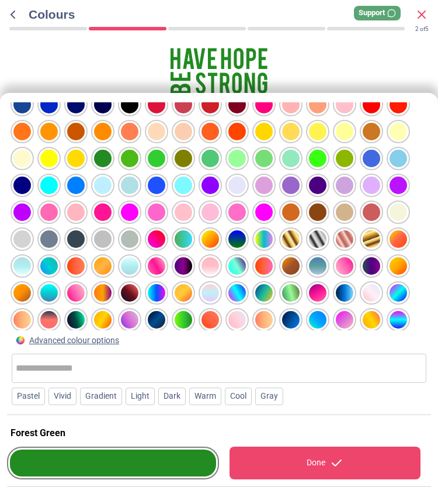
click at [290, 295] on div at bounding box center [291, 293] width 18 height 18
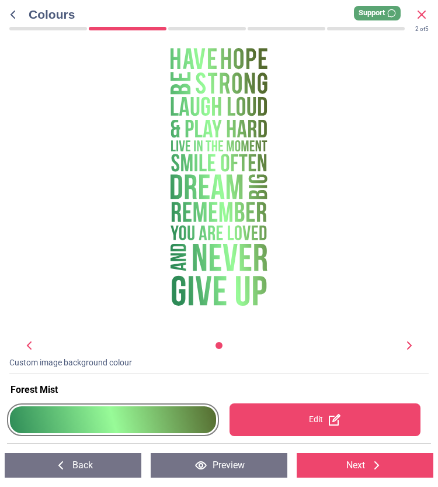
click at [362, 74] on div "WS-32395 Created with Snap null" at bounding box center [219, 170] width 394 height 247
click at [162, 418] on div at bounding box center [113, 419] width 206 height 27
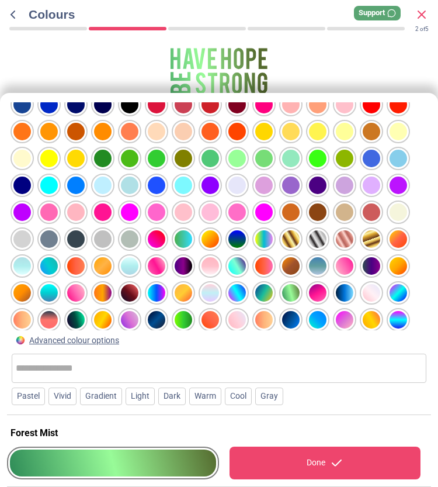
click at [288, 288] on div at bounding box center [291, 293] width 18 height 18
click at [291, 293] on div at bounding box center [291, 293] width 18 height 18
click at [187, 319] on div at bounding box center [184, 320] width 18 height 18
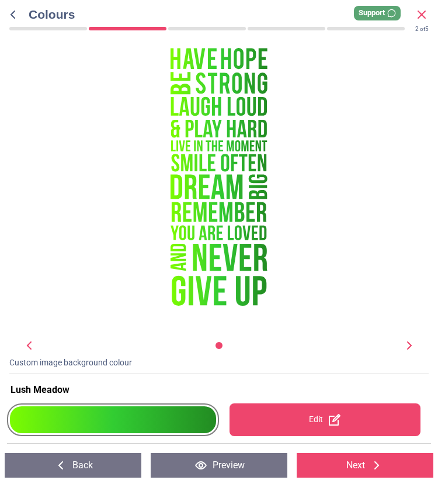
click at [316, 79] on div "WS-32395 Created with Snap null" at bounding box center [219, 170] width 394 height 247
click at [123, 421] on div at bounding box center [113, 419] width 206 height 27
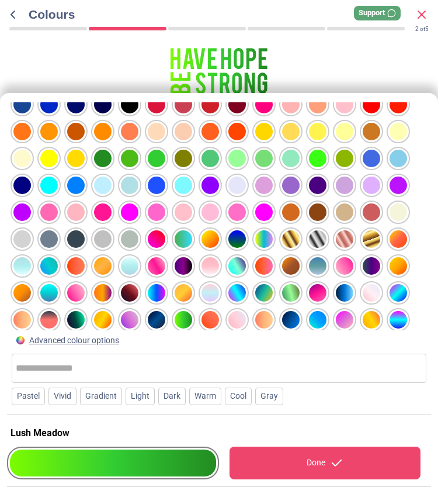
click at [77, 316] on div at bounding box center [76, 320] width 18 height 18
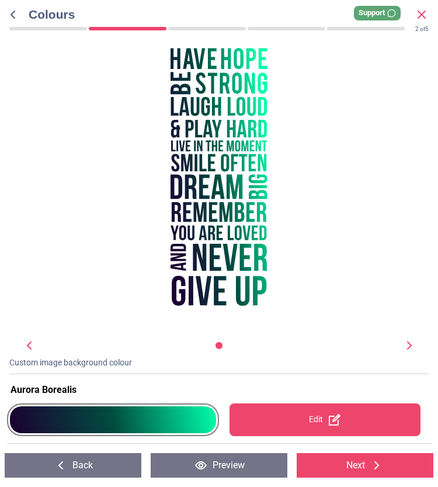
click at [361, 86] on div "WS-32395 Created with Snap null" at bounding box center [219, 170] width 394 height 247
click at [106, 415] on div at bounding box center [113, 419] width 206 height 27
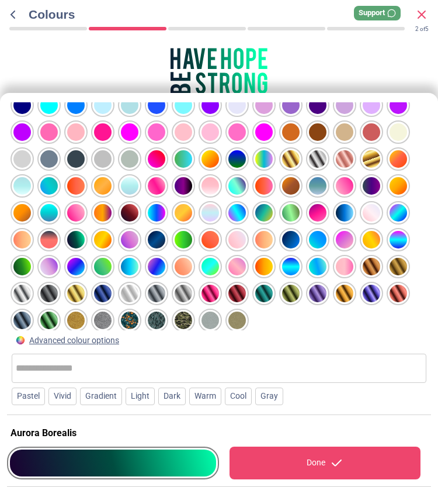
scroll to position [151, 0]
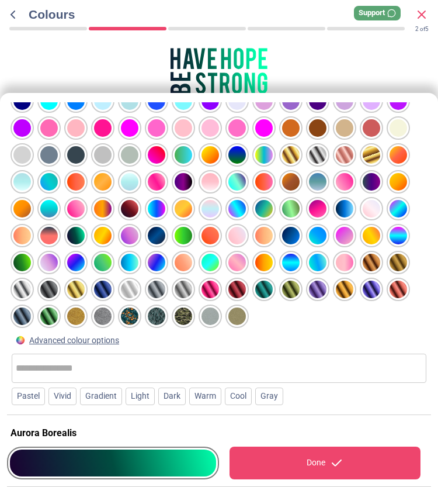
click at [106, 264] on div at bounding box center [103, 263] width 18 height 18
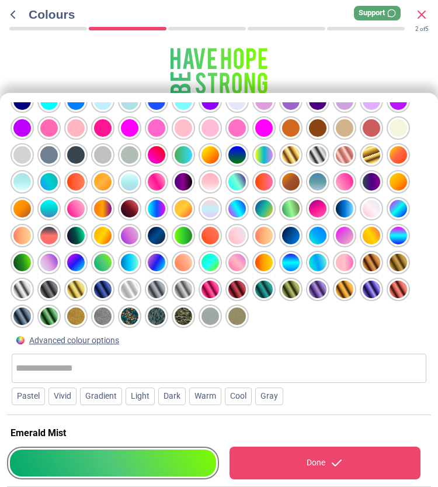
click at [103, 264] on div at bounding box center [103, 263] width 18 height 18
click at [322, 67] on div "WS-32395 Created with Snap null" at bounding box center [219, 184] width 394 height 275
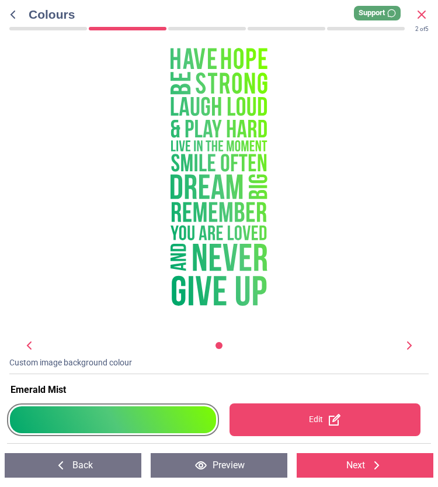
click at [149, 424] on div at bounding box center [113, 419] width 206 height 27
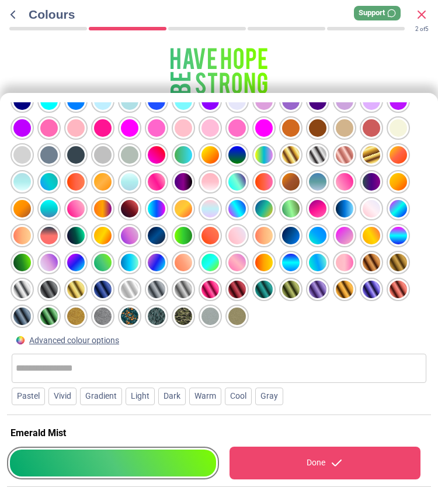
click at [77, 238] on div at bounding box center [76, 236] width 18 height 18
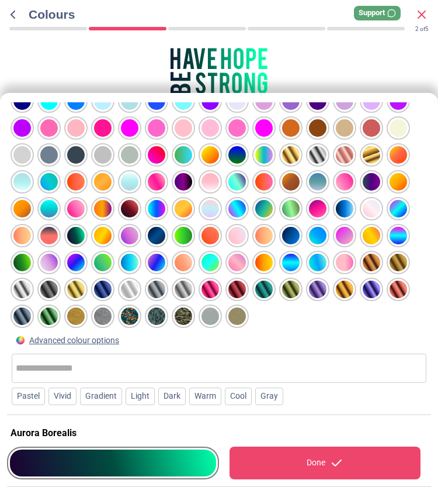
click at [404, 67] on div "WS-32395 Created with Snap null" at bounding box center [219, 184] width 394 height 275
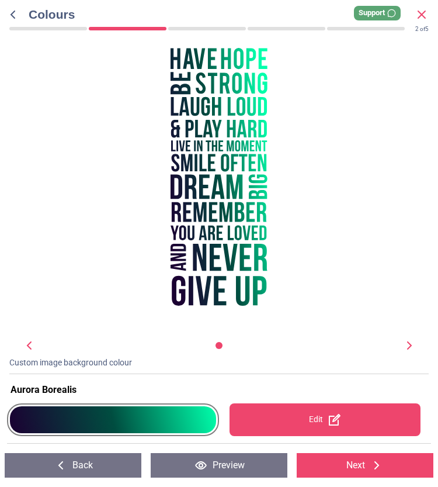
click at [176, 412] on div at bounding box center [113, 419] width 206 height 27
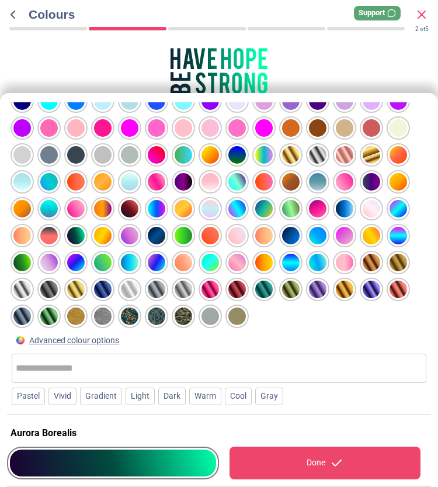
click at [25, 264] on div at bounding box center [22, 263] width 18 height 18
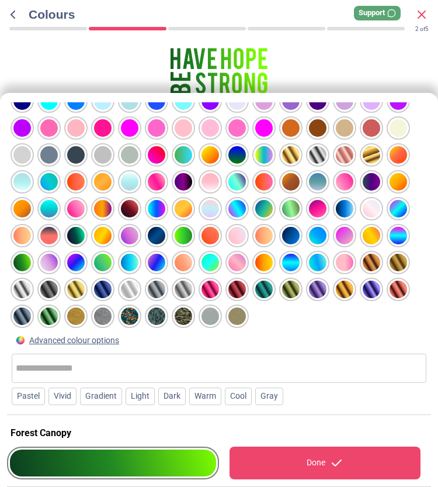
click at [359, 63] on div "WS-32395 Created with Snap null" at bounding box center [219, 184] width 394 height 275
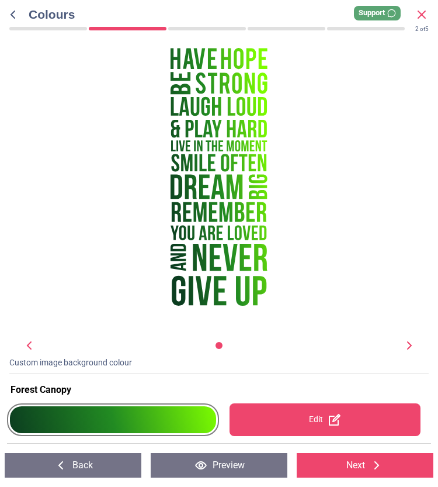
click at [195, 420] on div at bounding box center [113, 419] width 206 height 27
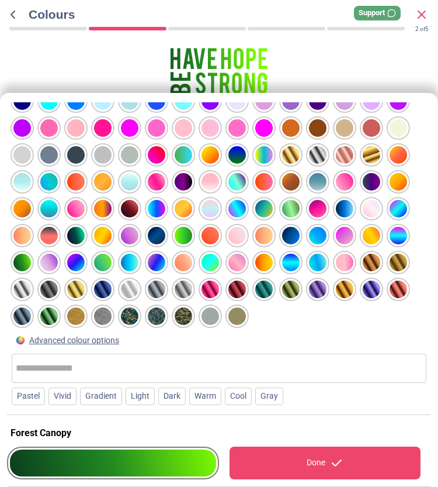
click at [185, 234] on div at bounding box center [184, 236] width 18 height 18
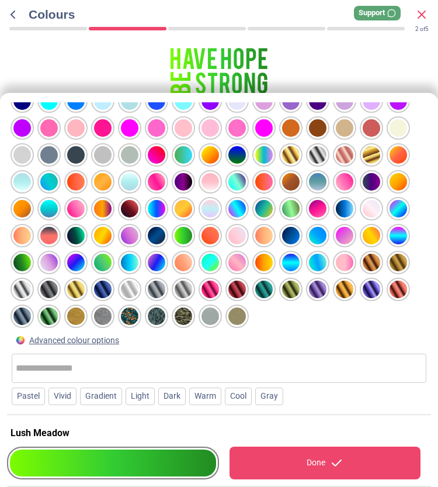
click at [268, 207] on div at bounding box center [264, 209] width 18 height 18
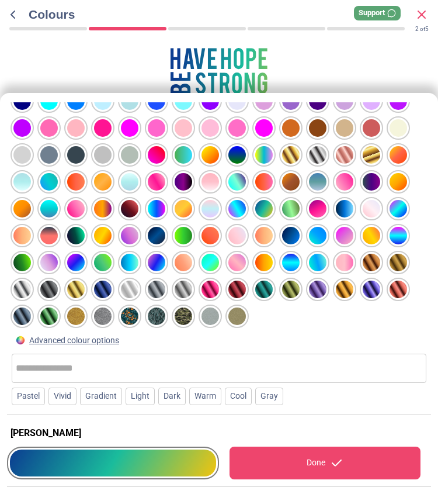
click at [347, 76] on div "WS-32395 Created with Snap null" at bounding box center [219, 184] width 394 height 275
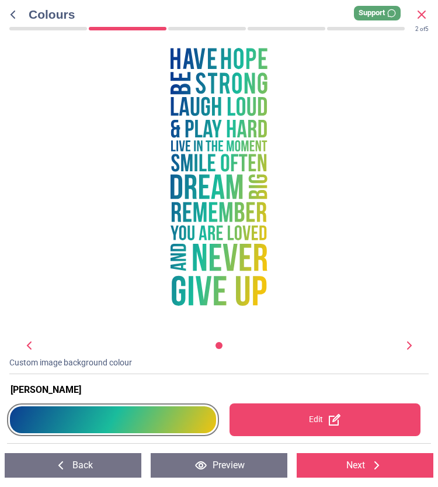
click at [146, 408] on div at bounding box center [113, 419] width 206 height 27
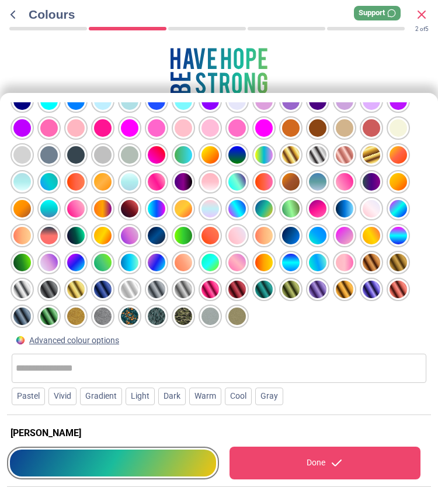
click at [290, 207] on div at bounding box center [291, 209] width 18 height 18
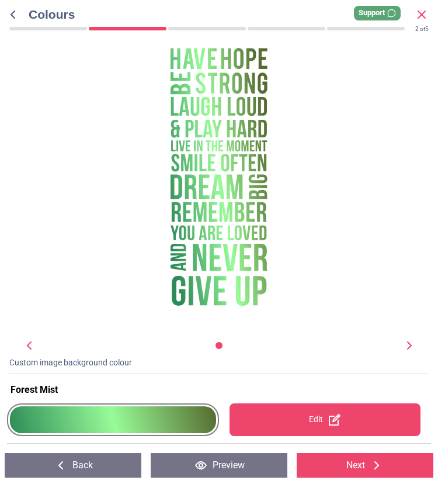
click at [371, 70] on div "WS-32395 Created with Snap null" at bounding box center [219, 170] width 394 height 247
click at [188, 417] on div at bounding box center [113, 419] width 206 height 27
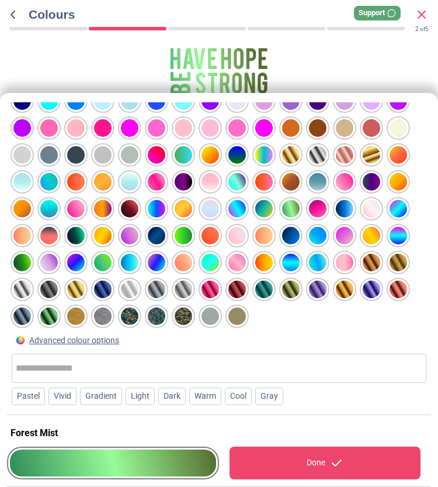
click at [189, 157] on div at bounding box center [184, 155] width 18 height 18
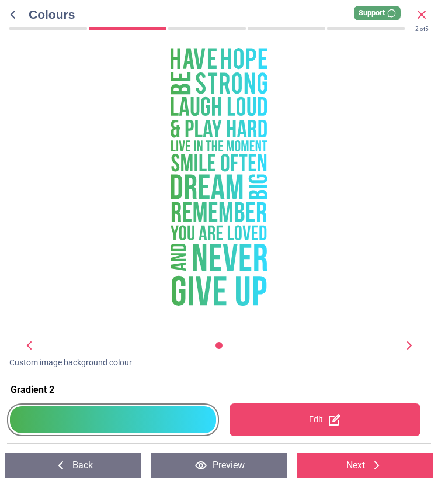
click at [330, 81] on div "WS-32395 Created with Snap null" at bounding box center [219, 170] width 394 height 247
